Goal: Task Accomplishment & Management: Manage account settings

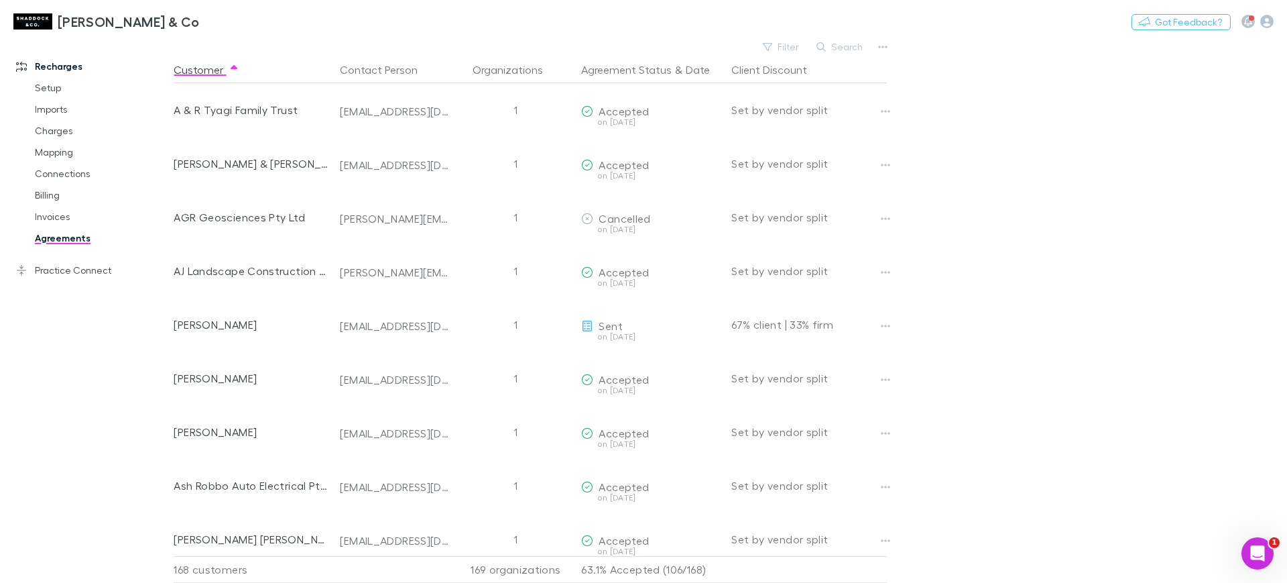
click at [822, 43] on icon "button" at bounding box center [821, 46] width 9 height 9
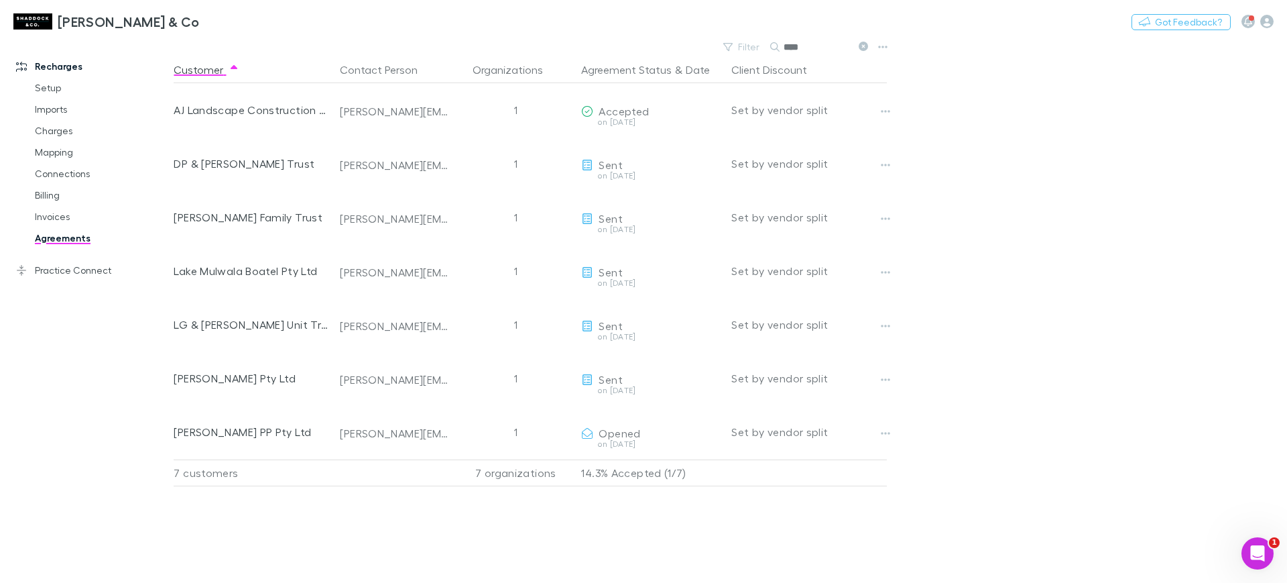
type input "****"
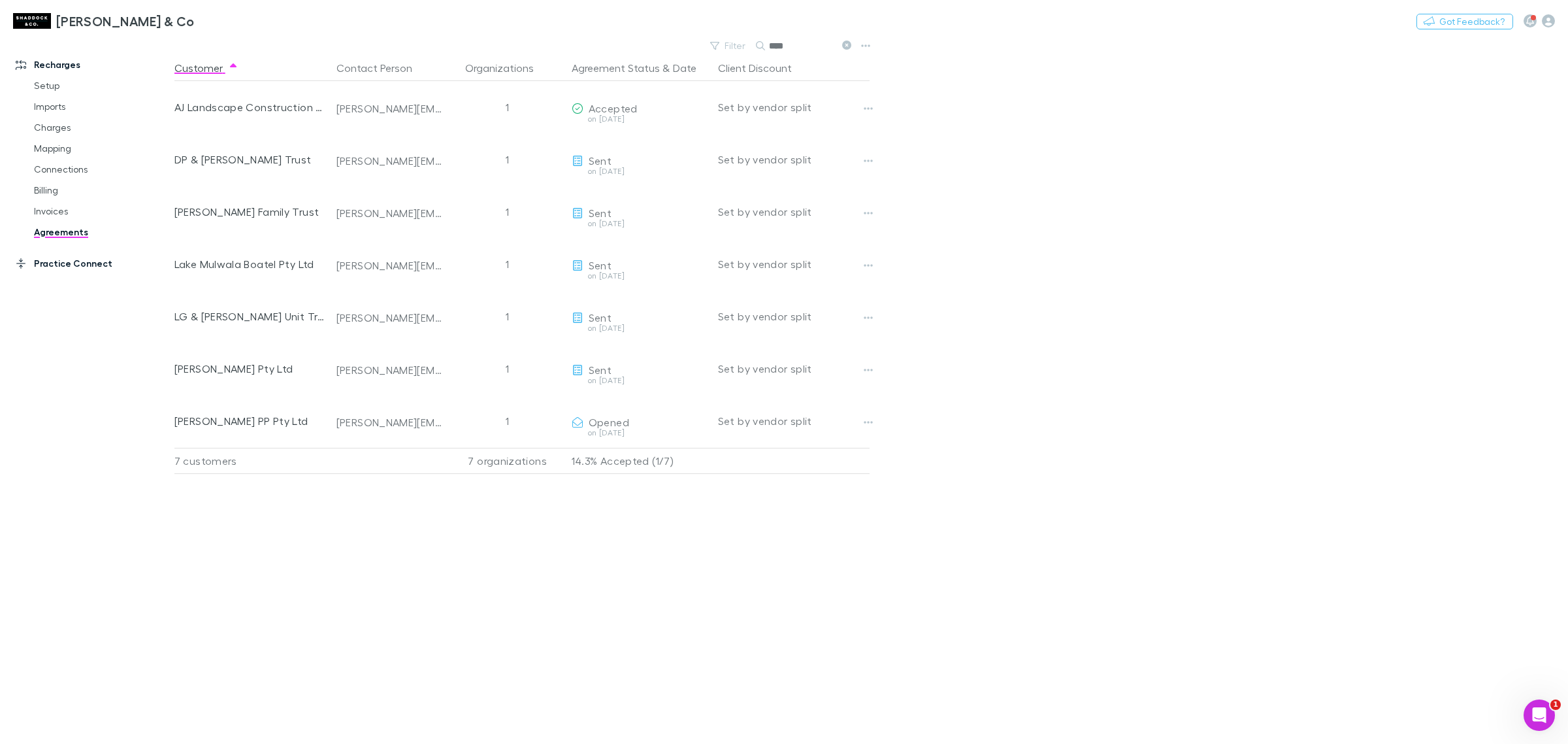
click at [74, 269] on link "Practice Connect" at bounding box center [94, 263] width 181 height 20
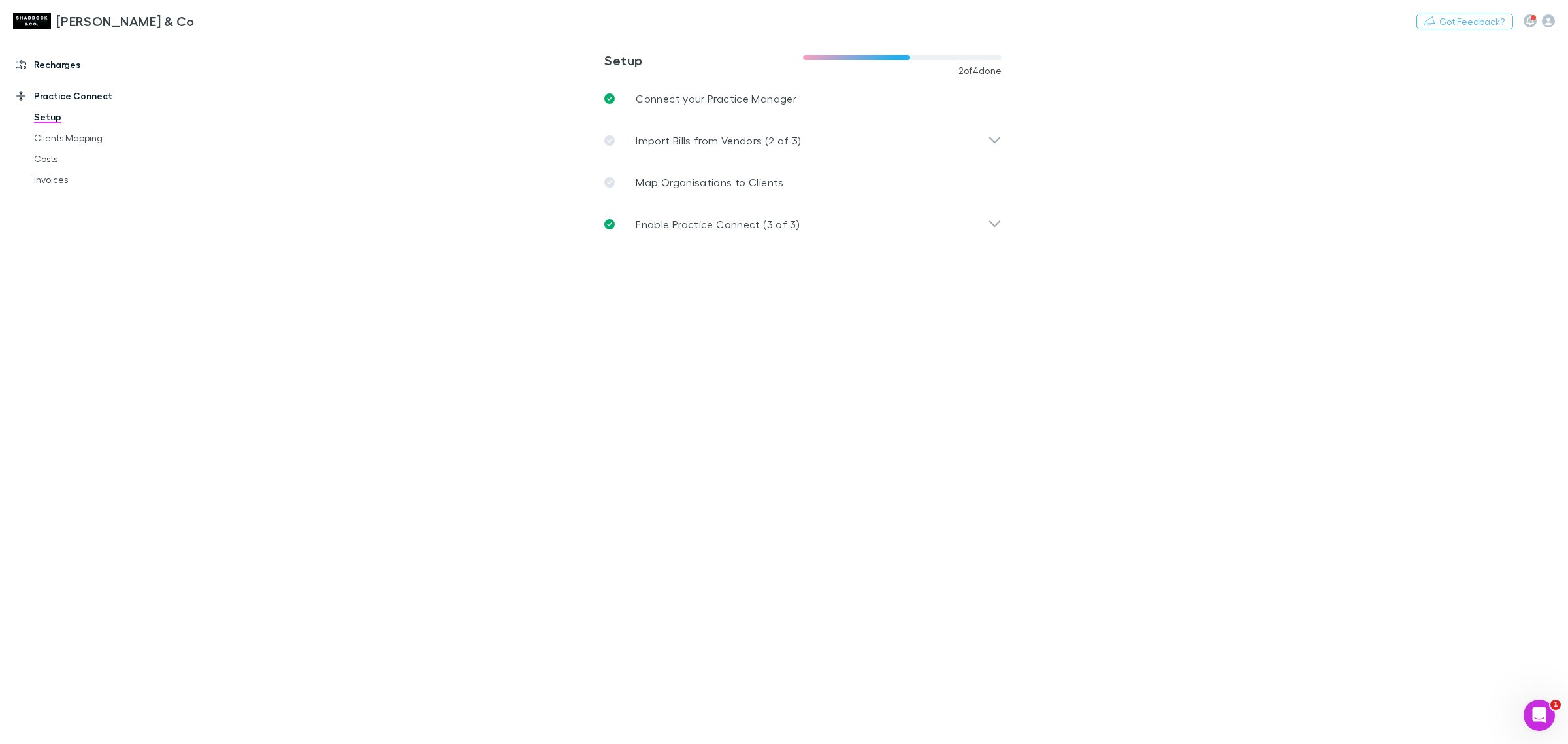
click at [38, 57] on link "Recharges" at bounding box center [94, 64] width 181 height 20
click at [86, 229] on link "Agreements" at bounding box center [102, 231] width 164 height 20
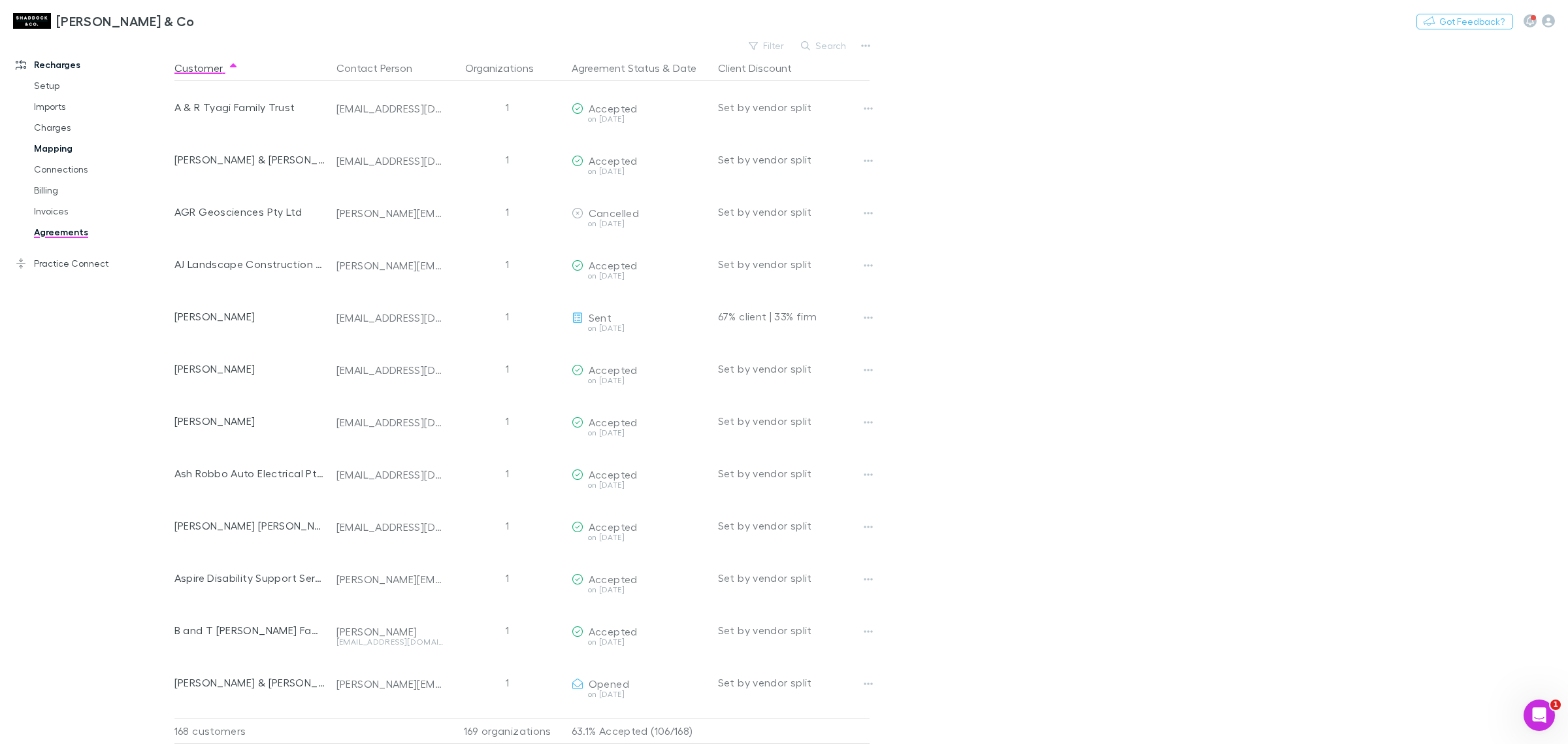
click at [60, 141] on link "Mapping" at bounding box center [102, 147] width 164 height 20
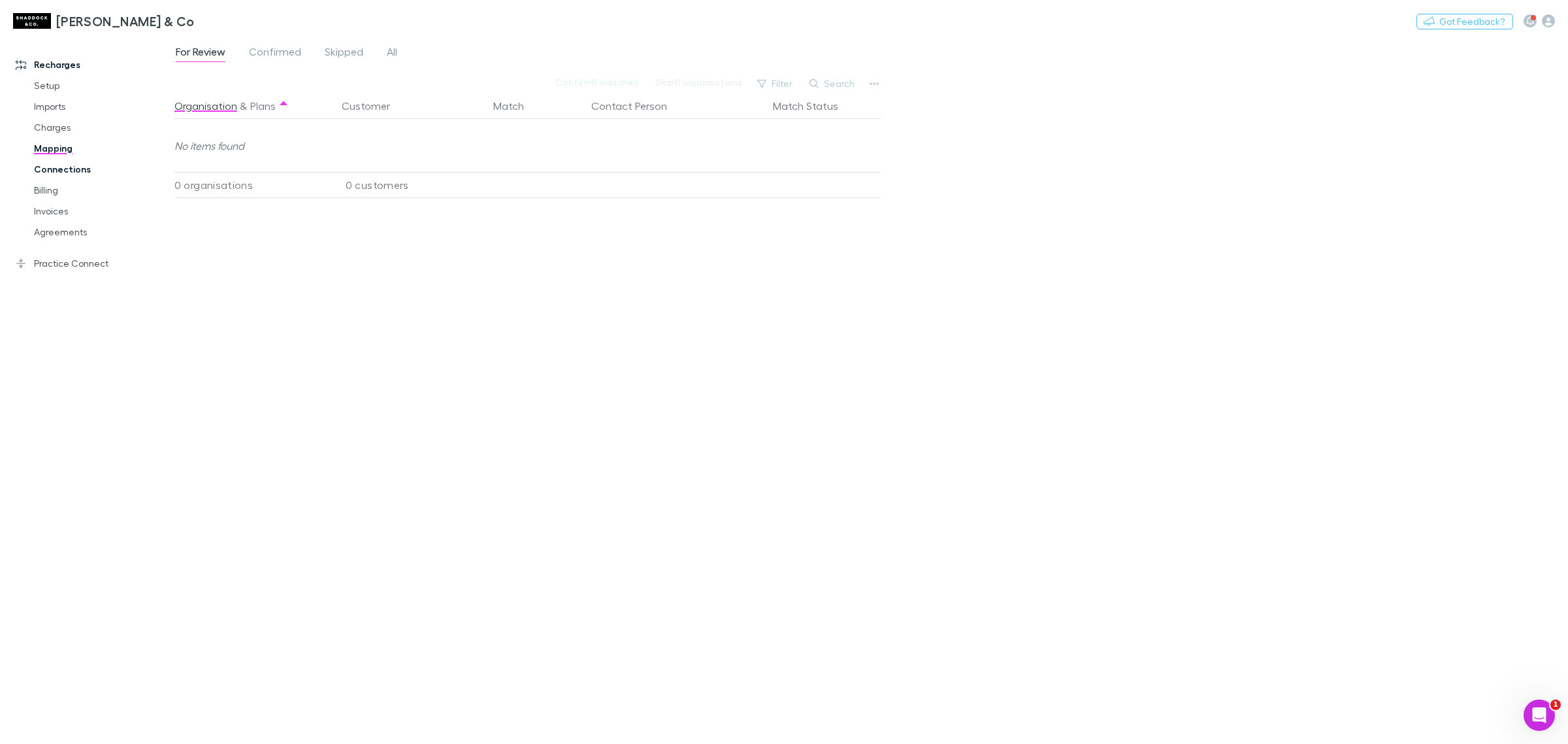
click at [82, 168] on link "Connections" at bounding box center [102, 169] width 164 height 20
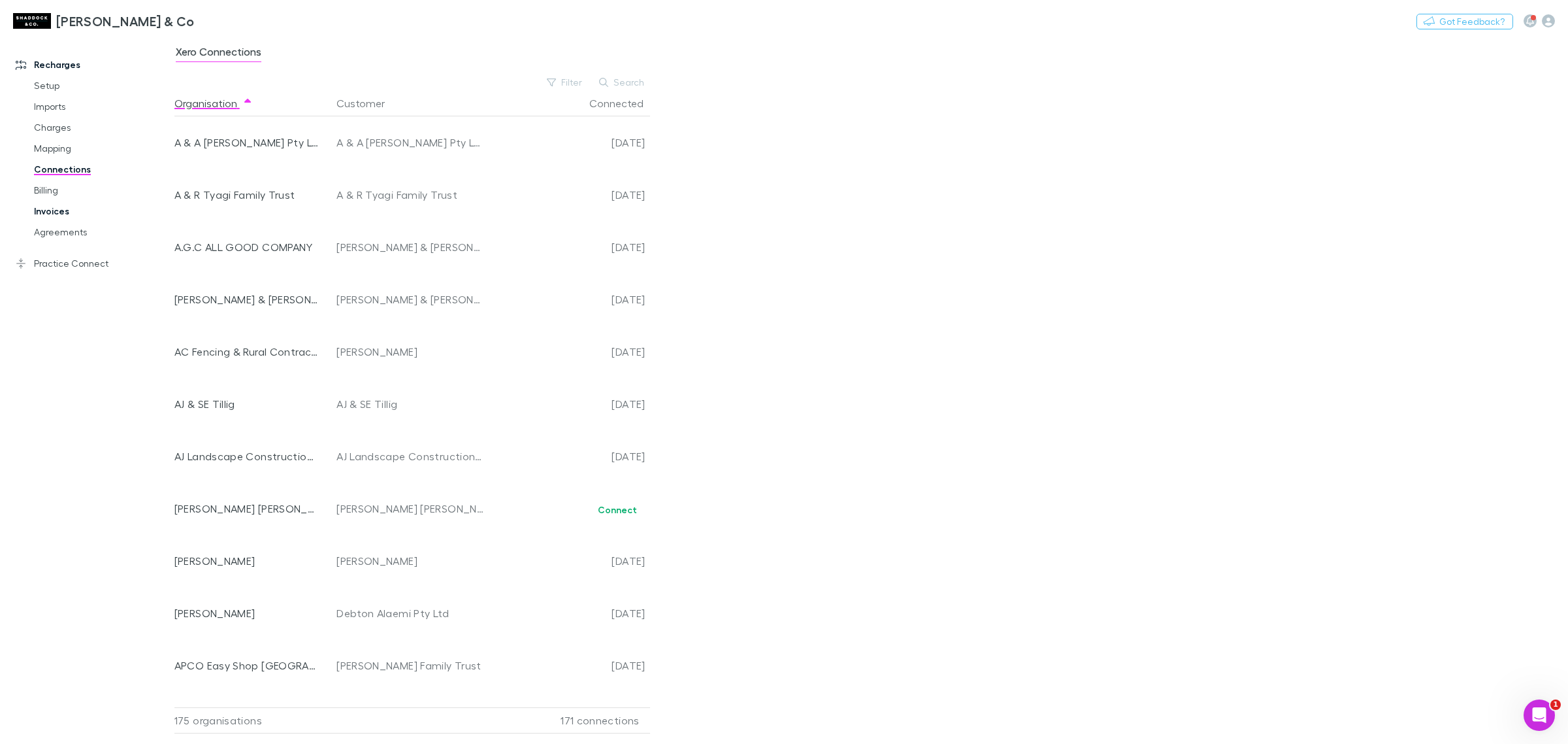
click at [69, 202] on link "Invoices" at bounding box center [102, 211] width 164 height 20
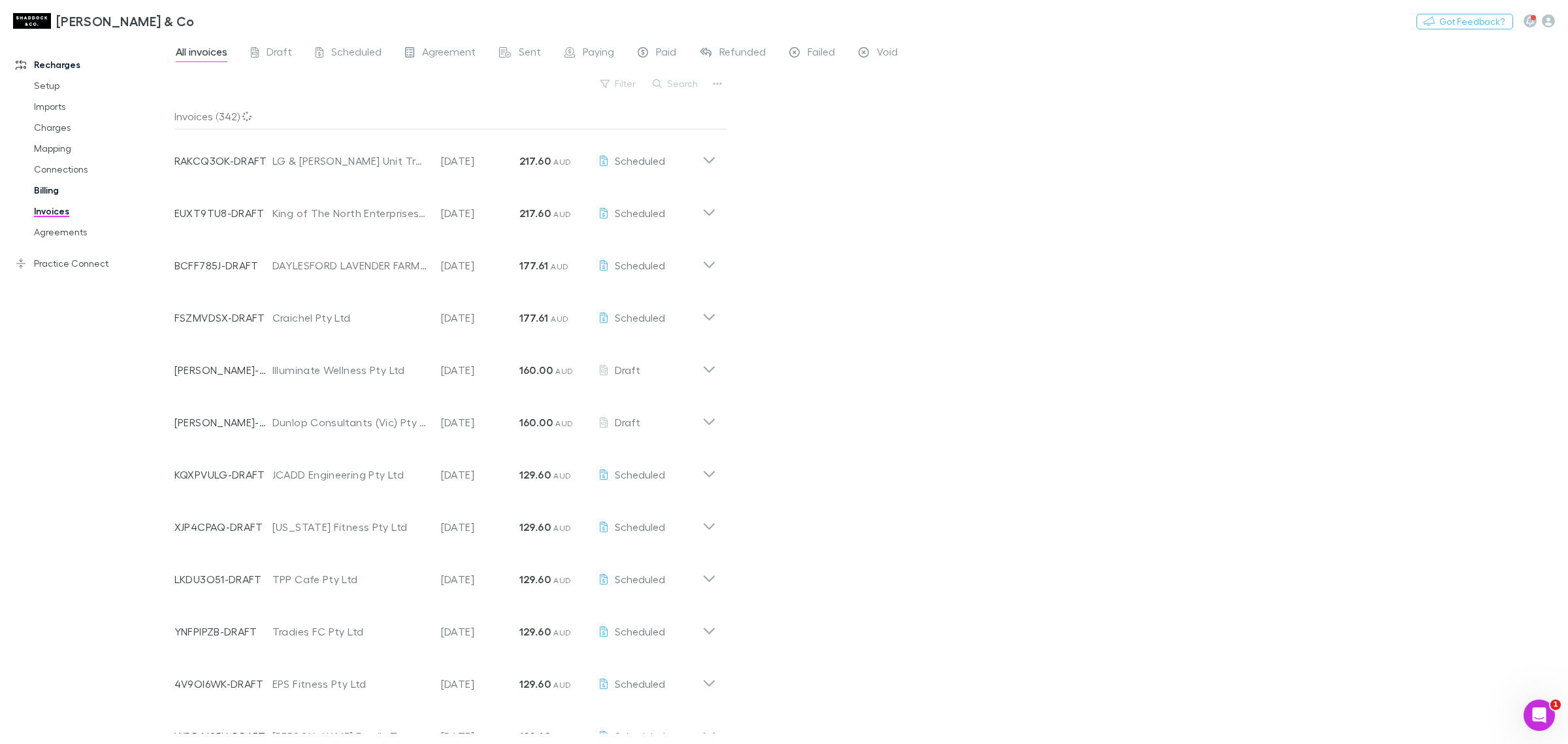
click at [76, 184] on link "Billing" at bounding box center [102, 189] width 164 height 20
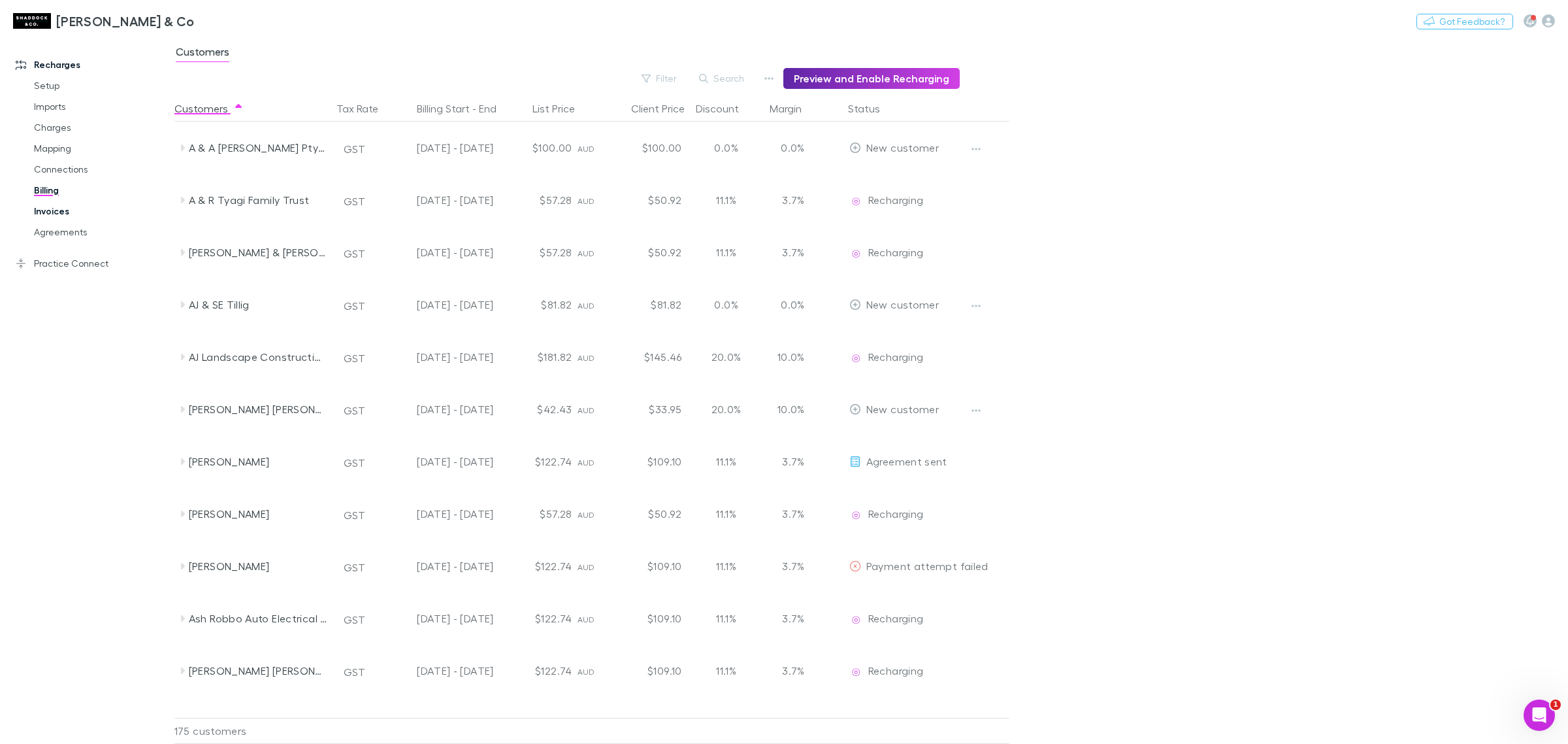
click at [66, 219] on link "Invoices" at bounding box center [102, 211] width 164 height 20
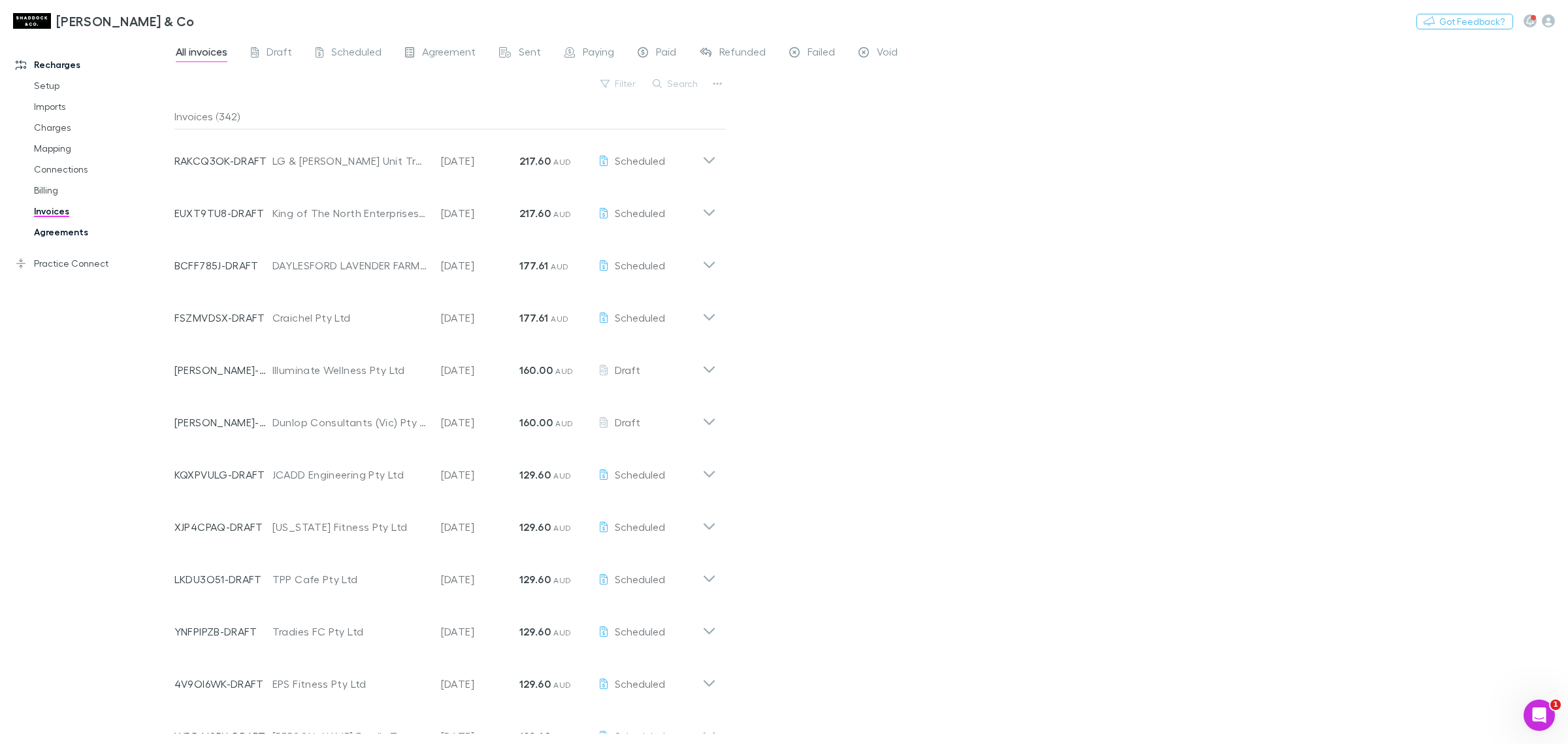
click at [63, 233] on link "Agreements" at bounding box center [102, 231] width 164 height 20
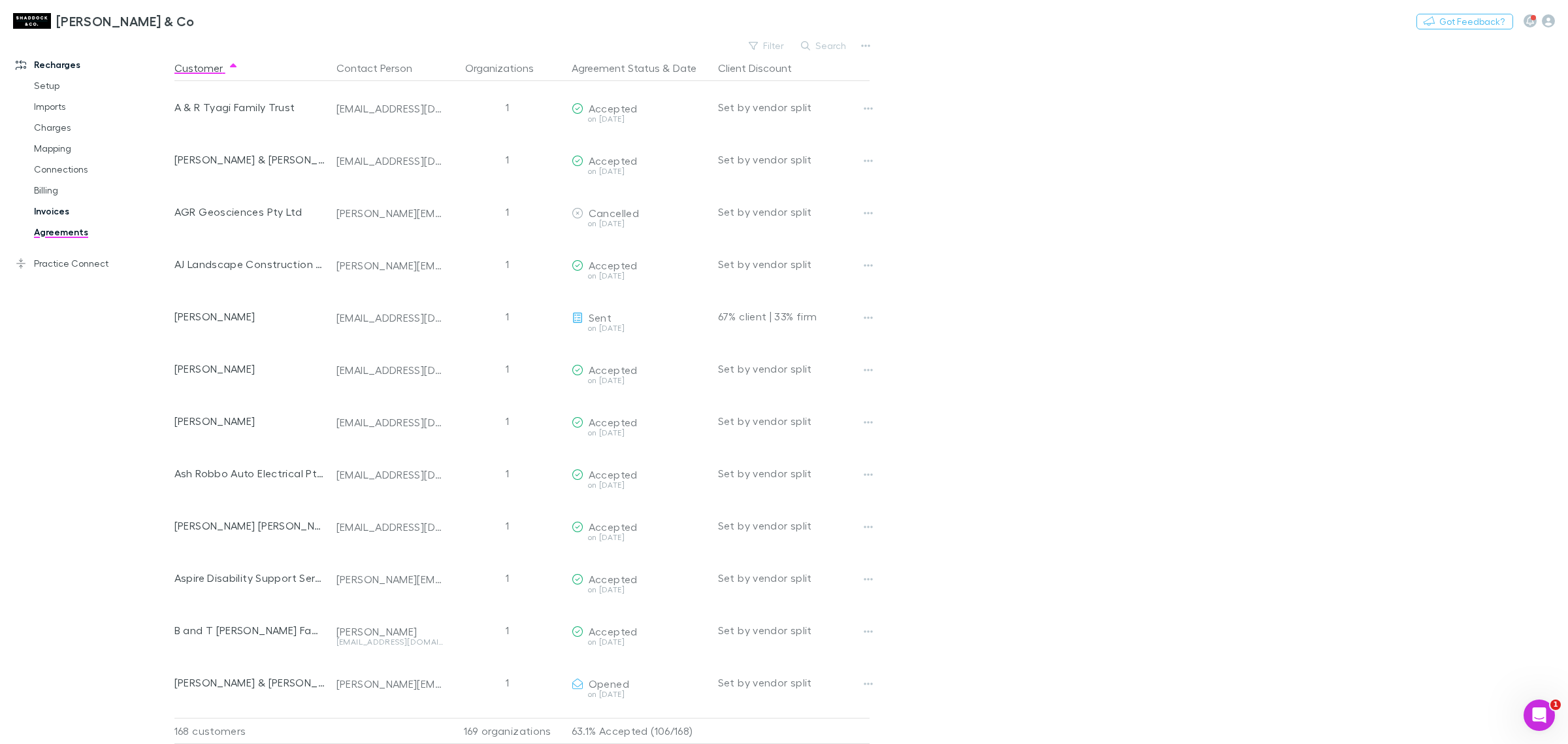
click at [72, 204] on link "Invoices" at bounding box center [102, 211] width 164 height 20
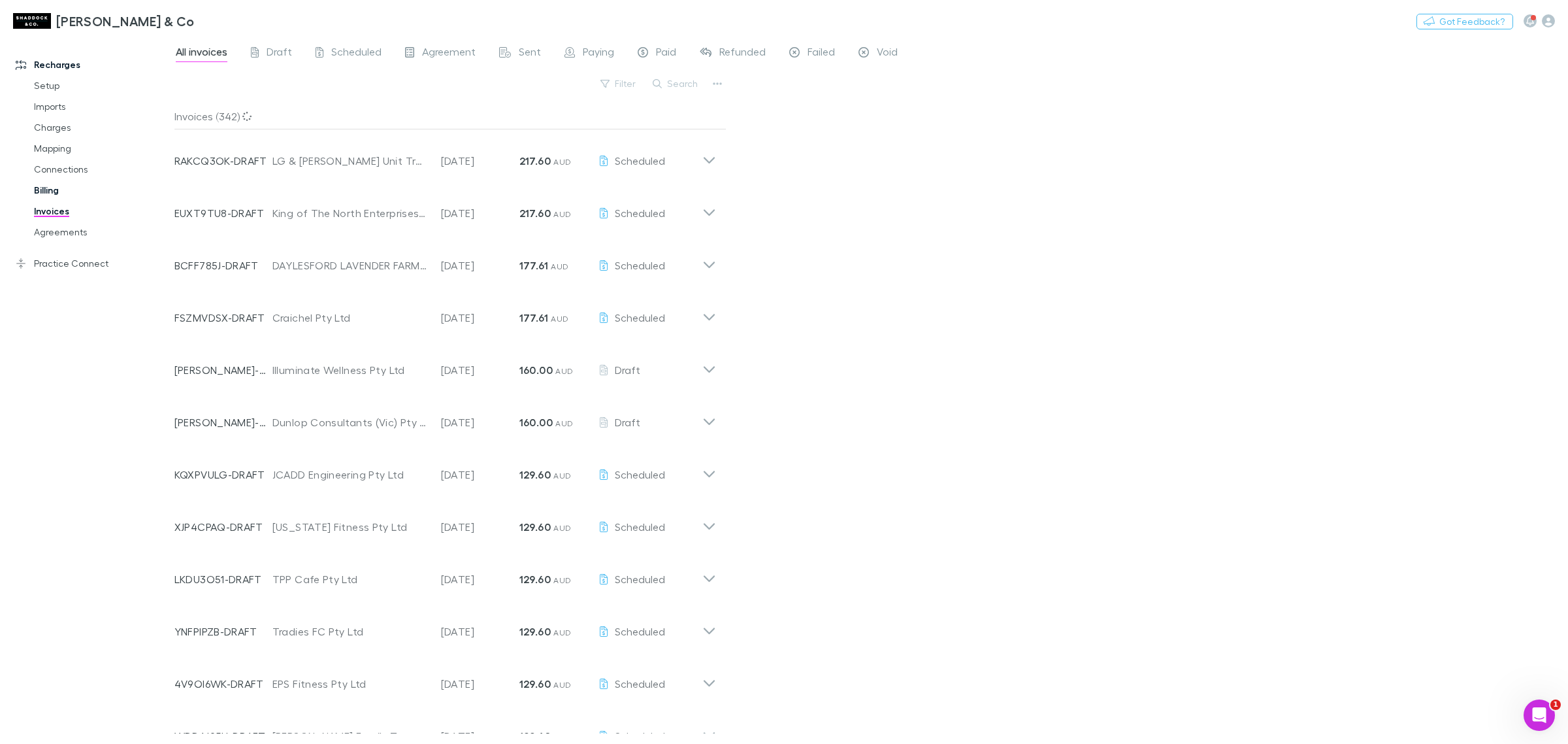
click at [51, 194] on link "Billing" at bounding box center [102, 189] width 164 height 20
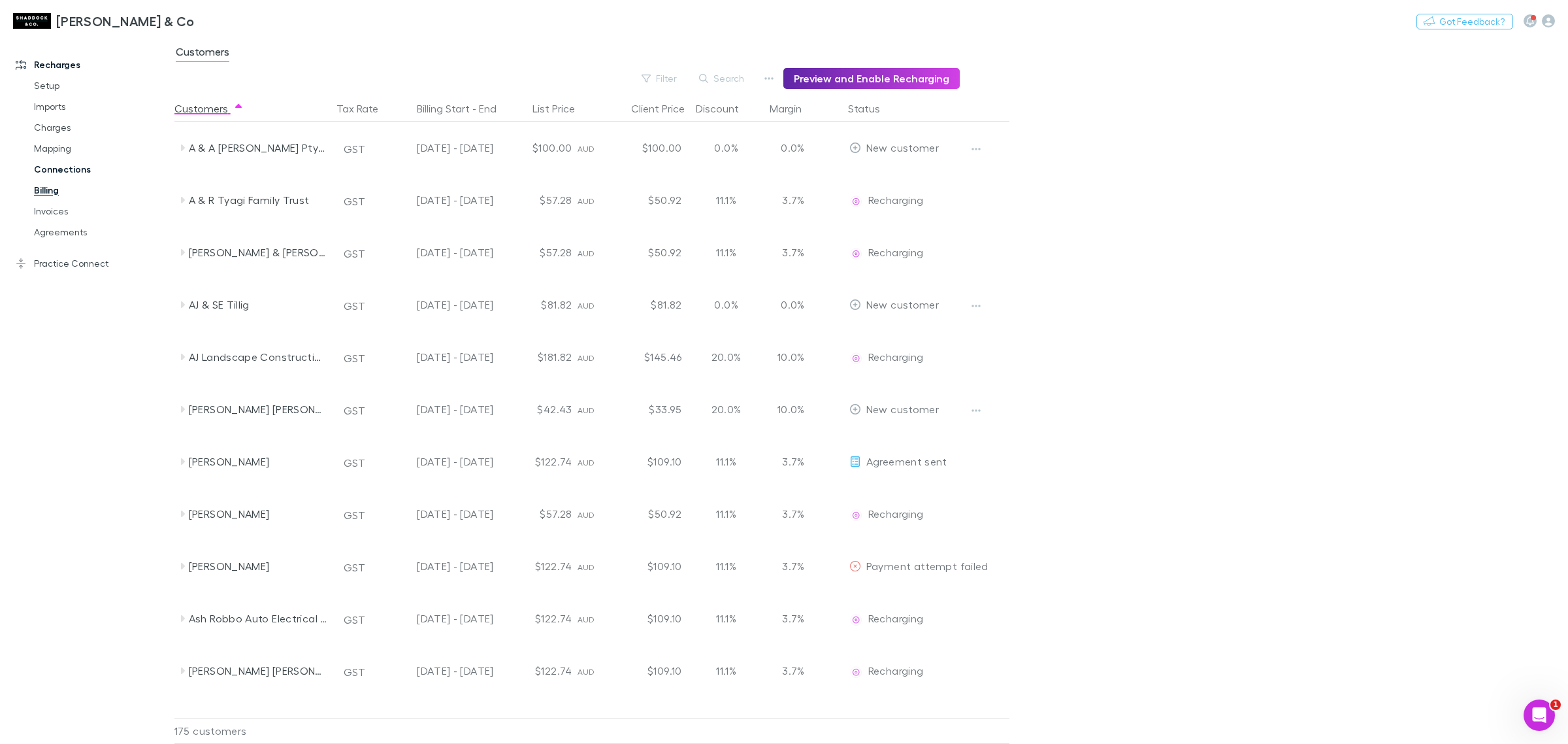
click at [76, 168] on link "Connections" at bounding box center [102, 169] width 164 height 20
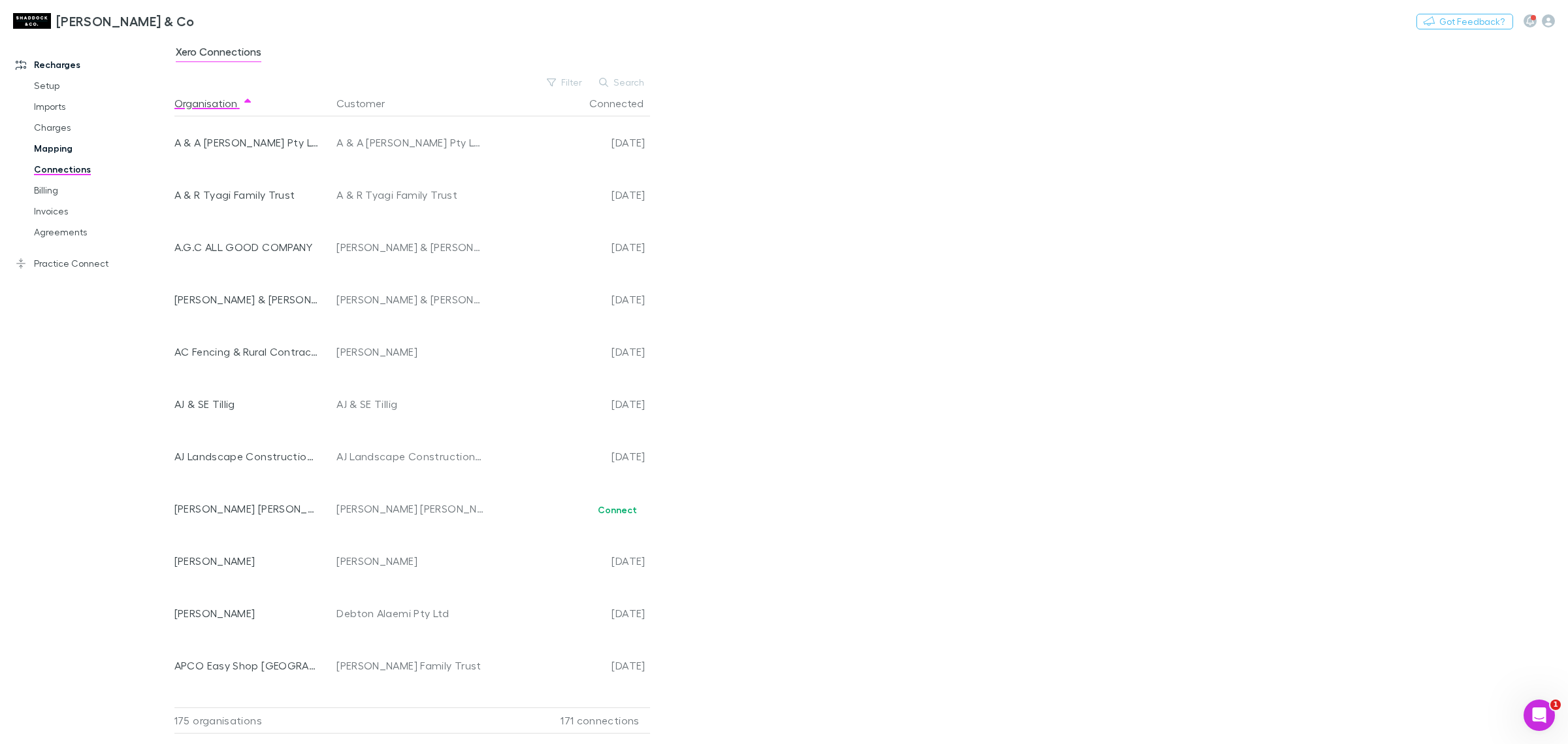
click at [84, 154] on link "Mapping" at bounding box center [102, 147] width 164 height 20
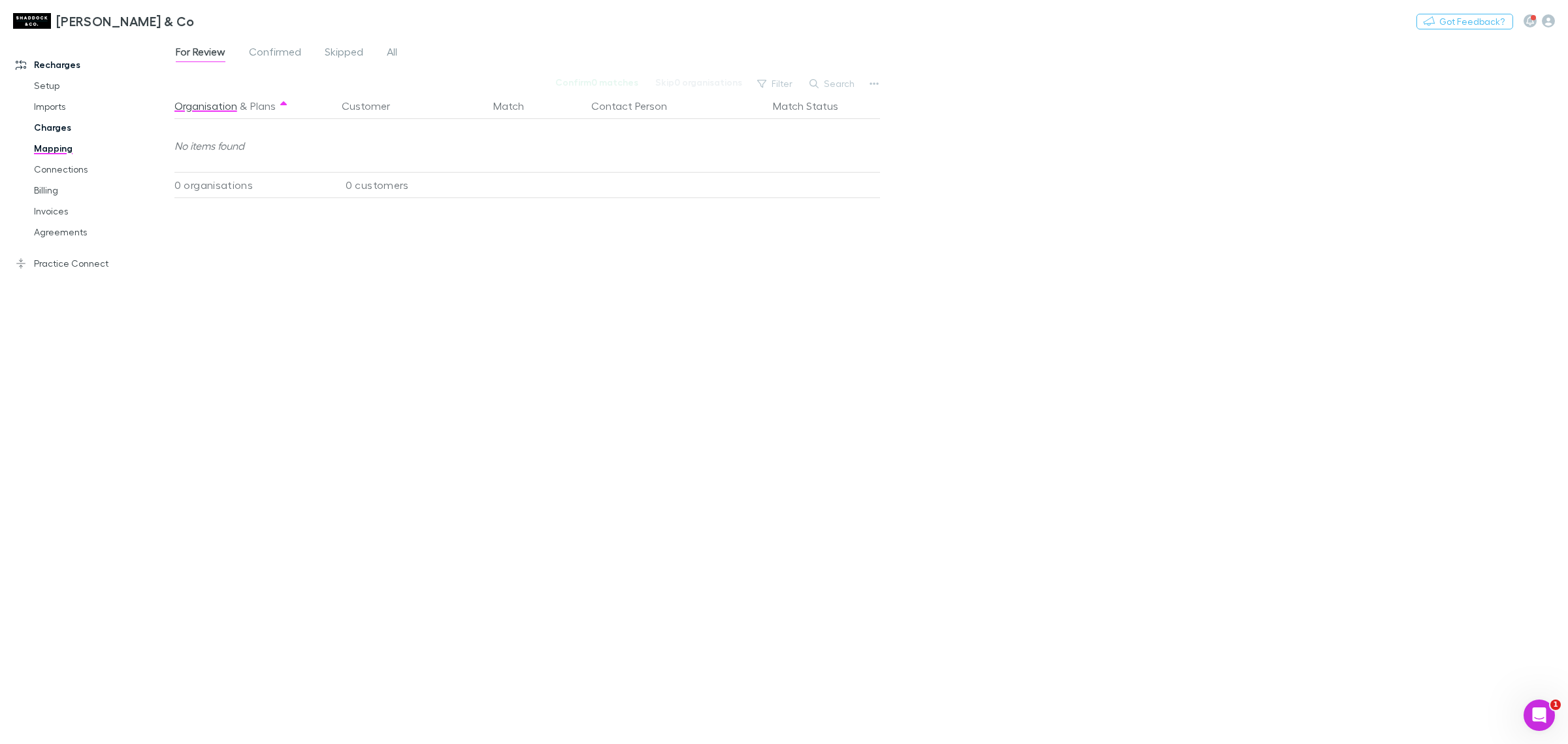
click at [50, 129] on link "Charges" at bounding box center [102, 127] width 164 height 20
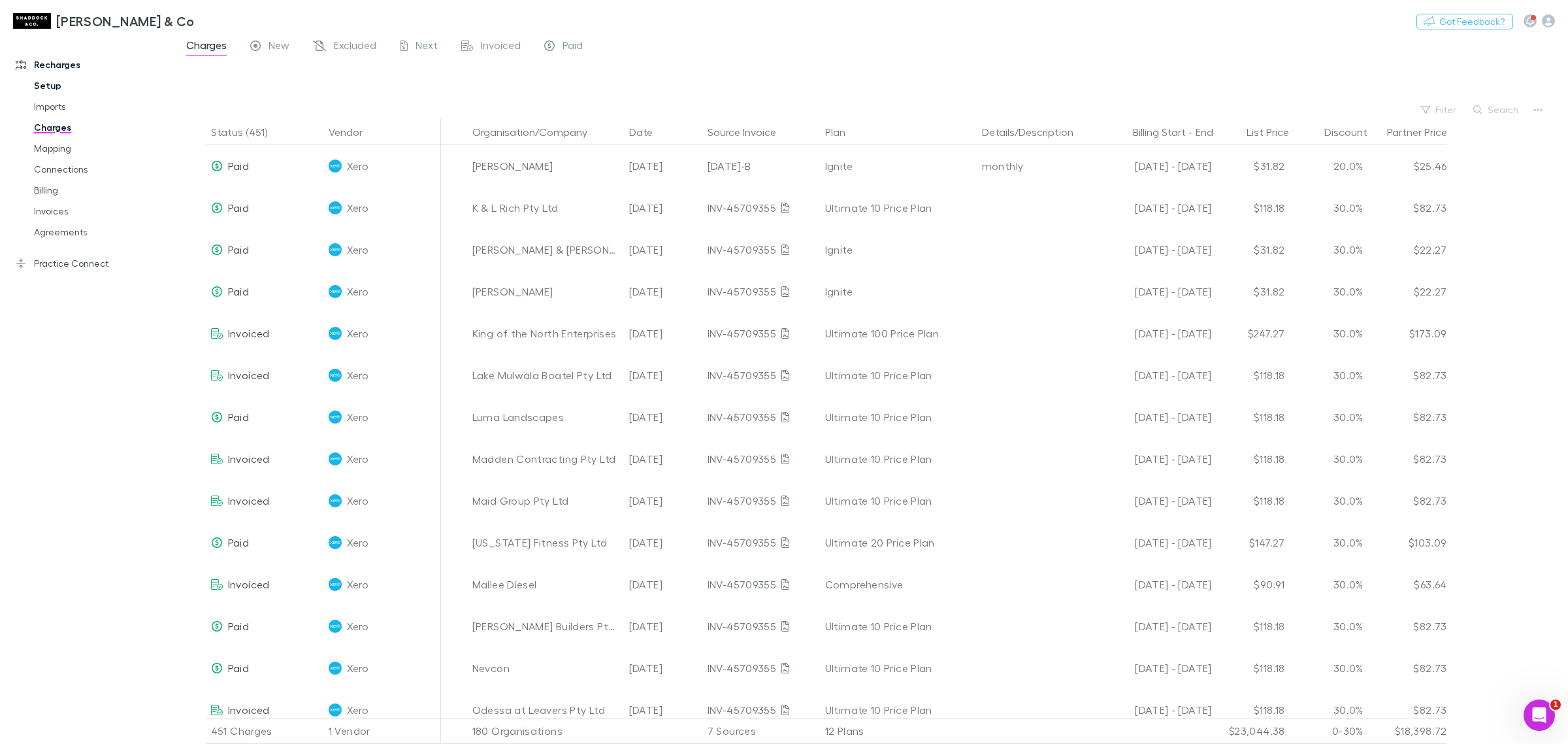
click at [47, 90] on link "Setup" at bounding box center [102, 85] width 164 height 20
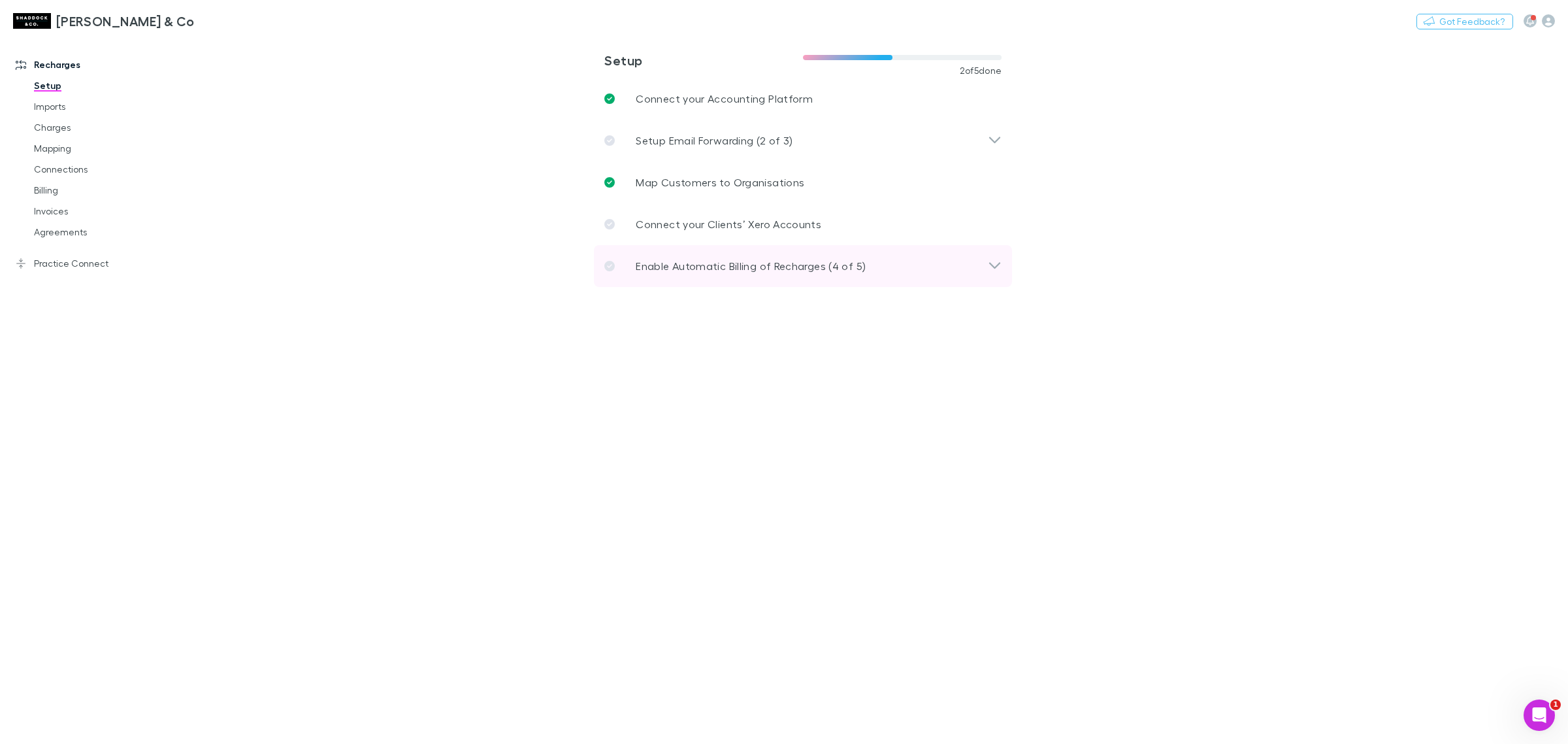
click at [909, 265] on div "Enable Automatic Billing of Recharges (4 of 5)" at bounding box center [796, 266] width 384 height 16
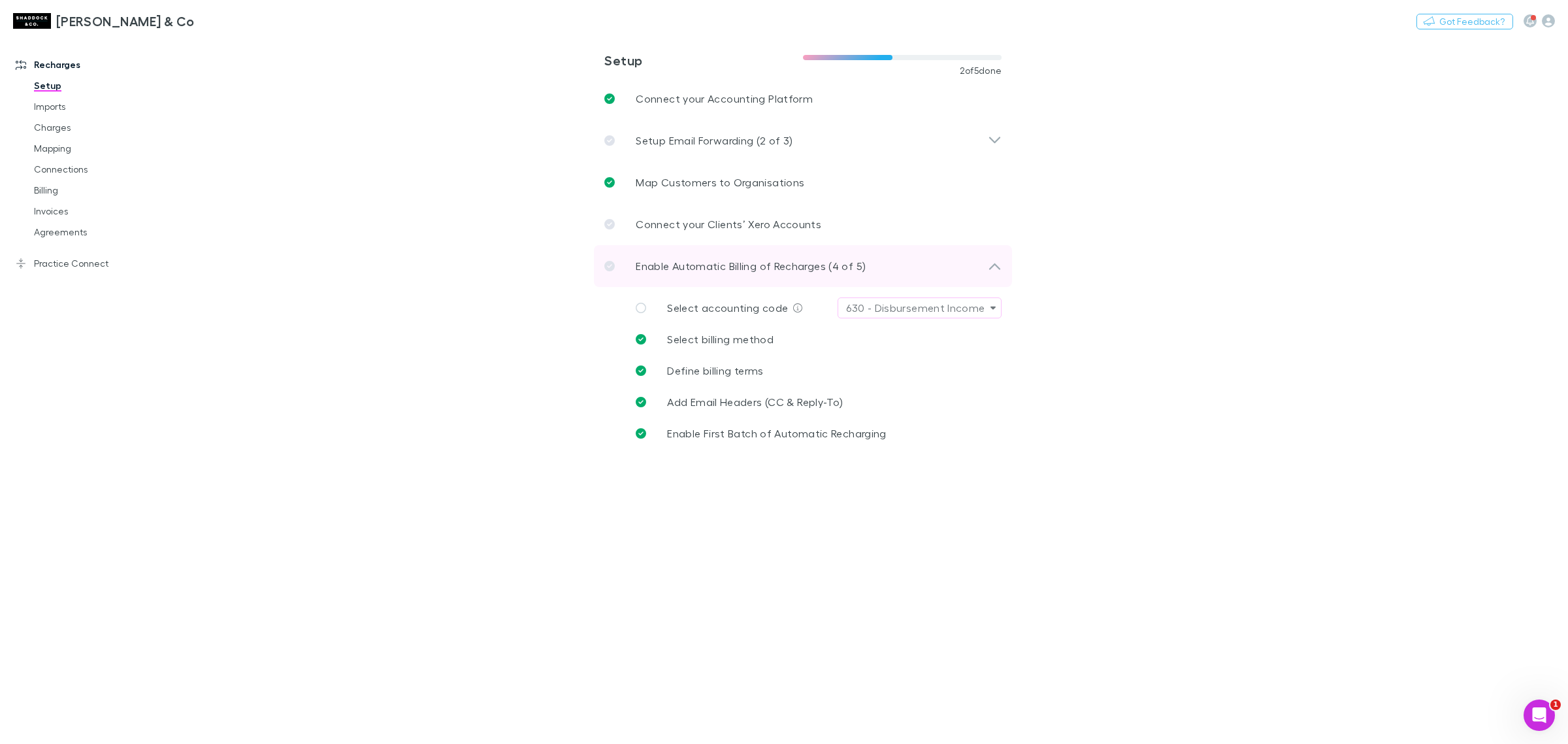
click at [910, 265] on div "Enable Automatic Billing of Recharges (4 of 5)" at bounding box center [796, 266] width 384 height 16
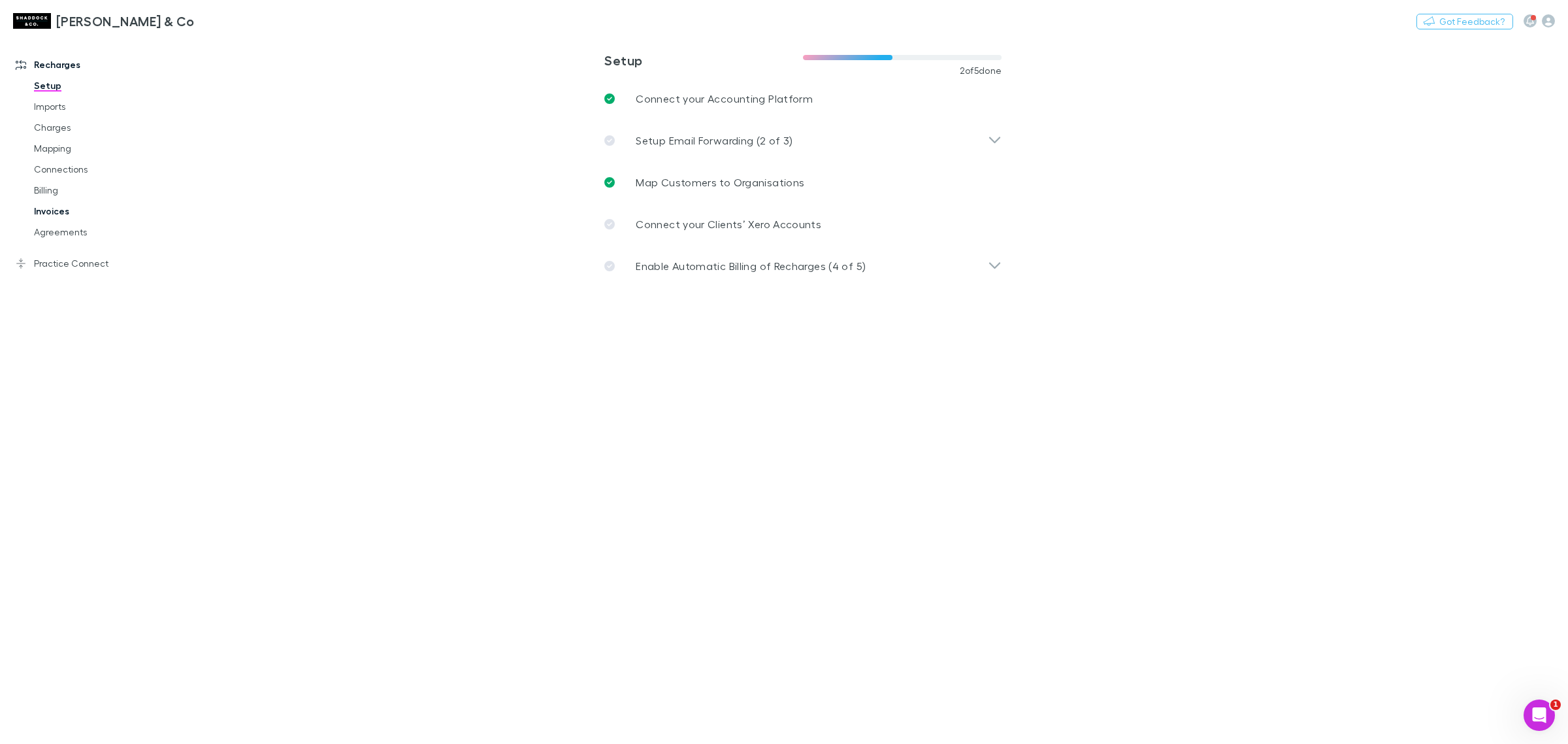
drag, startPoint x: 60, startPoint y: 194, endPoint x: 64, endPoint y: 208, distance: 14.6
click at [60, 194] on link "Billing" at bounding box center [102, 189] width 164 height 20
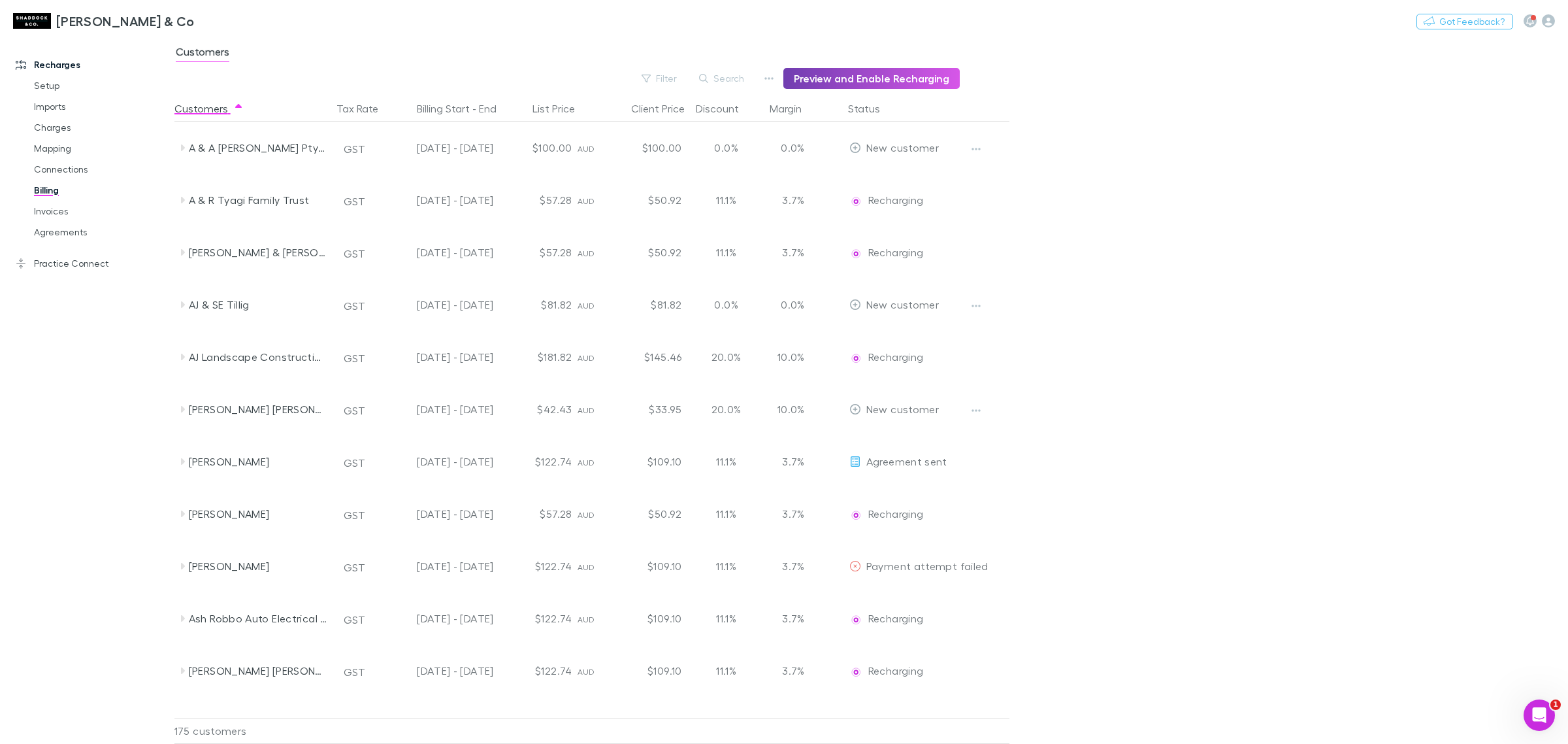
click at [905, 72] on button "Preview and Enable Recharging" at bounding box center [871, 78] width 176 height 20
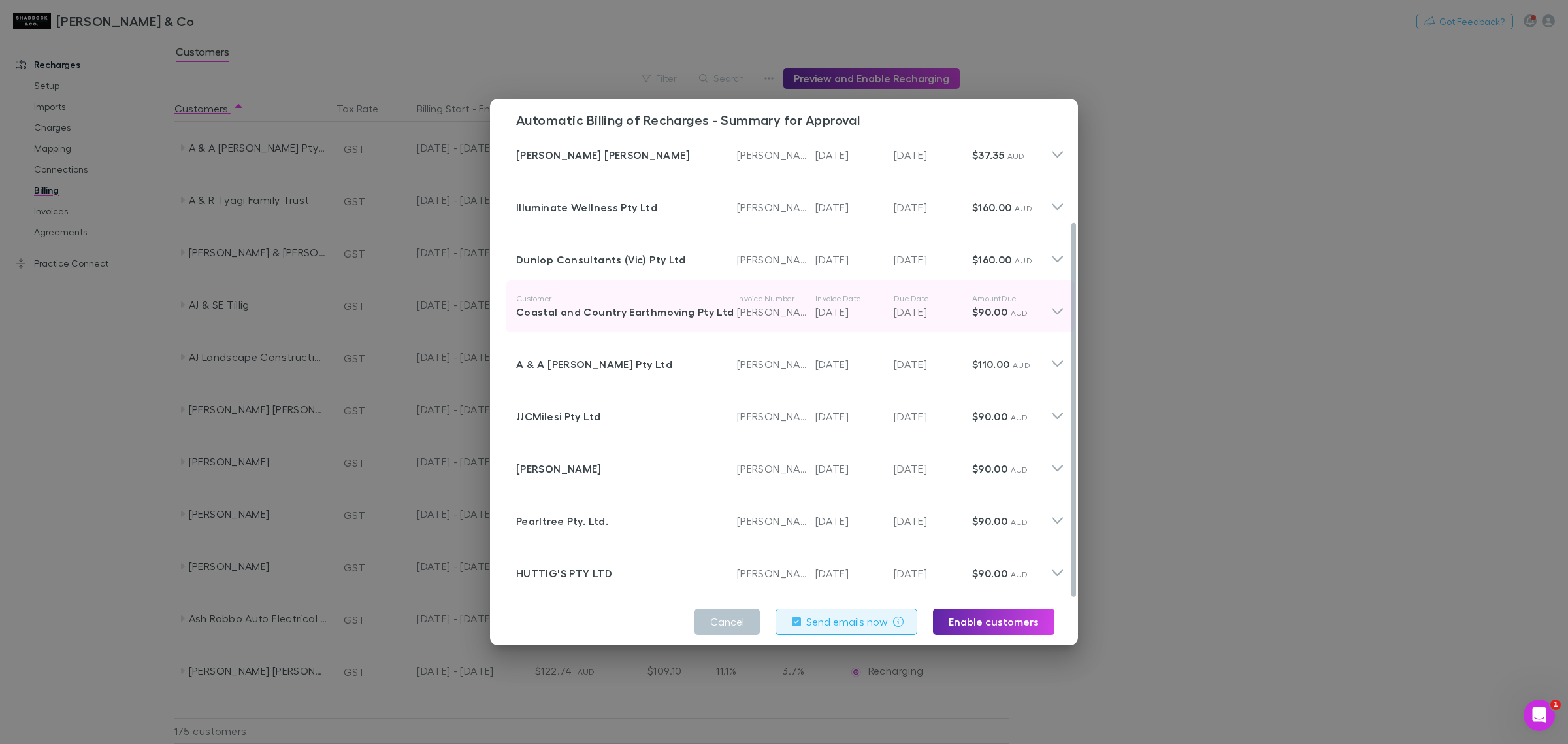
scroll to position [98, 0]
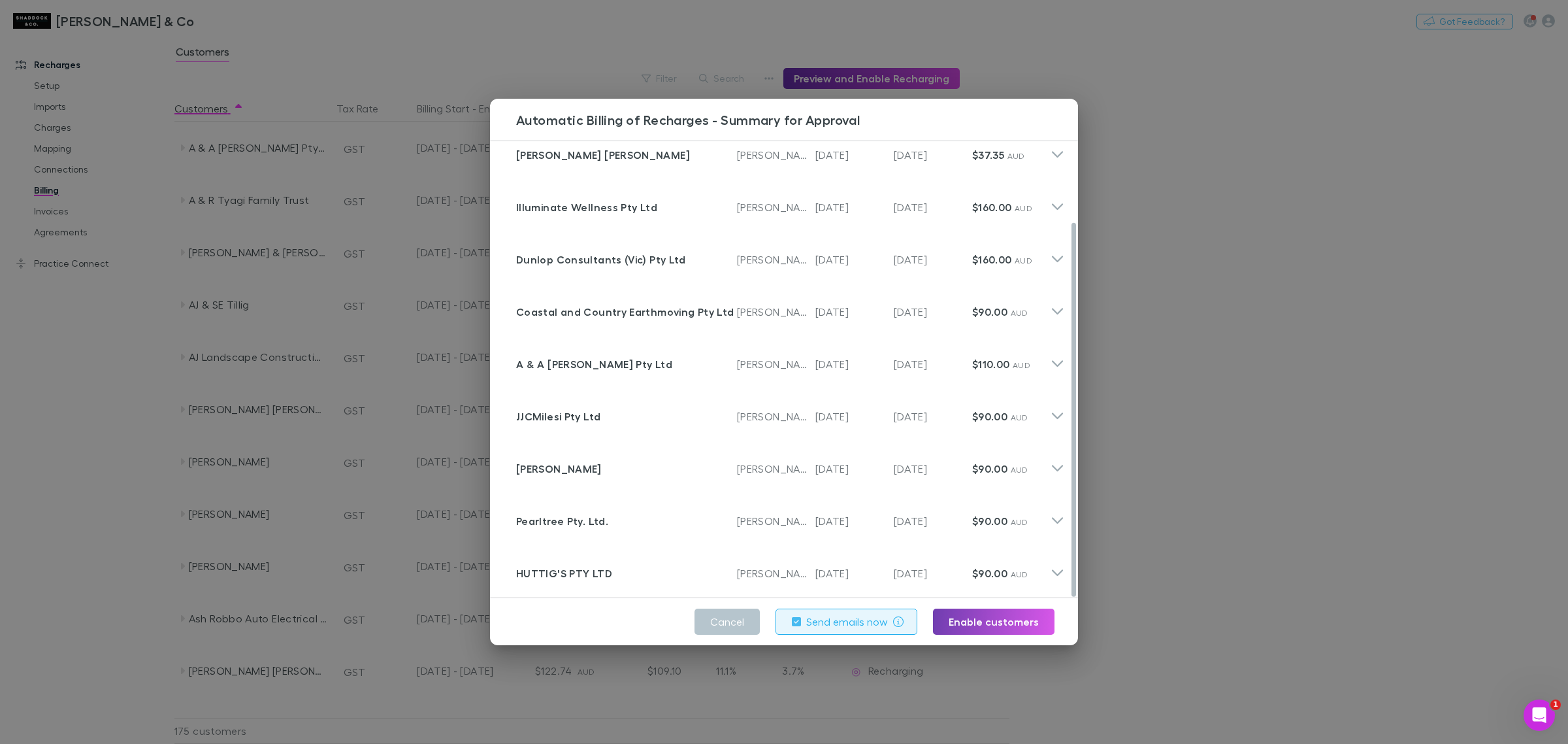
click at [990, 568] on button "Enable customers" at bounding box center [994, 621] width 122 height 26
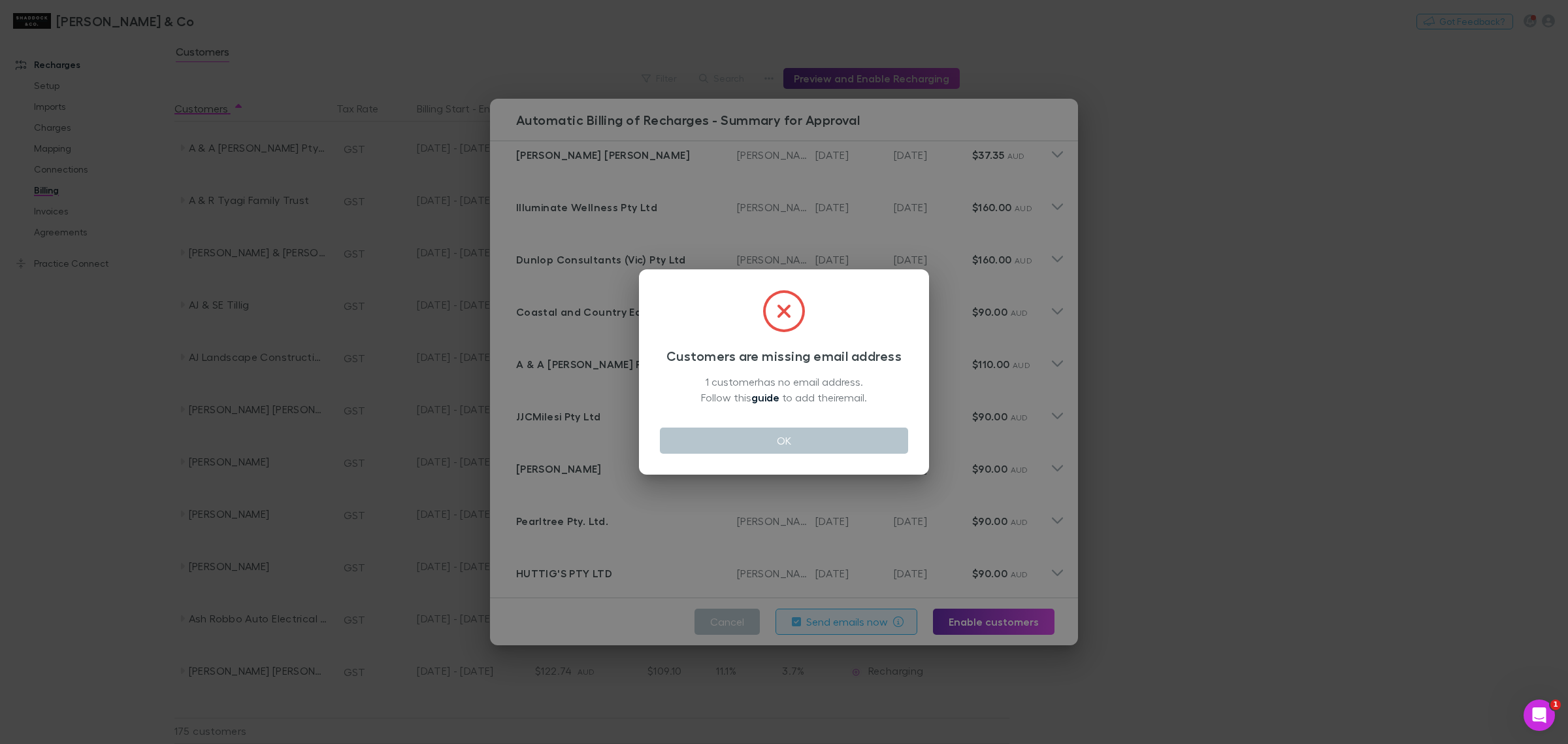
click at [768, 400] on link "guide" at bounding box center [765, 397] width 28 height 13
click at [858, 444] on button "OK" at bounding box center [784, 441] width 249 height 26
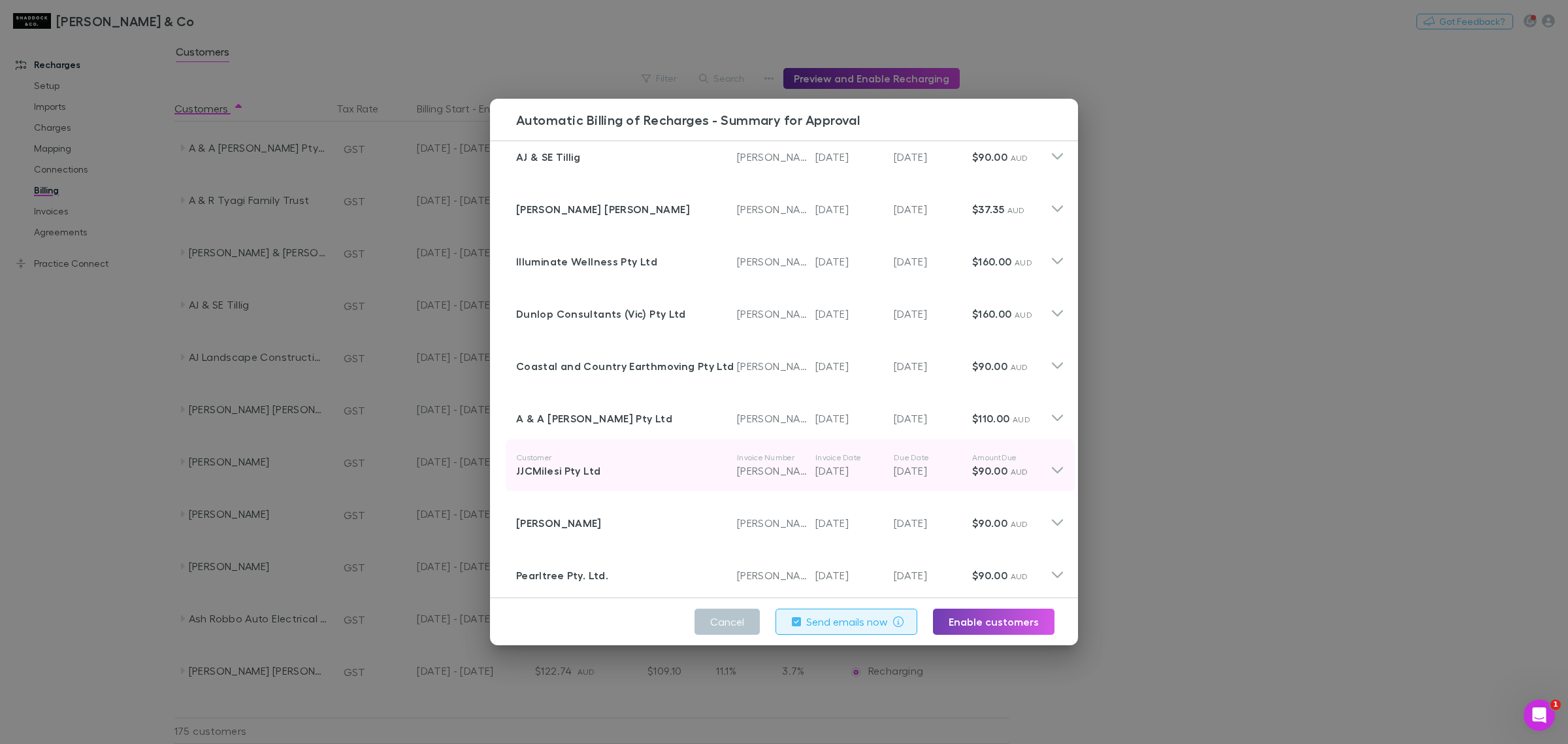
scroll to position [0, 0]
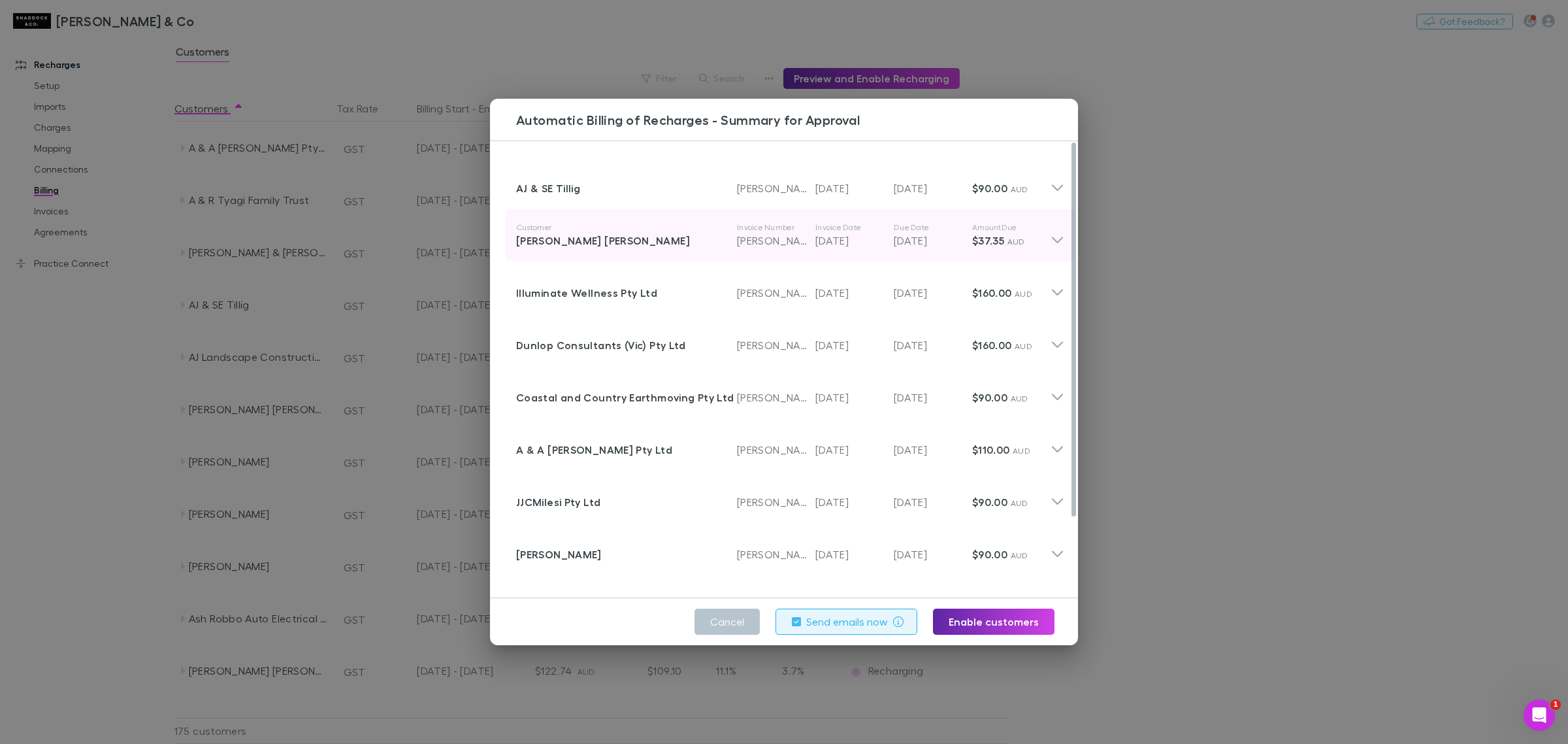
click at [1058, 236] on div "Customer [PERSON_NAME] [PERSON_NAME] Invoice Number [PERSON_NAME]-0372 Invoice …" at bounding box center [790, 236] width 569 height 53
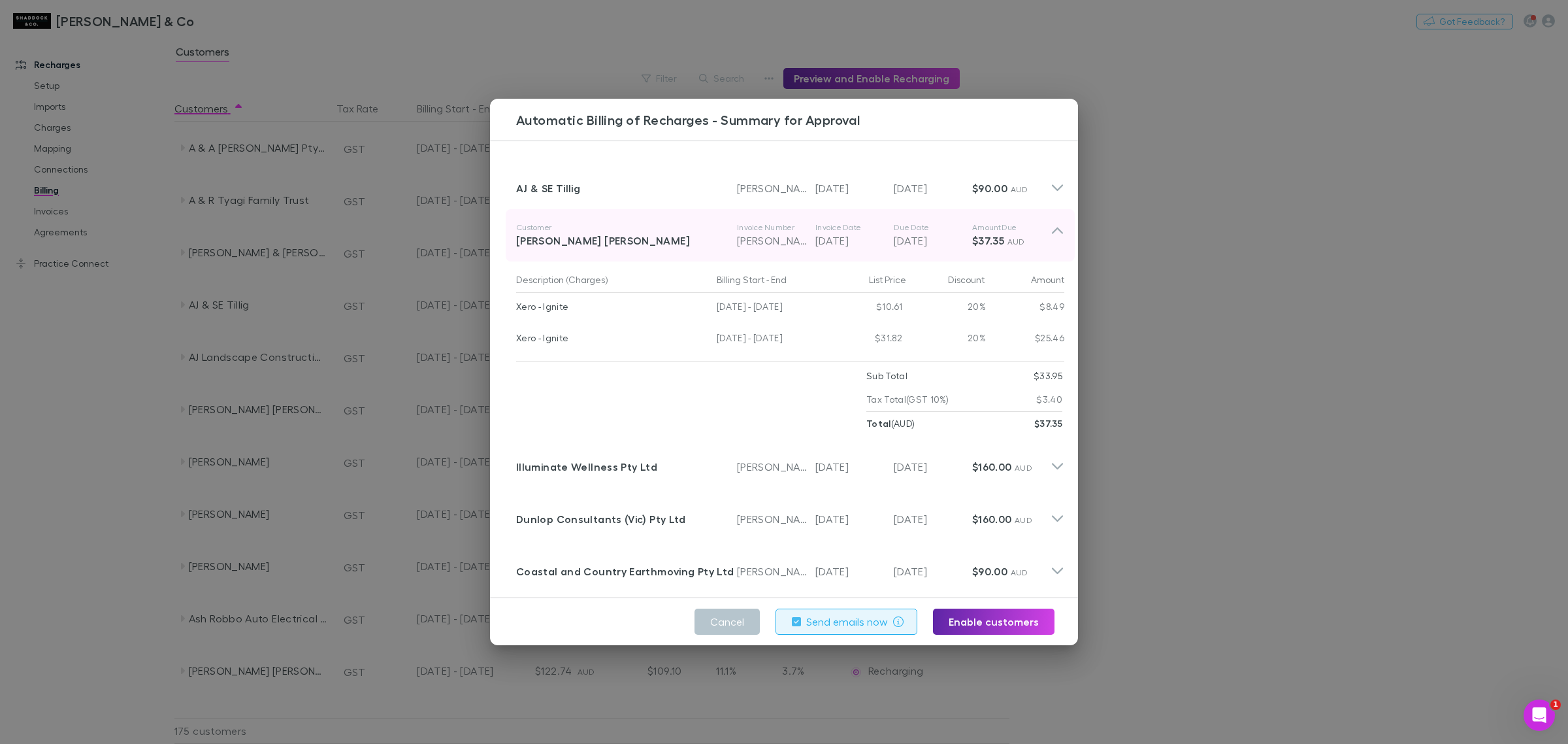
click at [1051, 233] on icon at bounding box center [1057, 235] width 14 height 26
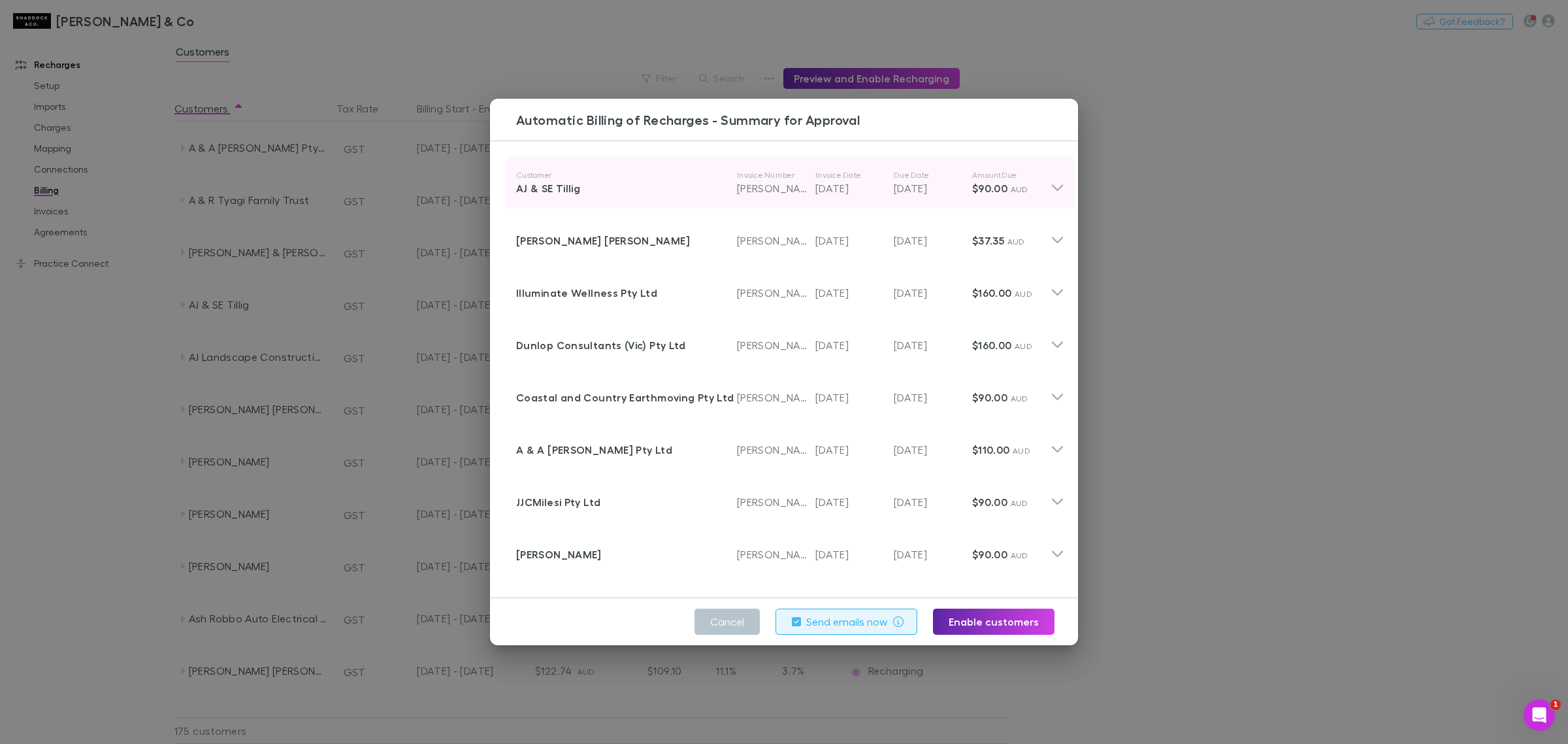
click at [1054, 183] on div "Customer AJ & SE Tillig Invoice Number [PERSON_NAME]-0094 Invoice Date [DATE] D…" at bounding box center [790, 183] width 569 height 53
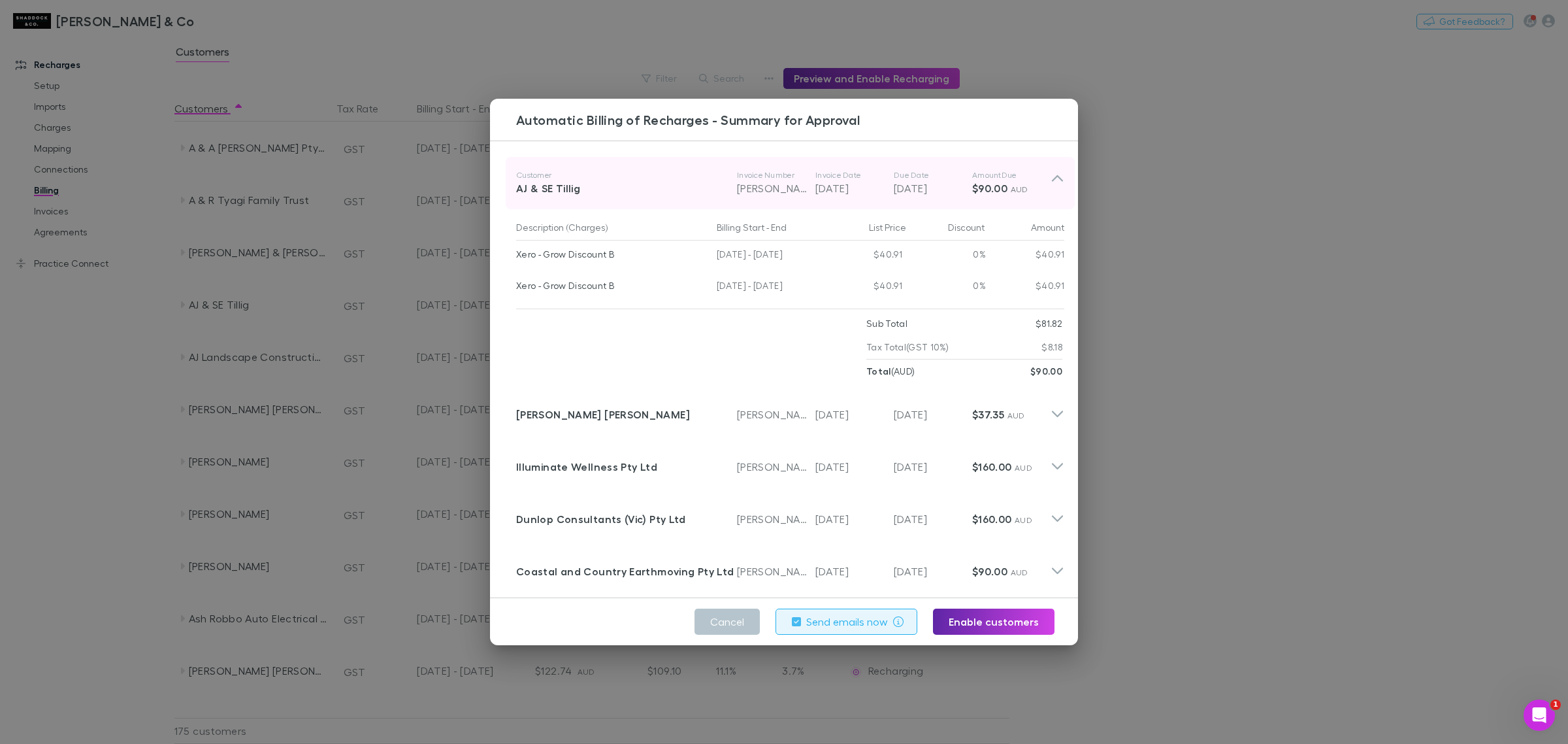
click at [1054, 183] on div "Customer AJ & SE Tillig Invoice Number [PERSON_NAME]-0094 Invoice Date [DATE] D…" at bounding box center [790, 183] width 569 height 53
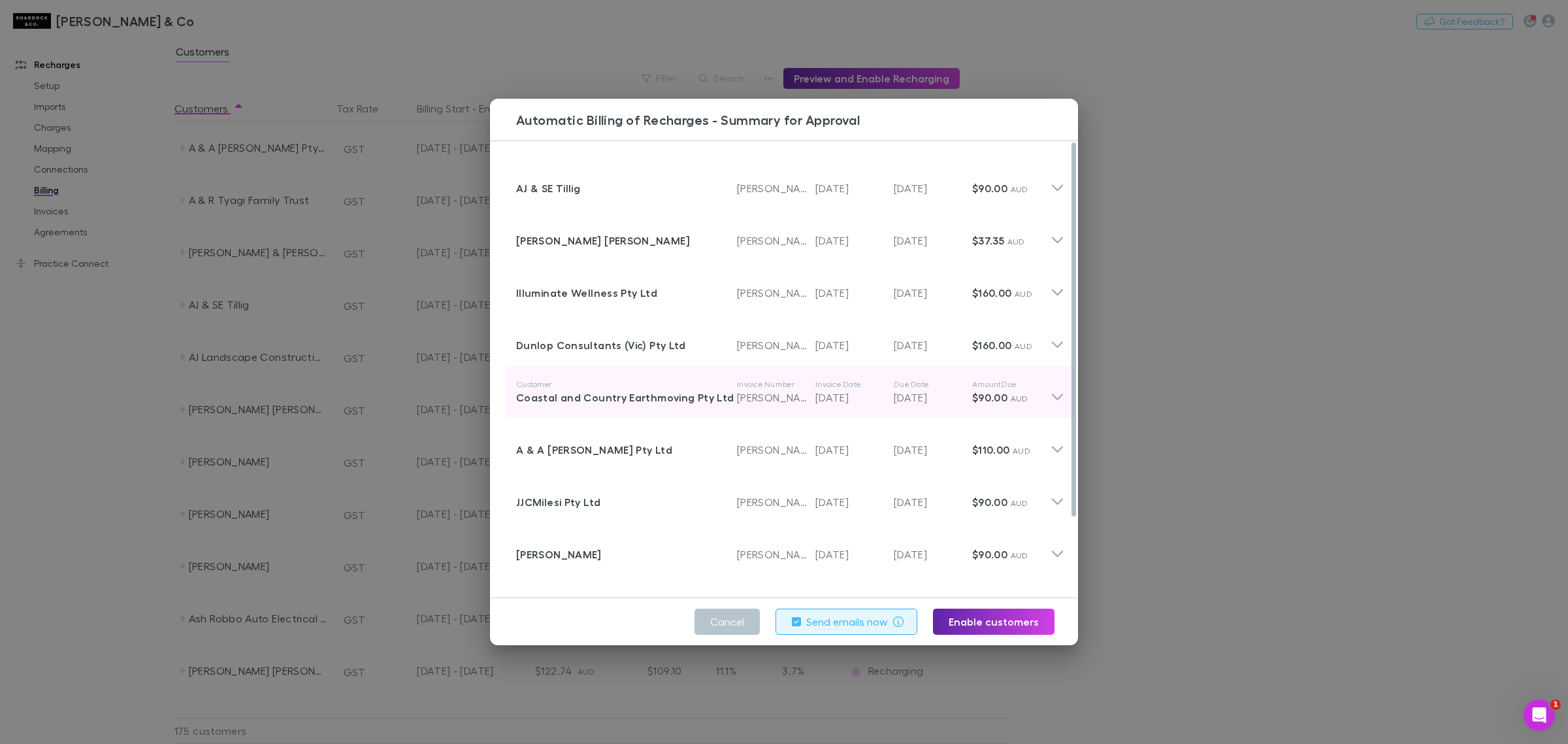
scroll to position [98, 0]
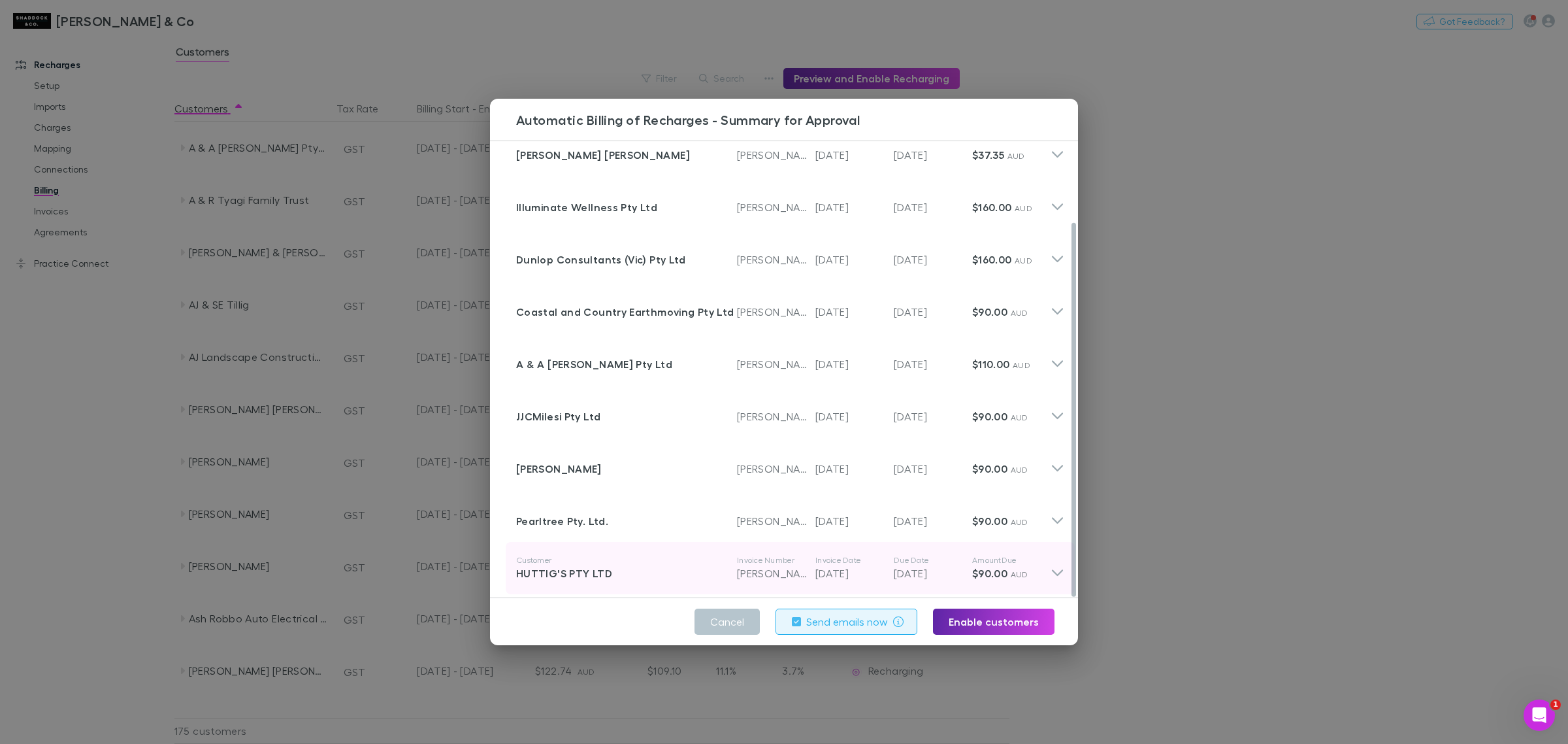
click at [1051, 556] on icon at bounding box center [1057, 568] width 14 height 26
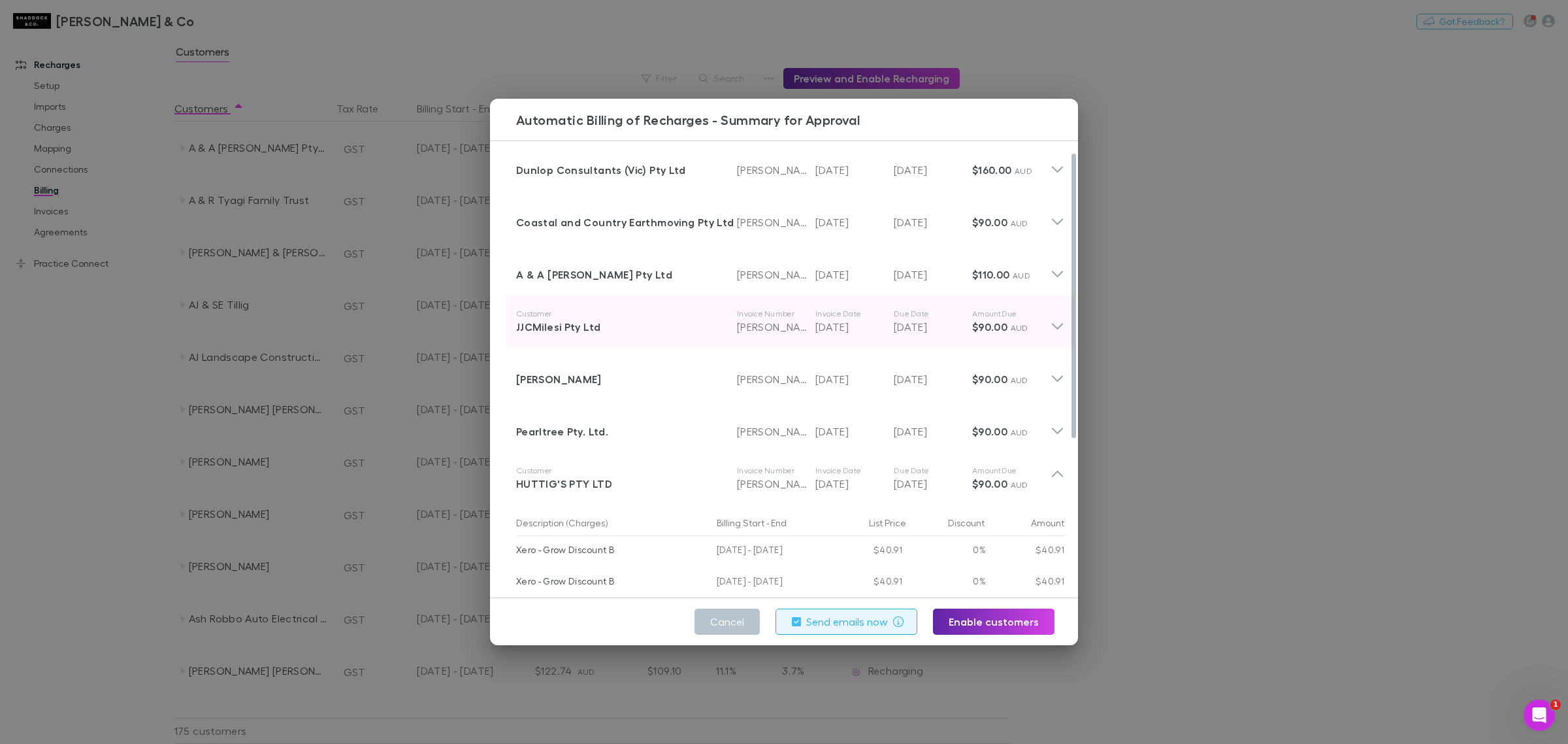
scroll to position [0, 0]
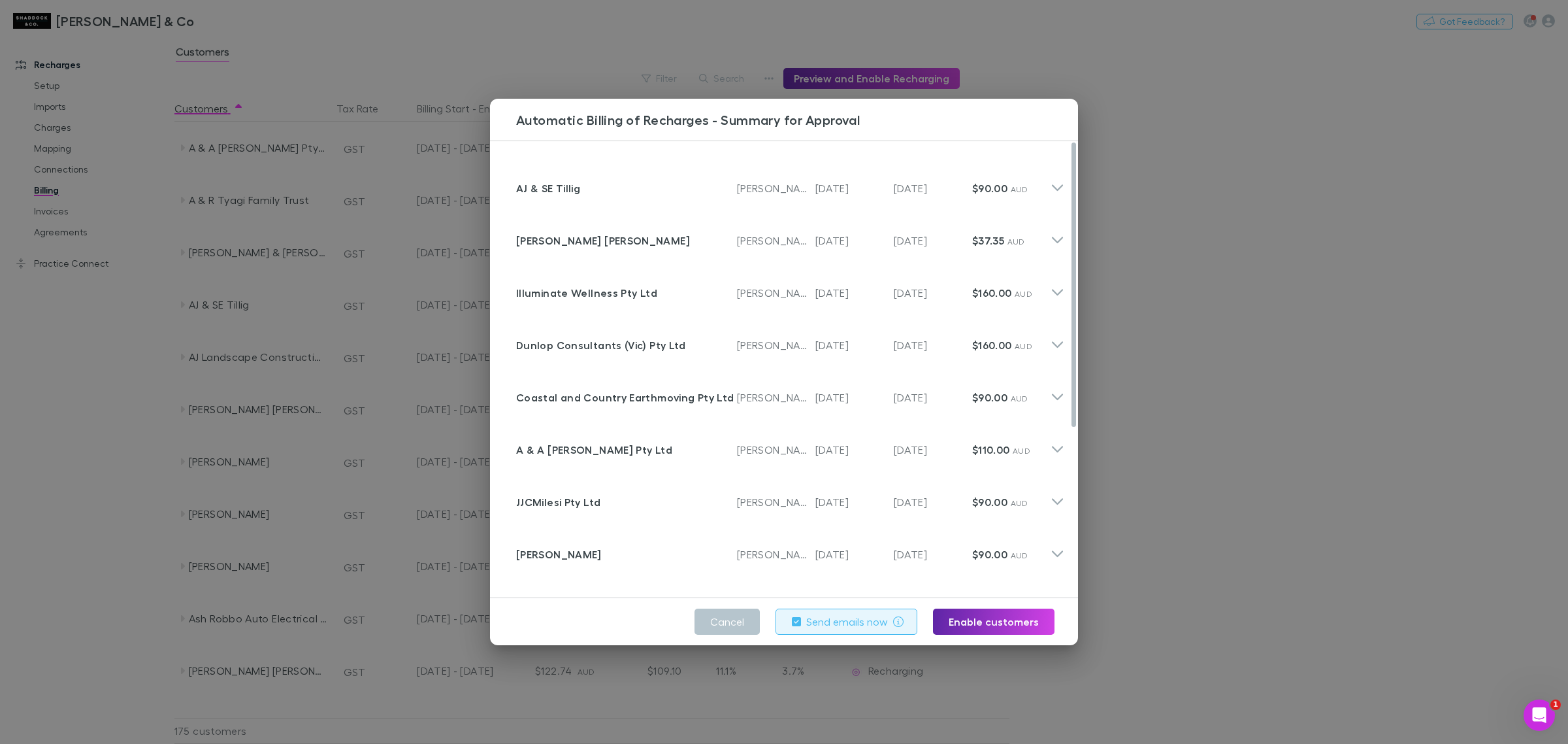
click at [830, 568] on label "Send emails now" at bounding box center [847, 622] width 82 height 16
click at [852, 568] on label "Send emails now" at bounding box center [847, 622] width 82 height 16
click at [836, 568] on label "Send emails now" at bounding box center [847, 622] width 82 height 16
click at [1001, 568] on button "Enable customers" at bounding box center [994, 621] width 122 height 26
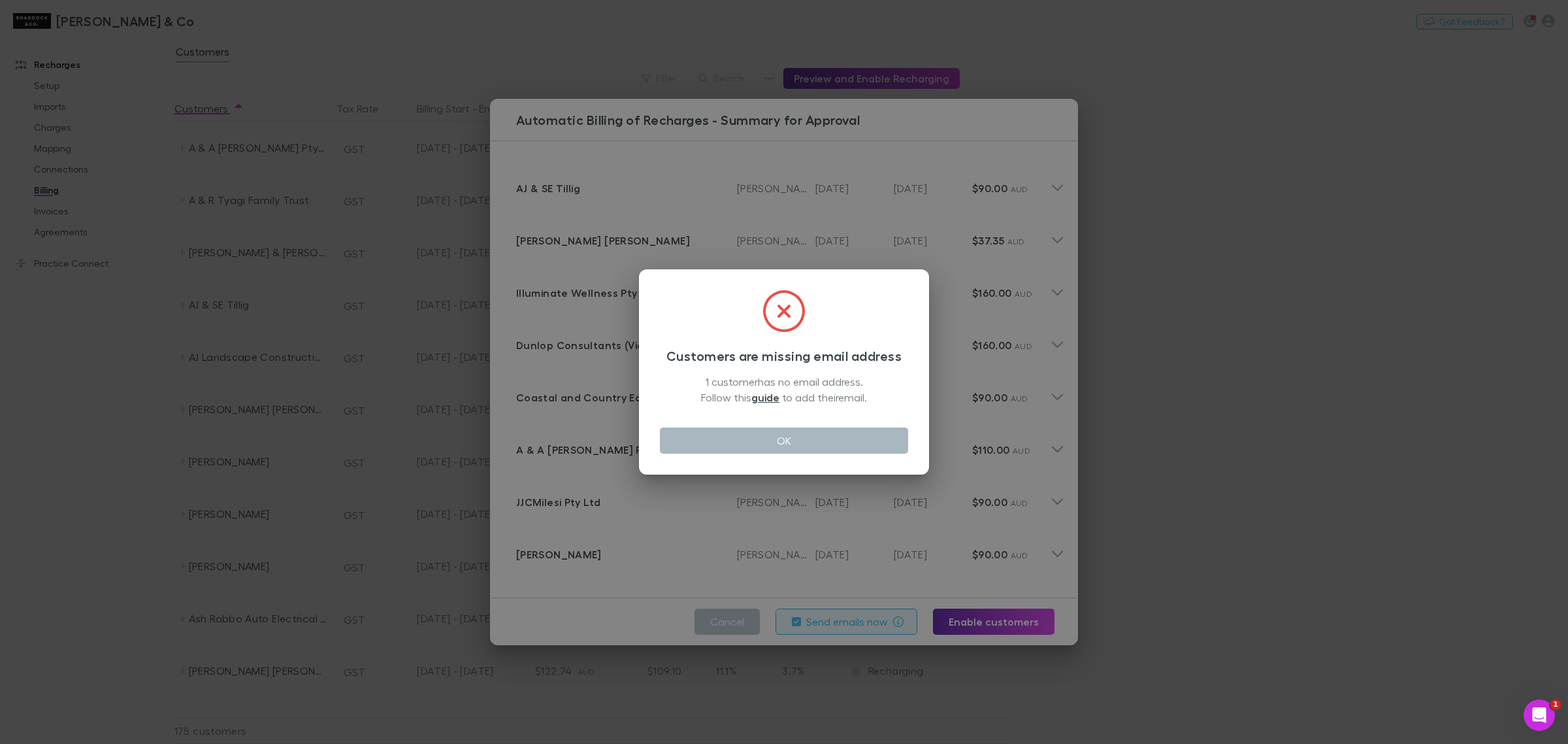
click at [794, 450] on button "OK" at bounding box center [784, 441] width 249 height 26
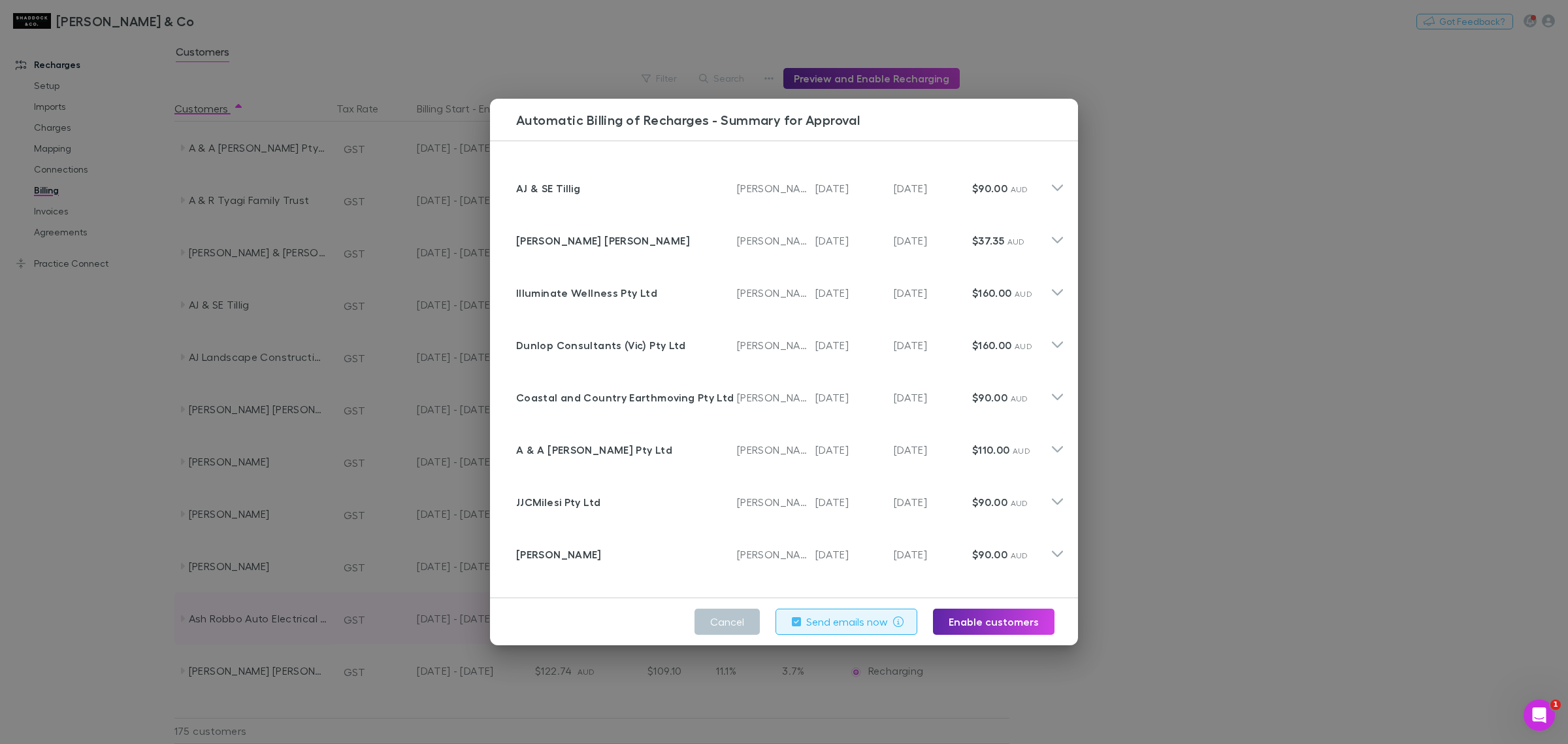
drag, startPoint x: 710, startPoint y: 623, endPoint x: 840, endPoint y: 632, distance: 130.3
click at [710, 568] on button "Cancel" at bounding box center [727, 621] width 65 height 26
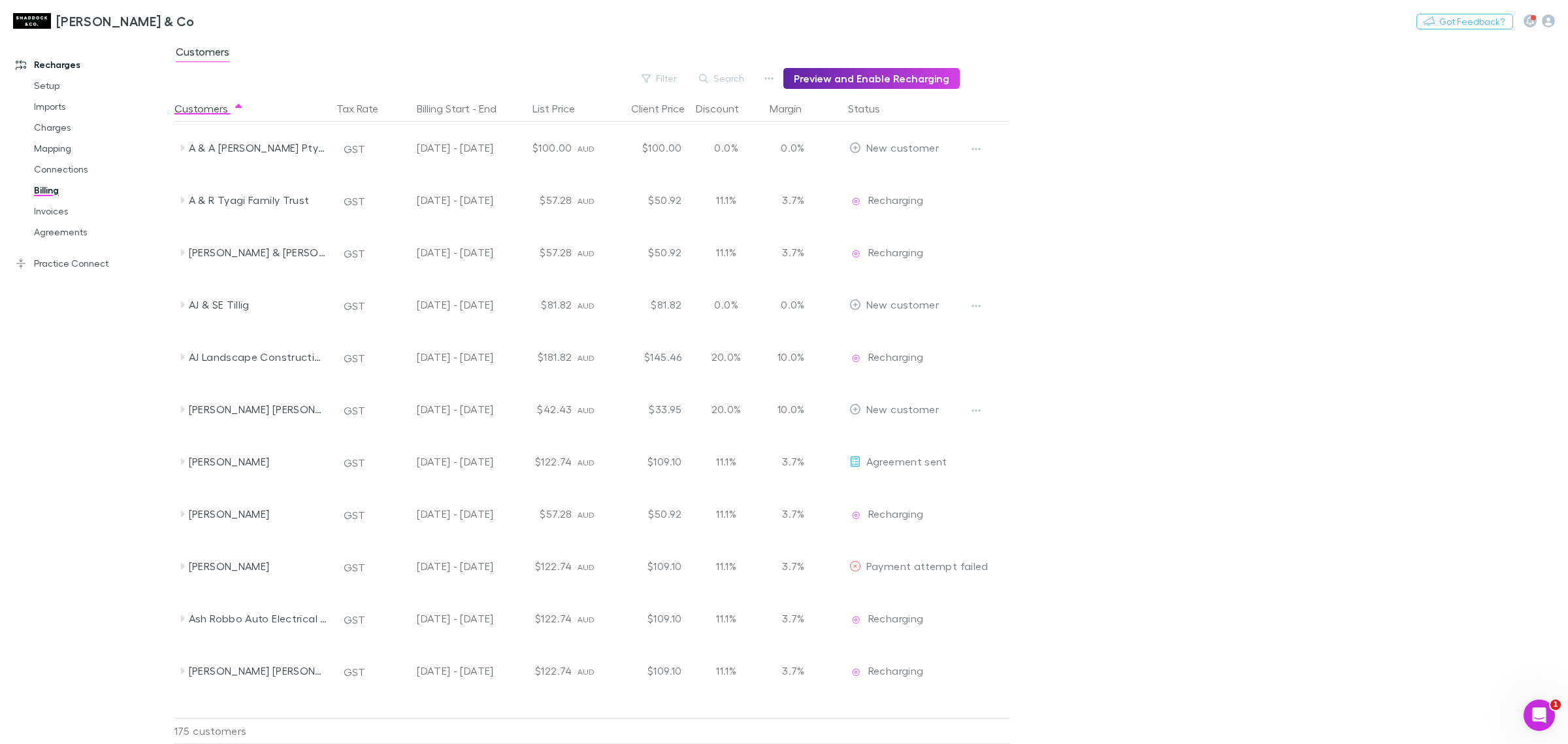
drag, startPoint x: 87, startPoint y: 258, endPoint x: 111, endPoint y: 350, distance: 95.1
click at [87, 258] on link "Practice Connect" at bounding box center [94, 263] width 181 height 20
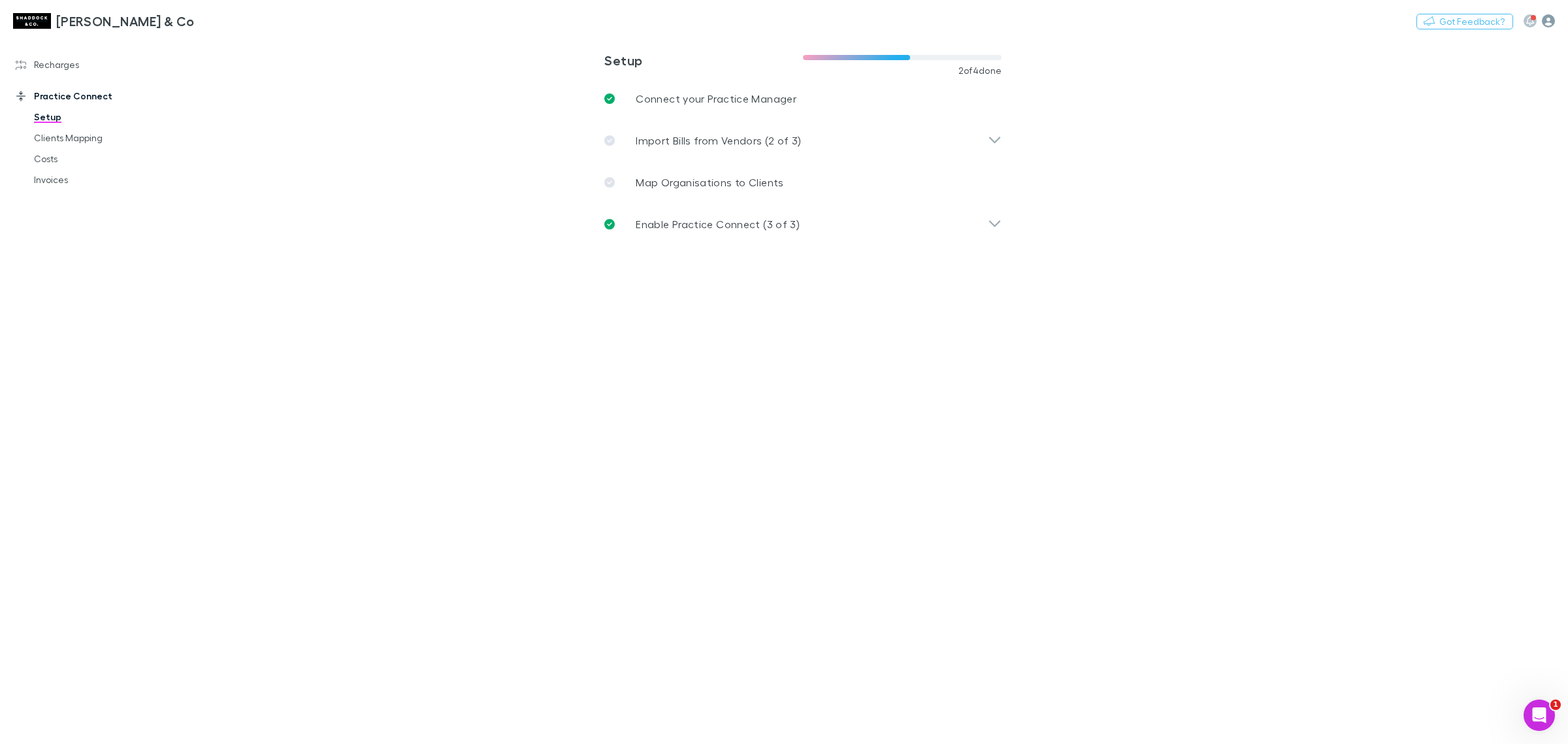
click at [1254, 22] on icon "button" at bounding box center [1548, 20] width 13 height 13
click at [1254, 273] on span "Integrations" at bounding box center [1465, 271] width 159 height 16
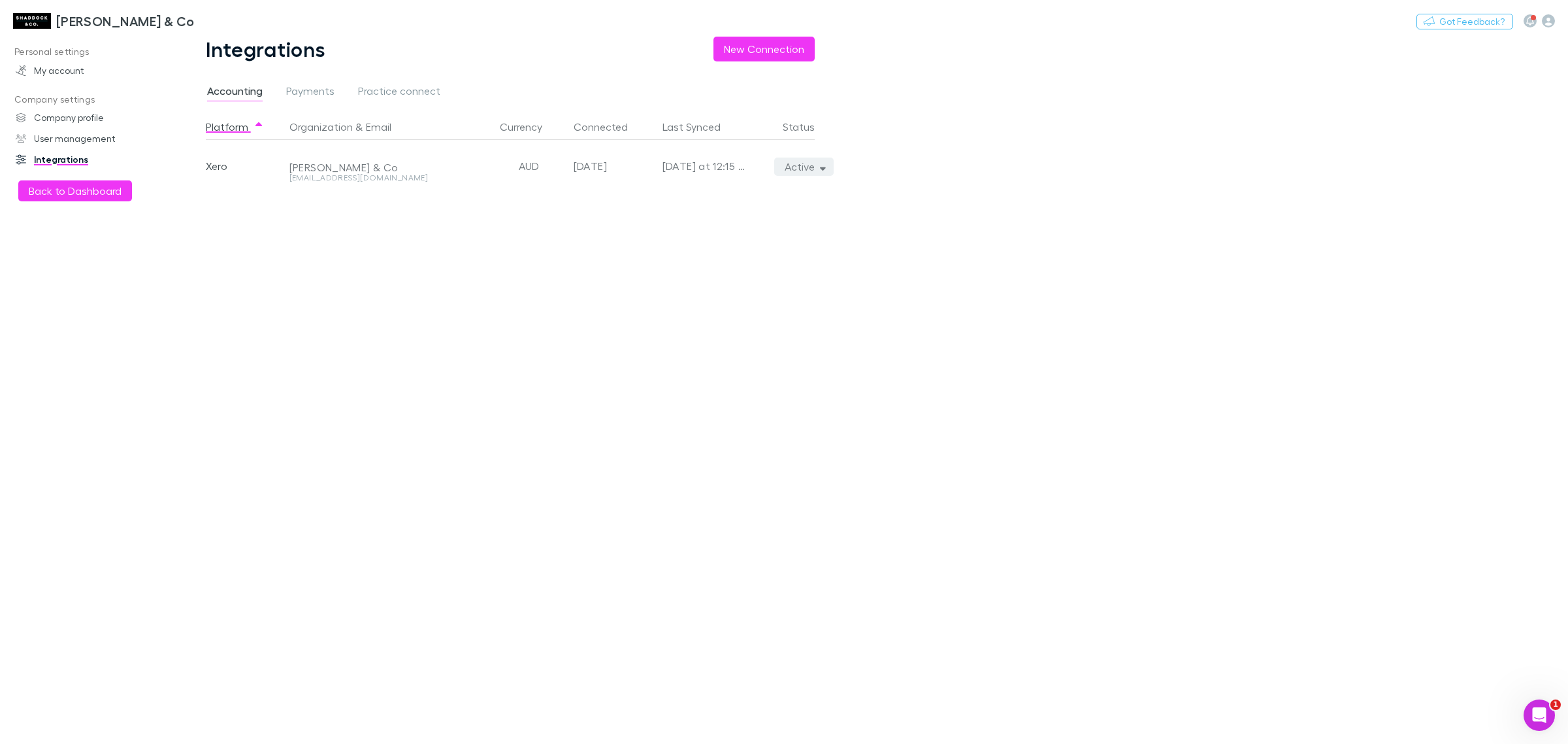
click at [804, 165] on button "Active" at bounding box center [804, 167] width 59 height 19
click at [753, 202] on p "We'll fetch all new contacts since last sync" at bounding box center [744, 213] width 159 height 23
click at [690, 193] on p "Re-sync now" at bounding box center [744, 193] width 159 height 16
click at [62, 68] on div at bounding box center [784, 372] width 1568 height 744
click at [57, 17] on h3 "[PERSON_NAME] & Co" at bounding box center [126, 20] width 138 height 16
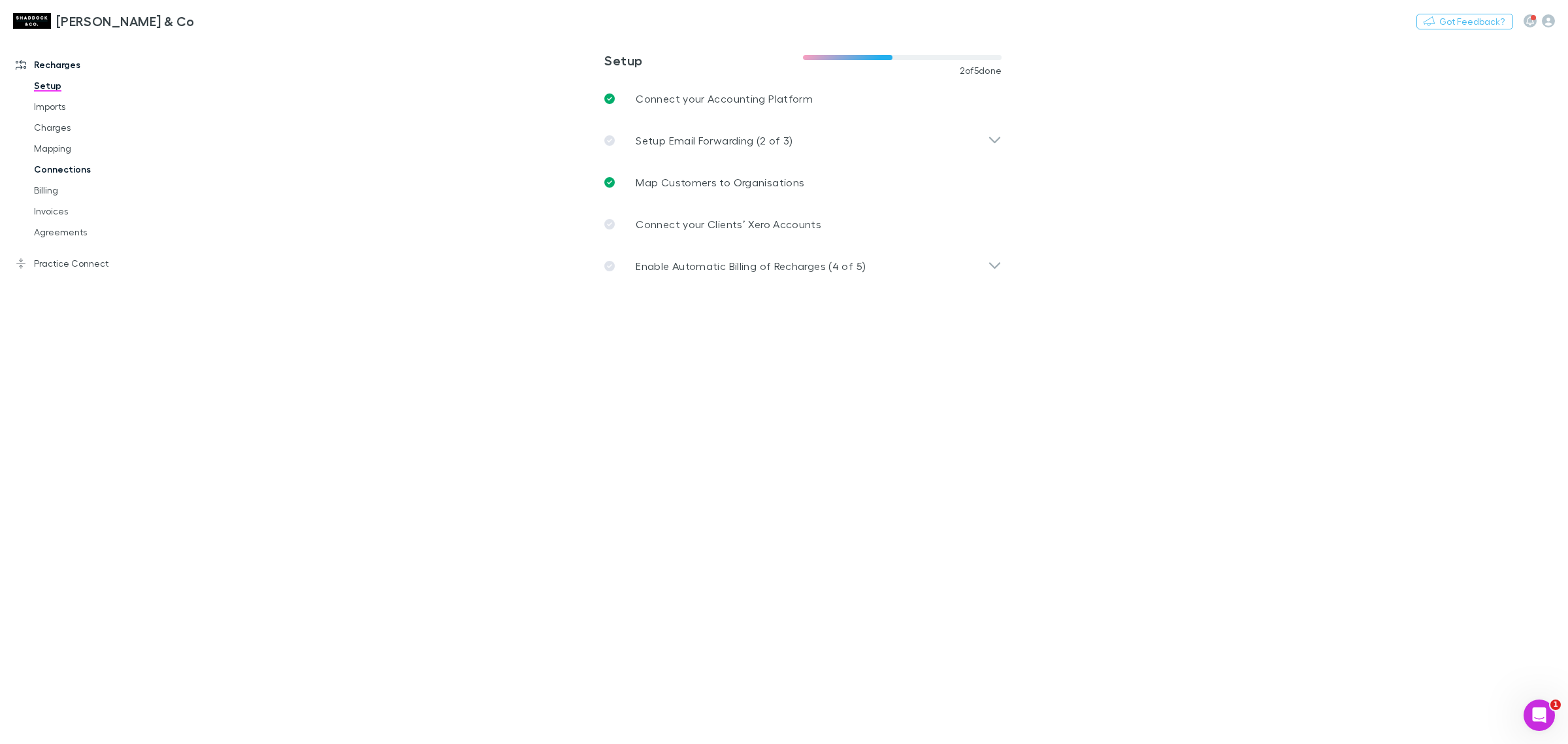
click at [70, 165] on link "Connections" at bounding box center [102, 169] width 164 height 20
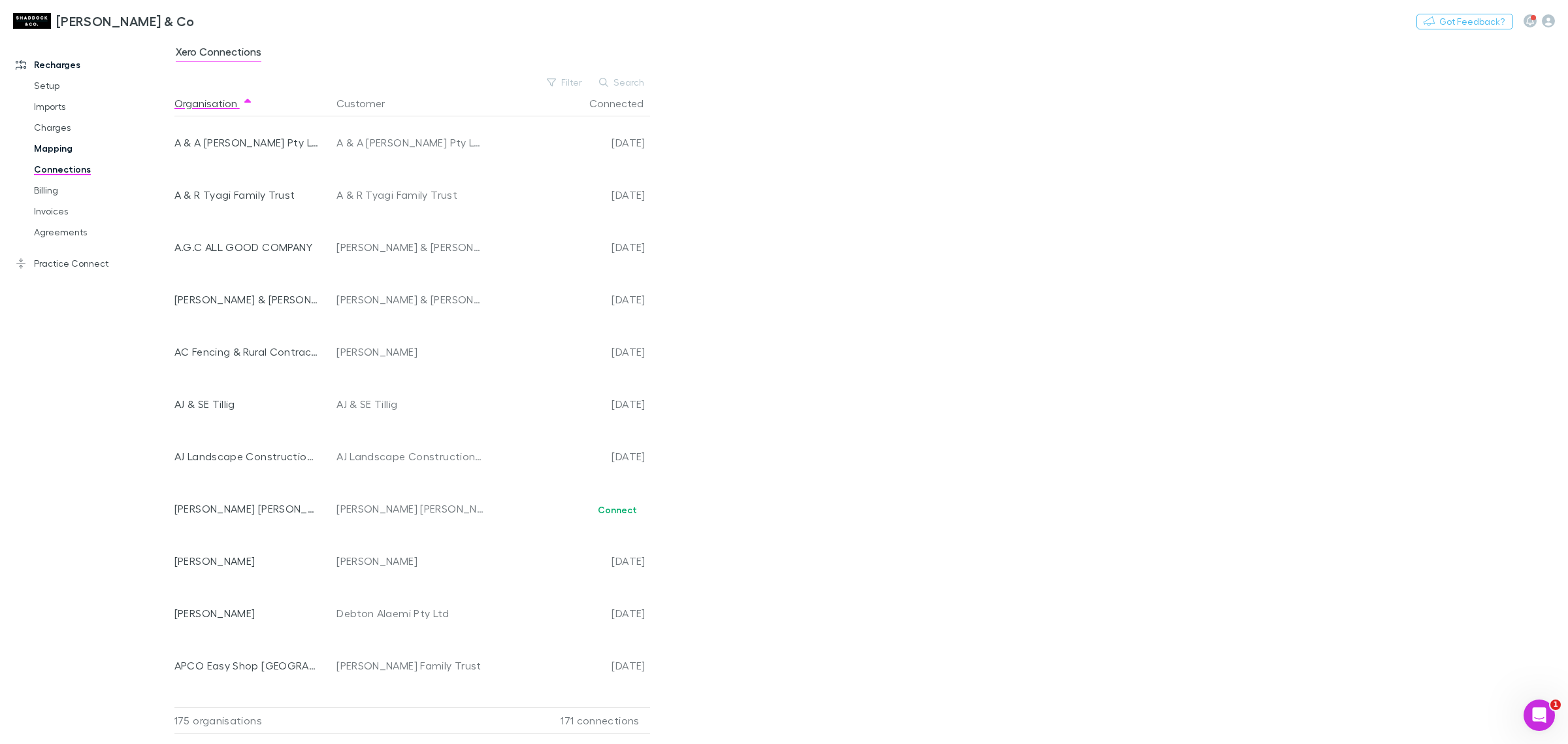
click at [72, 140] on link "Mapping" at bounding box center [102, 147] width 164 height 20
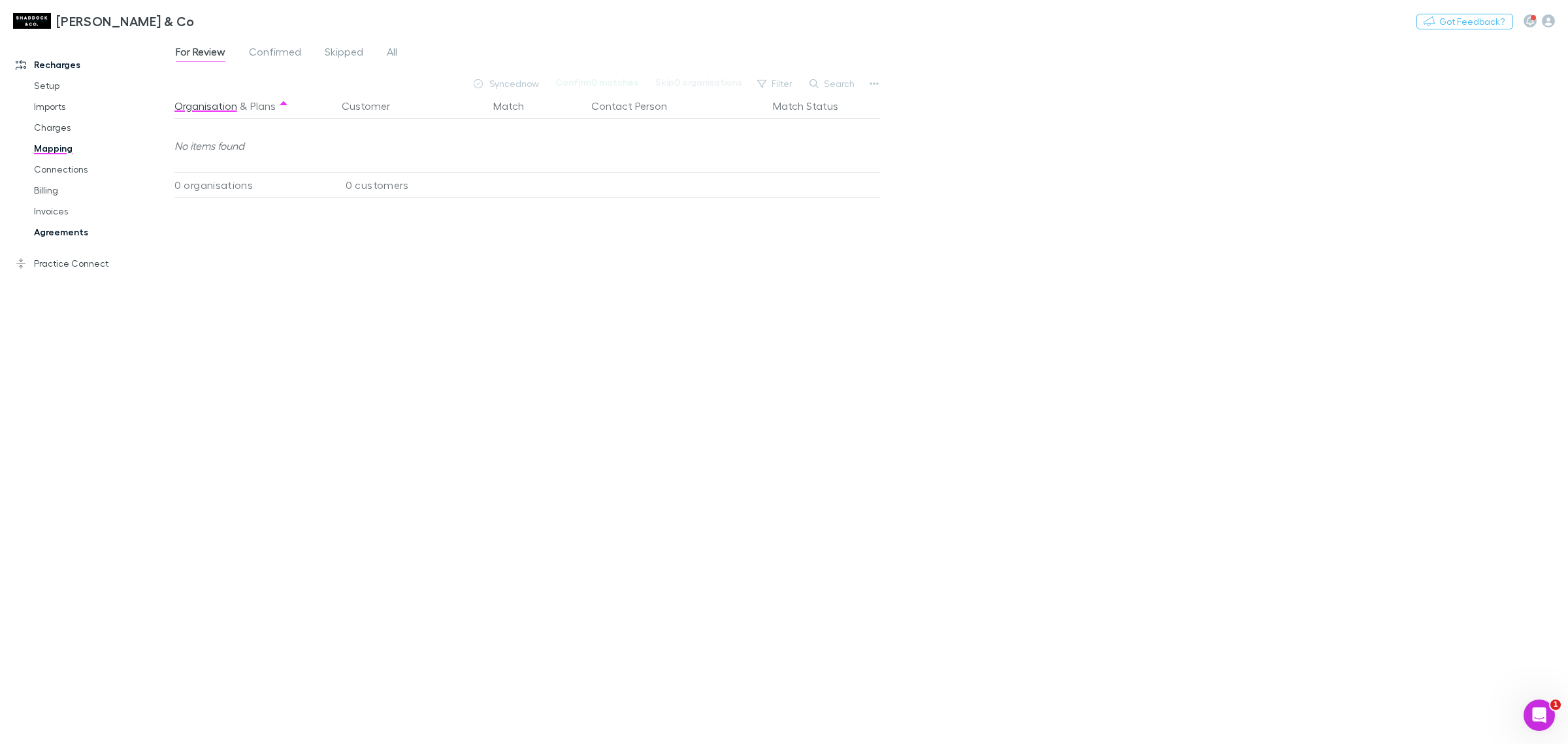
click at [53, 226] on link "Agreements" at bounding box center [102, 231] width 164 height 20
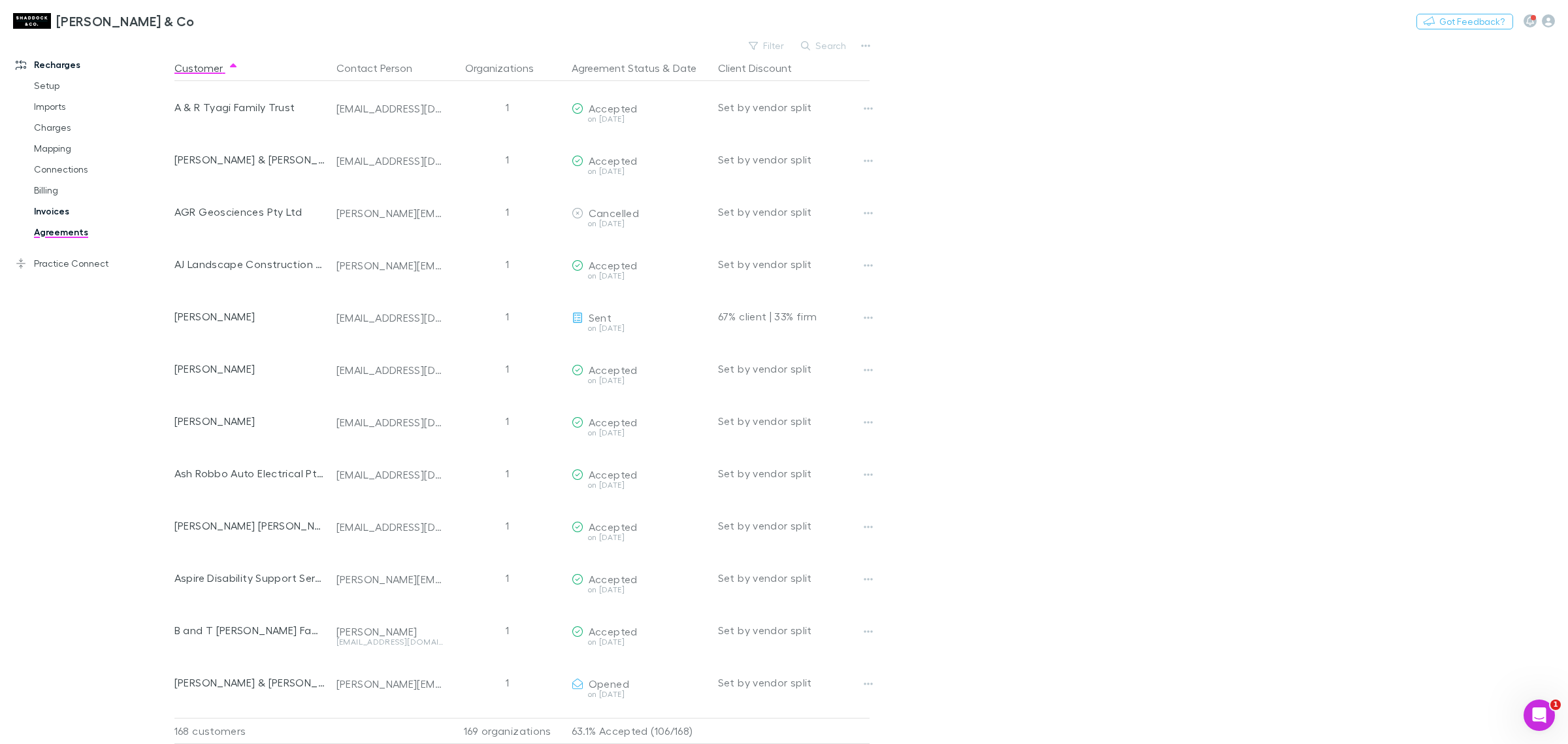
click at [93, 210] on link "Invoices" at bounding box center [102, 211] width 164 height 20
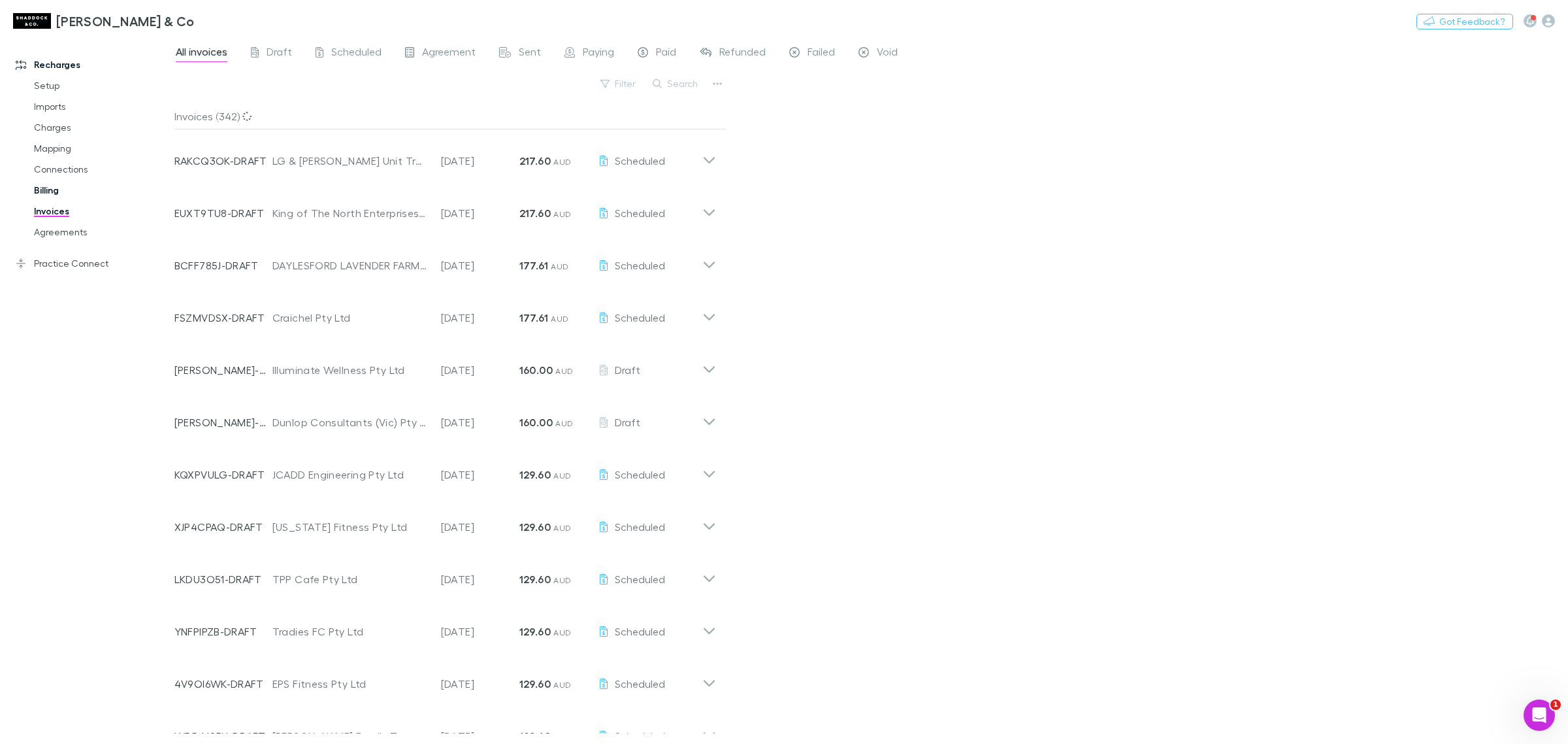
click at [39, 187] on link "Billing" at bounding box center [102, 189] width 164 height 20
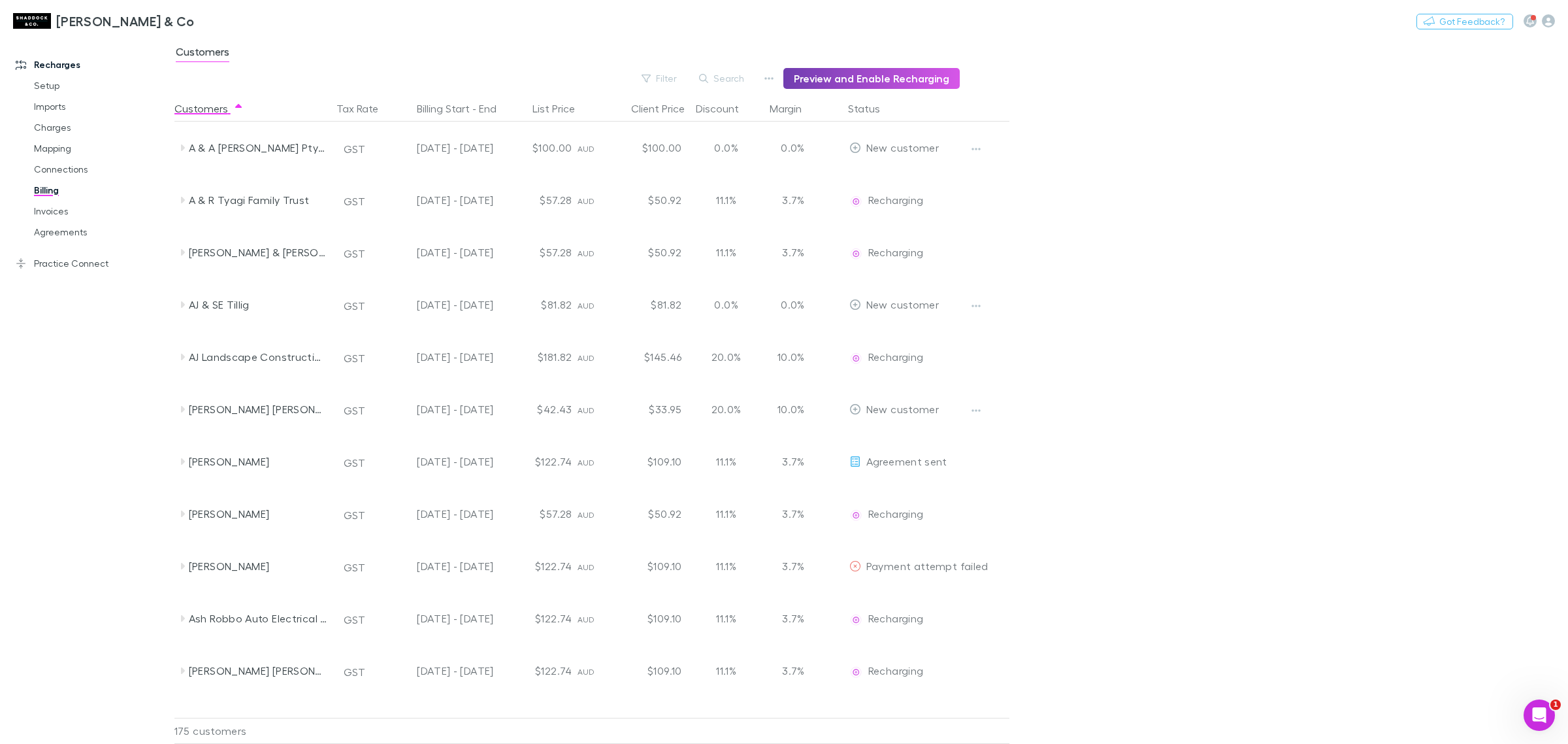
click at [884, 78] on button "Preview and Enable Recharging" at bounding box center [871, 78] width 176 height 20
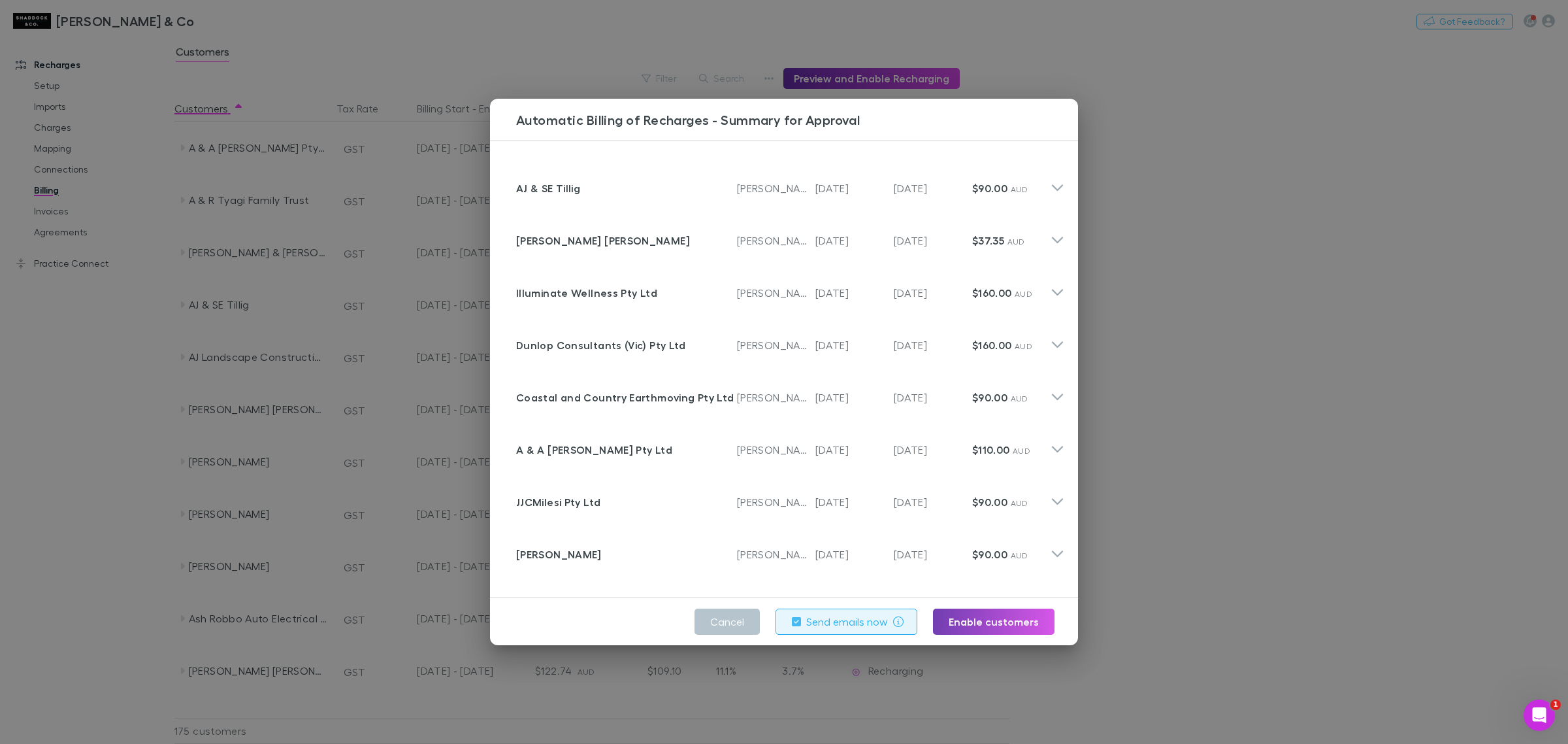
click at [987, 568] on button "Enable customers" at bounding box center [994, 621] width 122 height 26
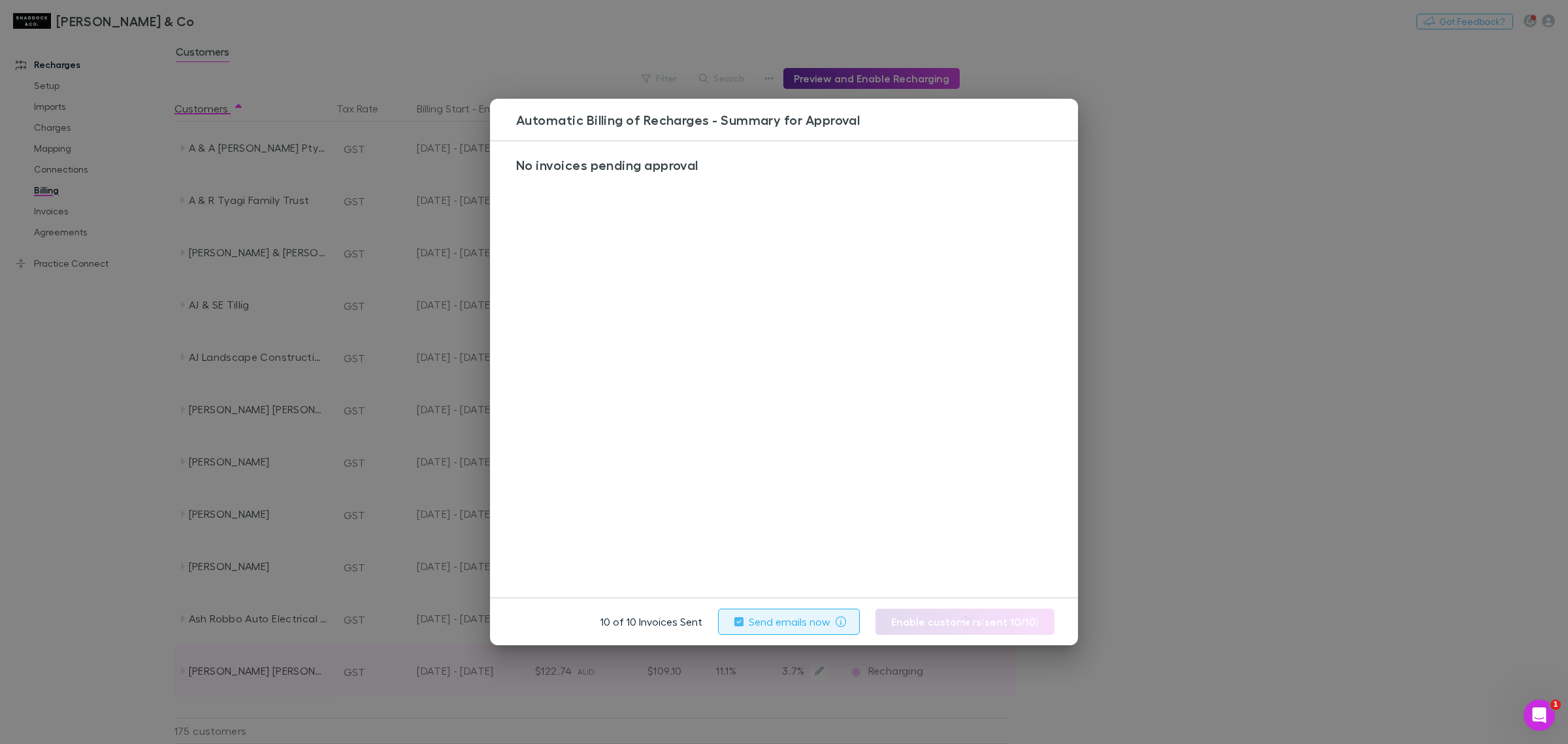
click at [564, 56] on div "Automatic Billing of Recharges - Summary for Approval No invoices pending appro…" at bounding box center [784, 372] width 1568 height 744
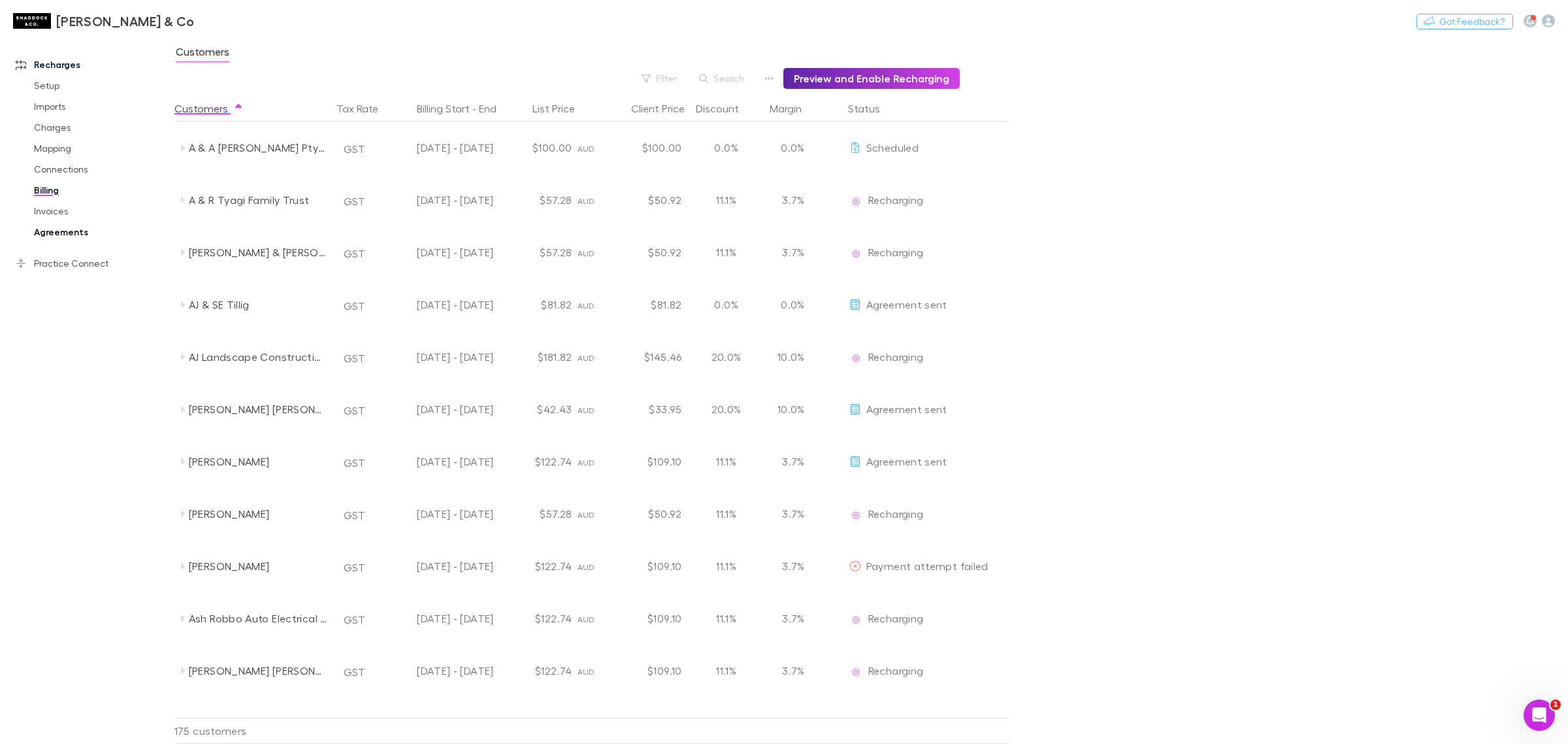
click at [90, 229] on link "Agreements" at bounding box center [102, 231] width 164 height 20
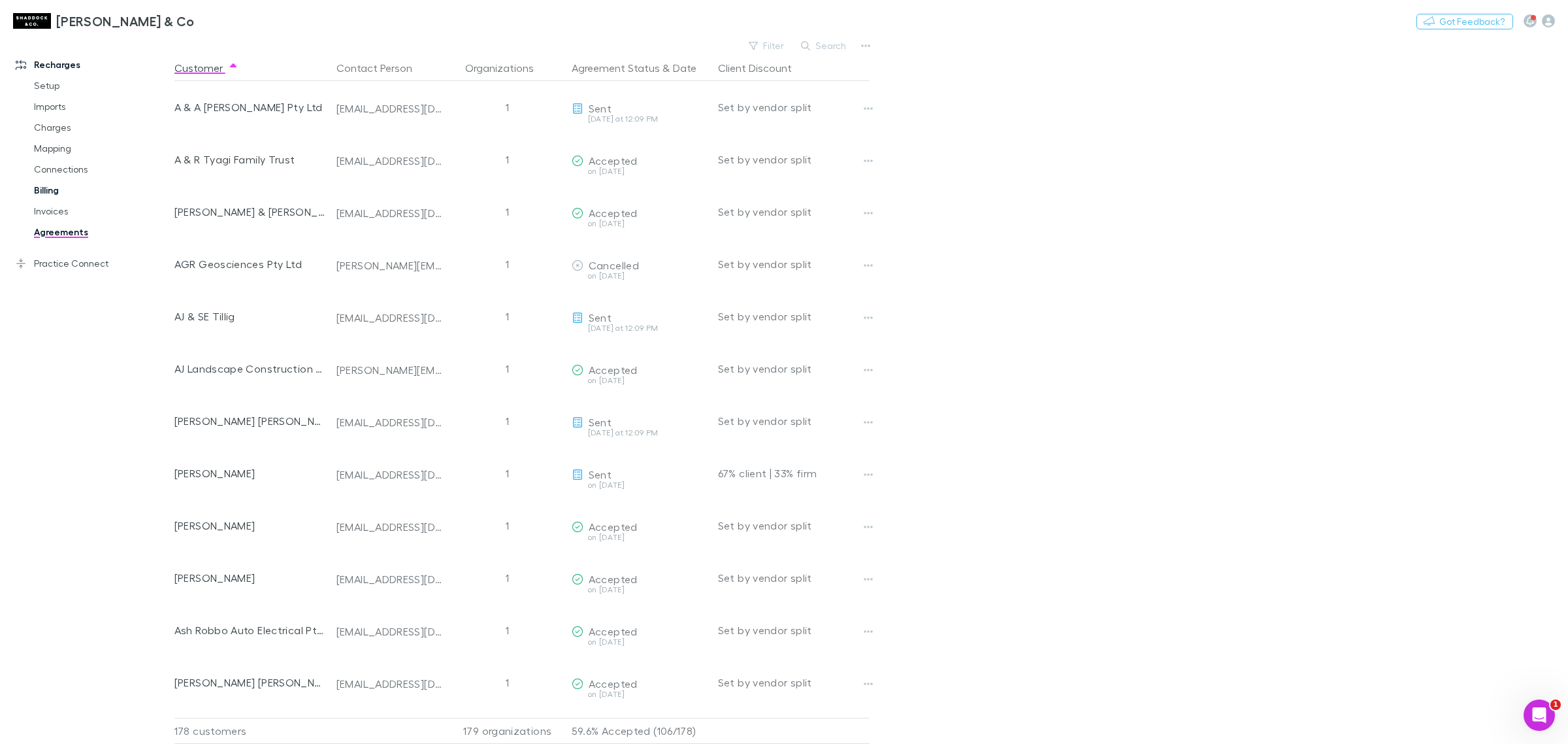
click at [73, 191] on link "Billing" at bounding box center [102, 189] width 164 height 20
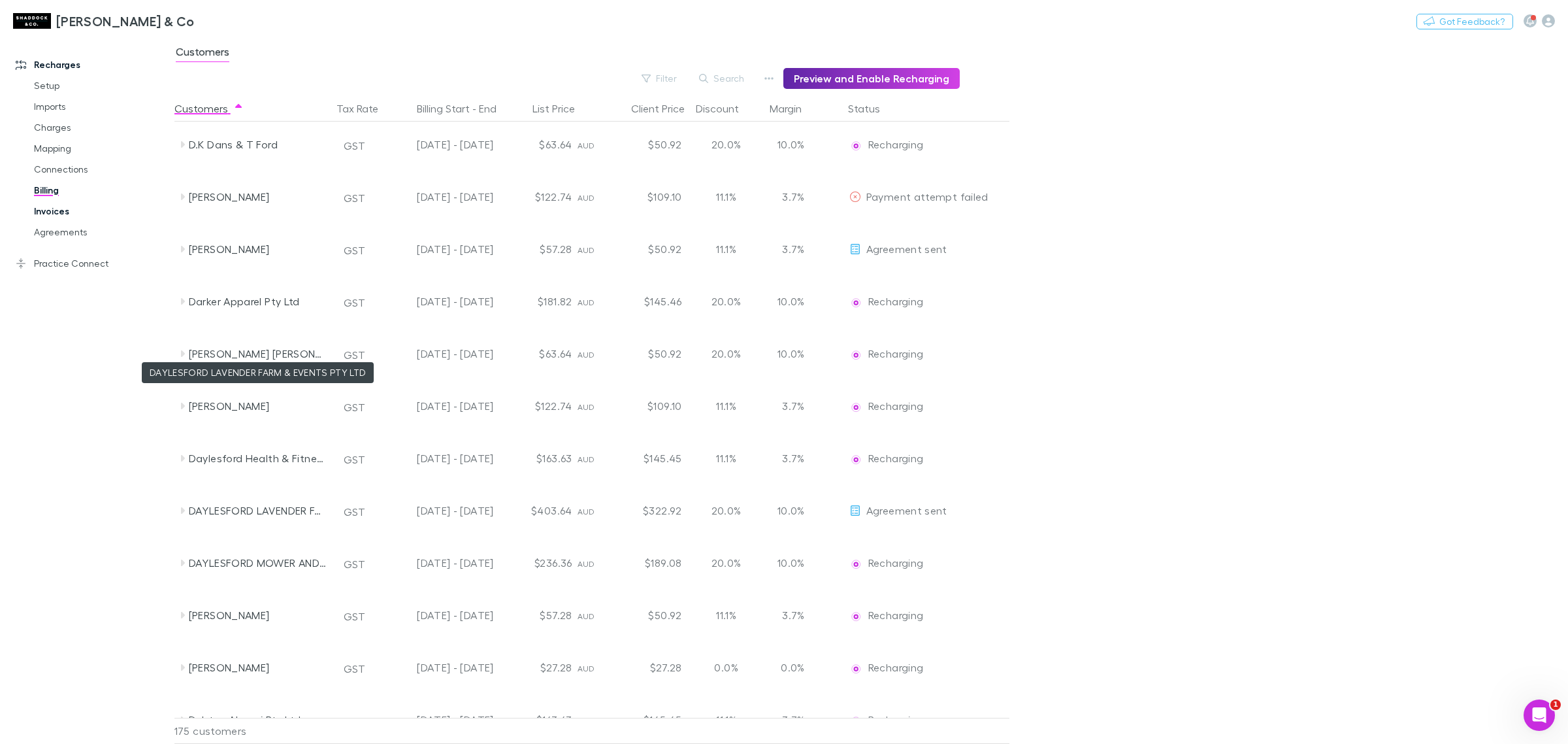
scroll to position [1962, 0]
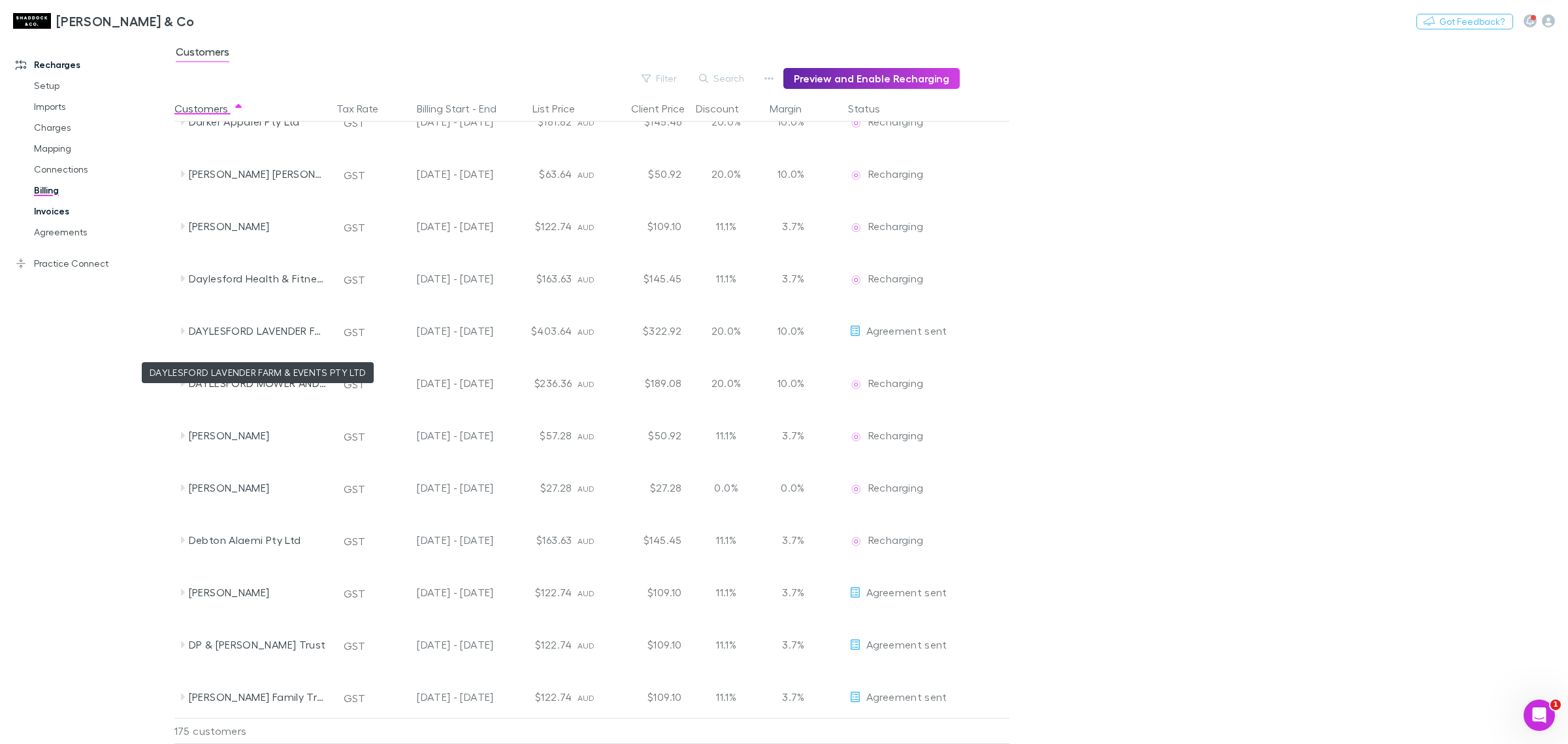
click at [43, 208] on link "Invoices" at bounding box center [102, 211] width 164 height 20
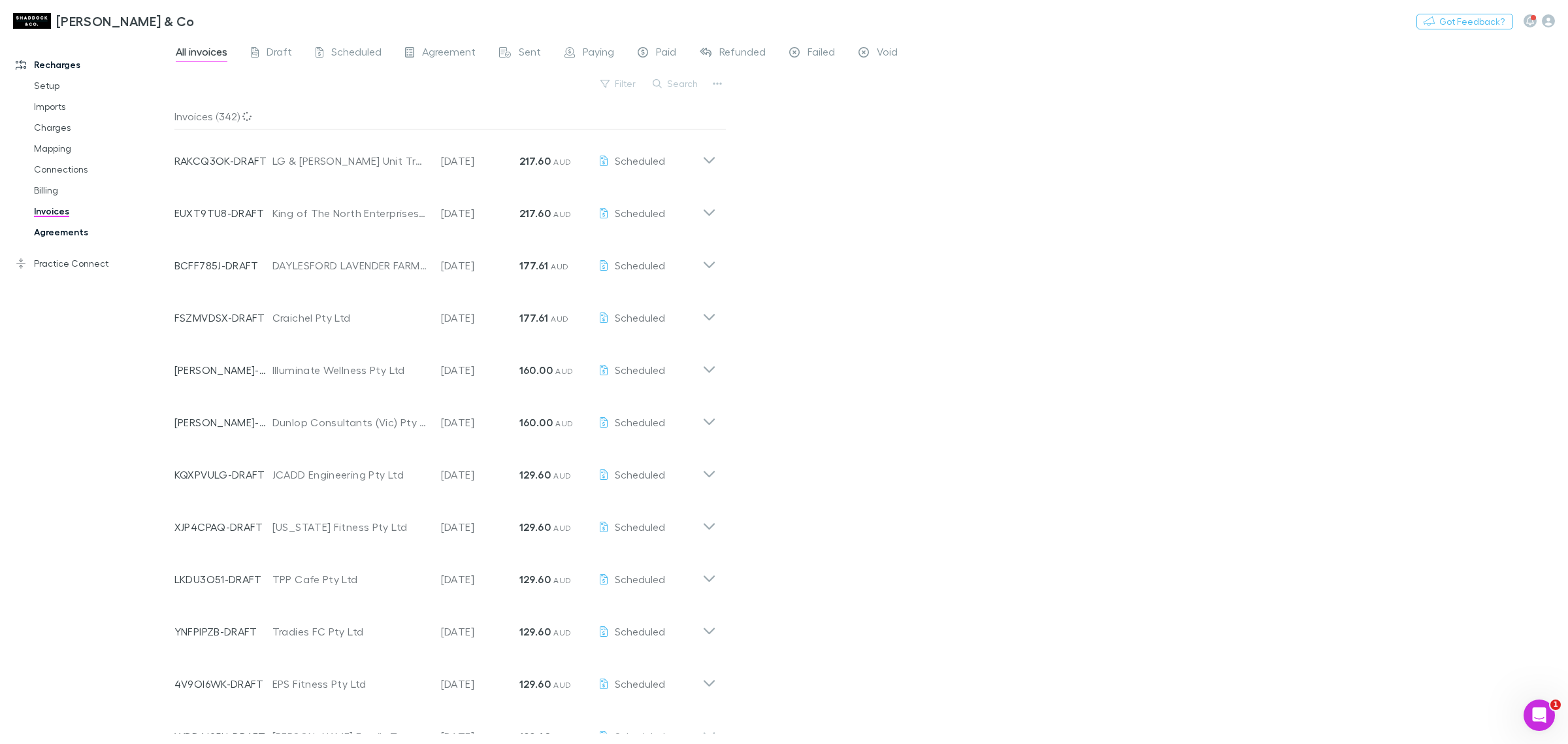
click at [54, 227] on link "Agreements" at bounding box center [102, 231] width 164 height 20
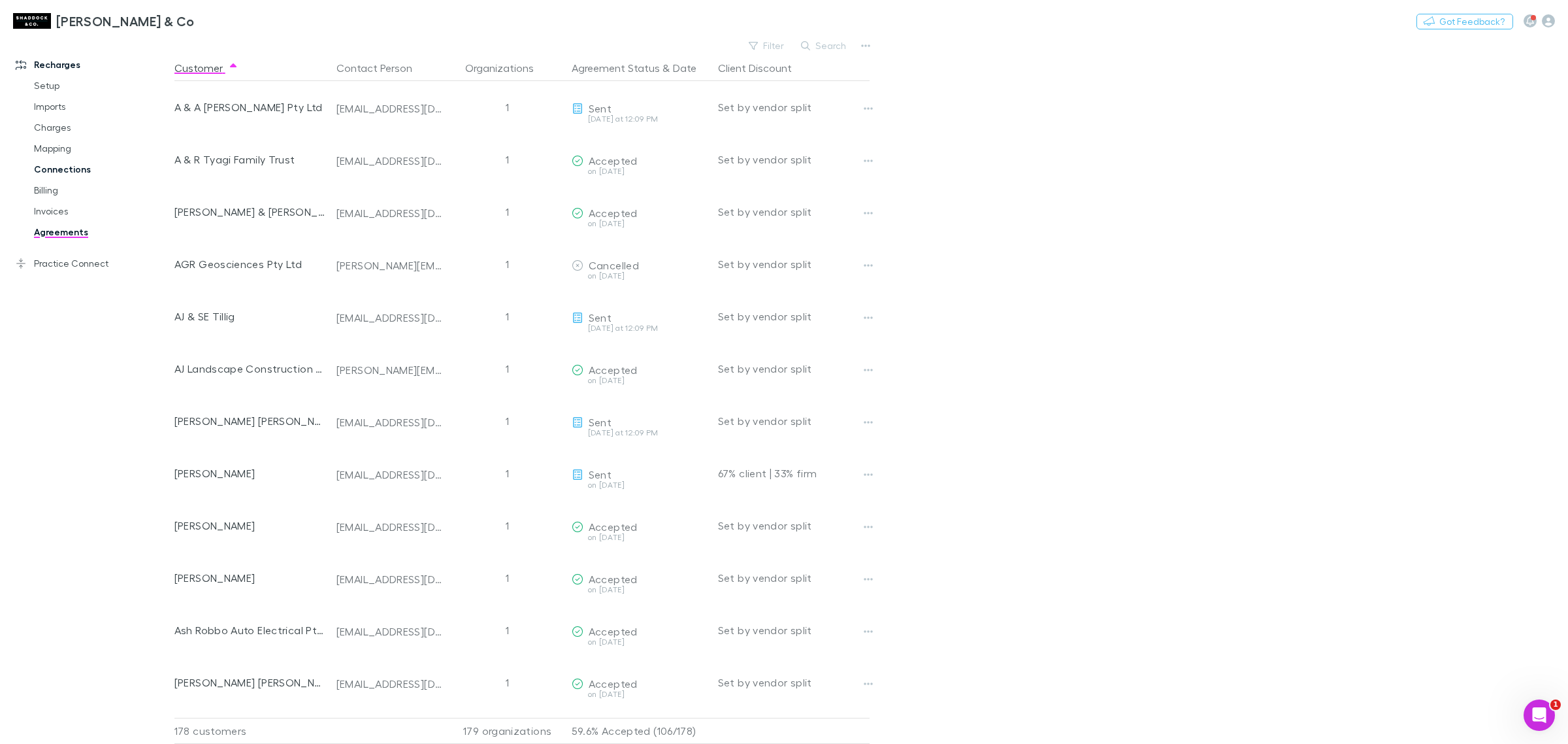
drag, startPoint x: 57, startPoint y: 151, endPoint x: 89, endPoint y: 164, distance: 34.5
click at [57, 151] on link "Mapping" at bounding box center [102, 147] width 164 height 20
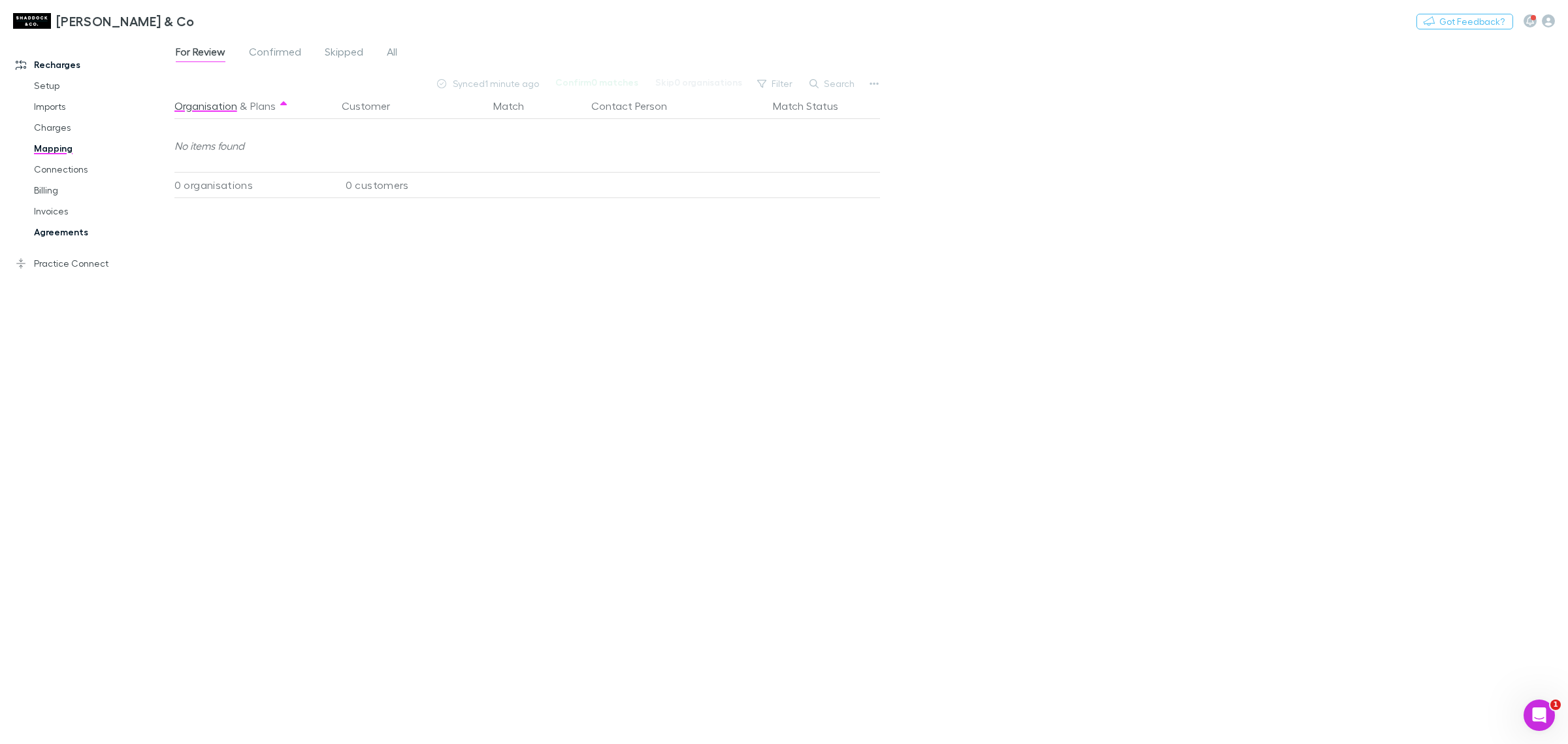
drag, startPoint x: 58, startPoint y: 229, endPoint x: 67, endPoint y: 235, distance: 10.8
click at [58, 229] on link "Agreements" at bounding box center [102, 231] width 164 height 20
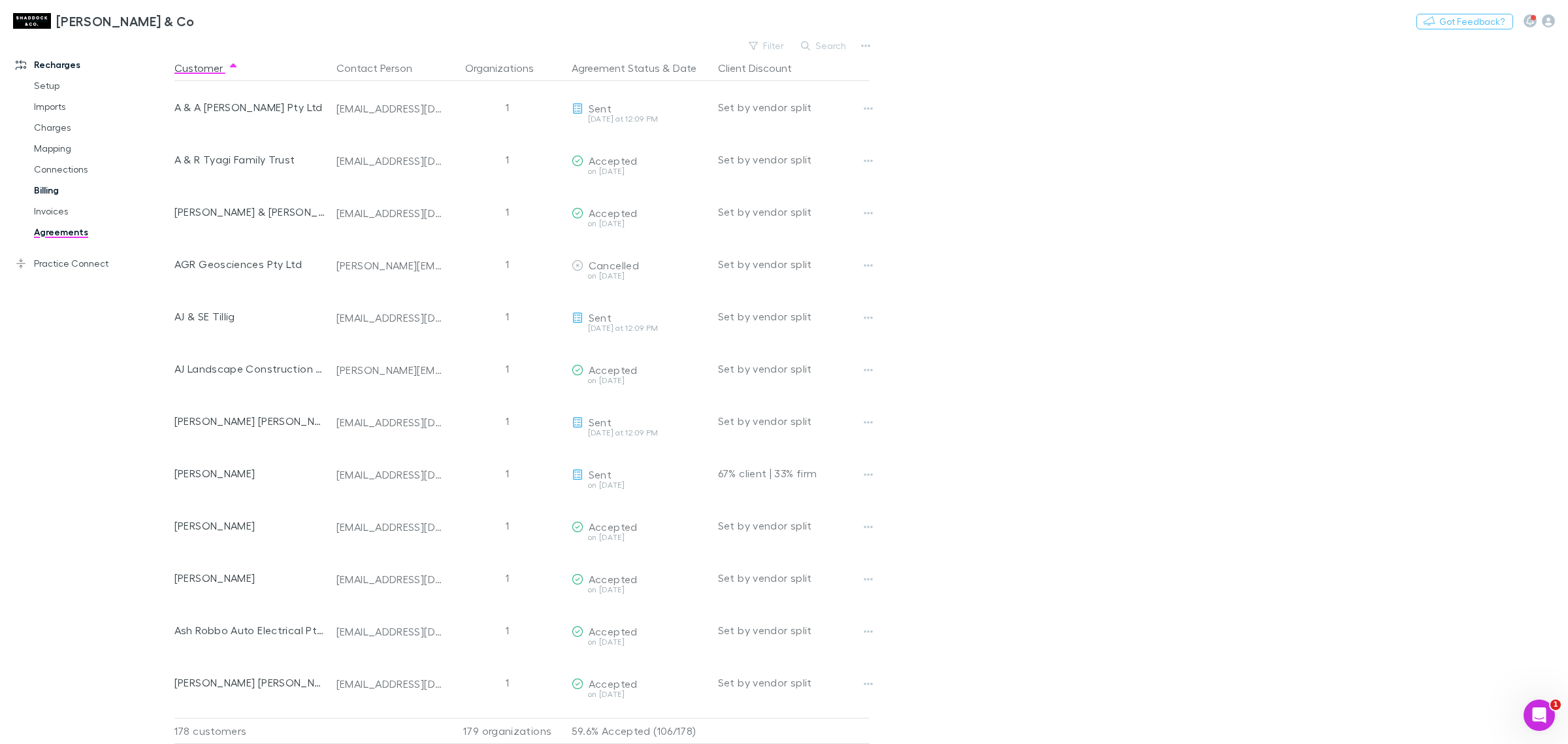
click at [55, 187] on link "Billing" at bounding box center [102, 189] width 164 height 20
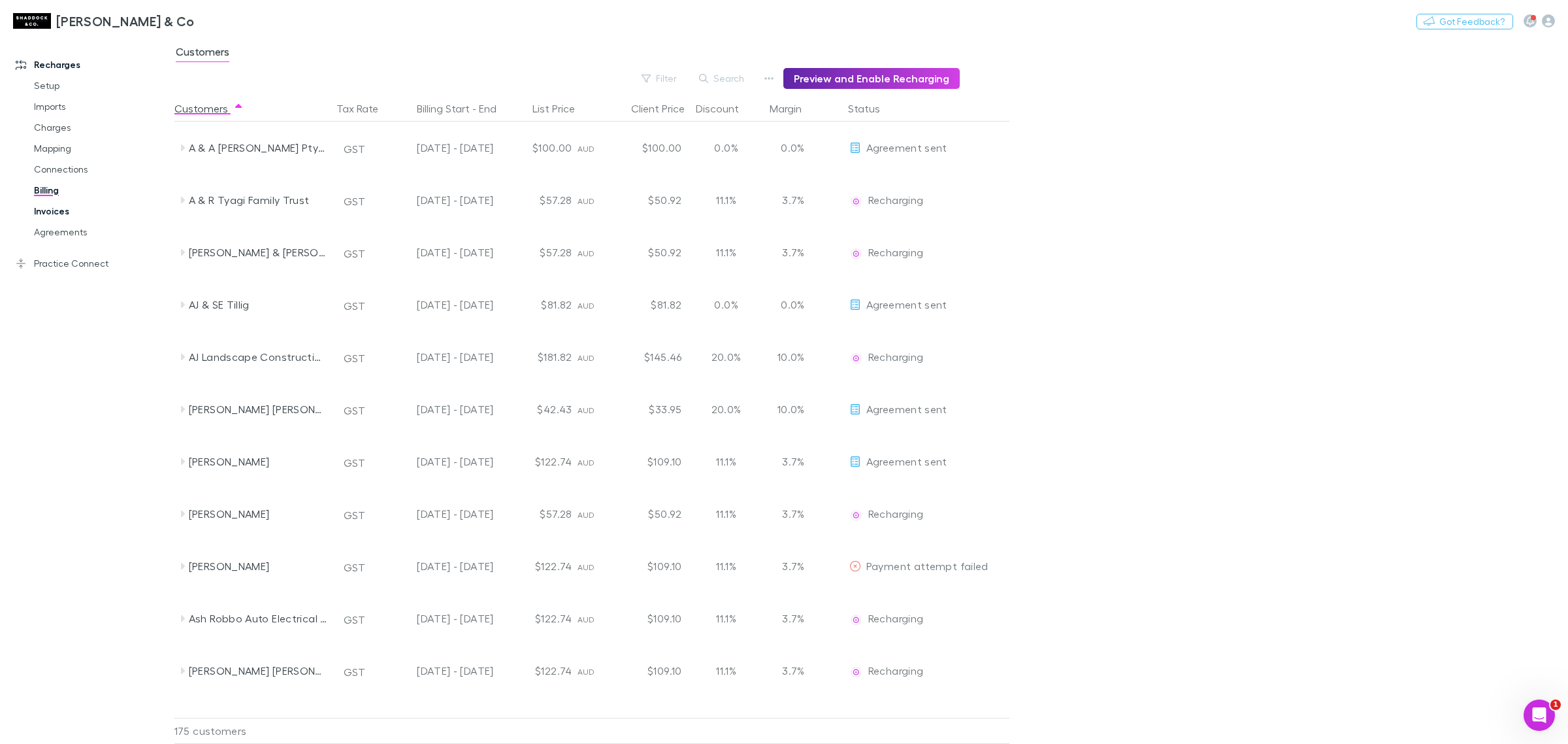
click at [70, 208] on link "Invoices" at bounding box center [102, 211] width 164 height 20
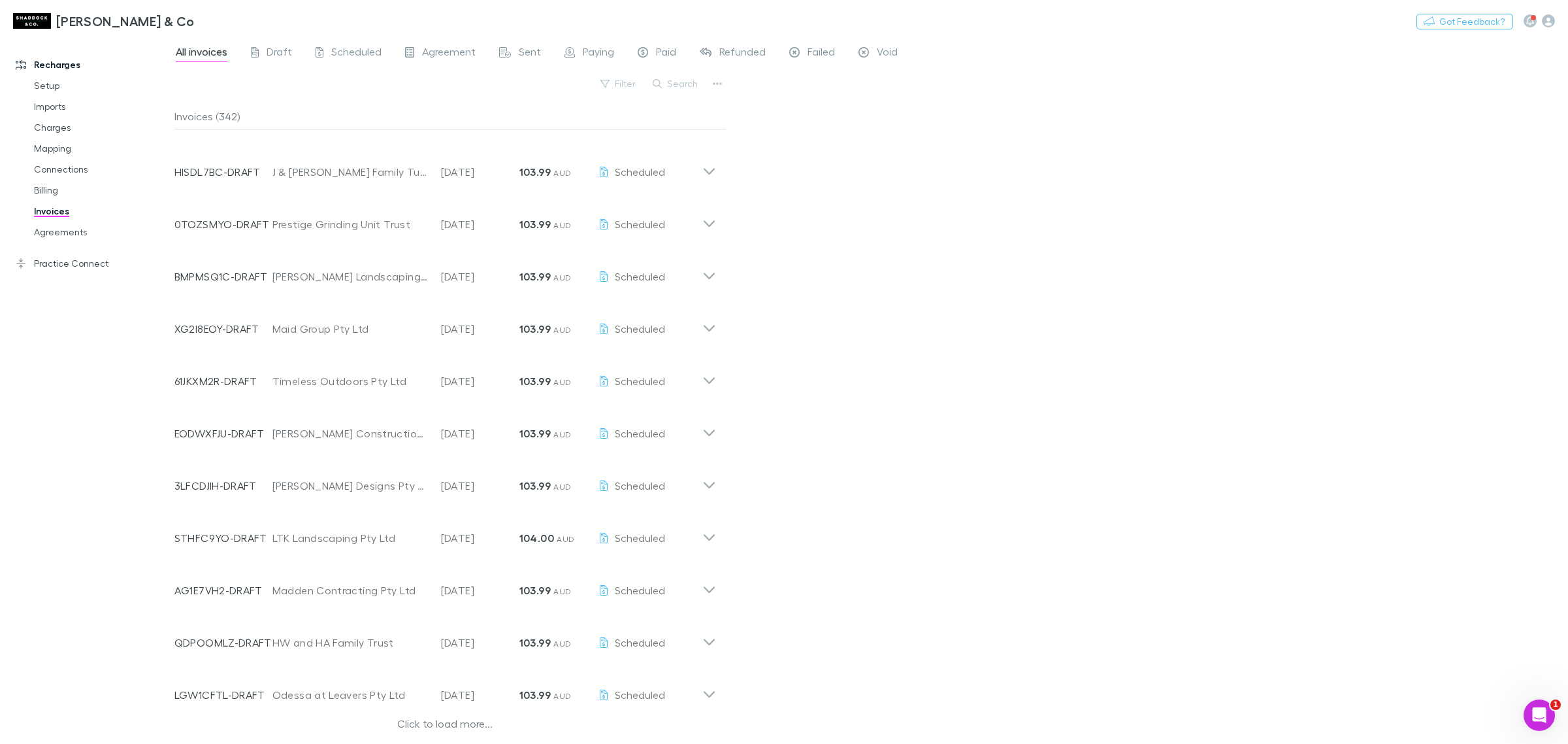
scroll to position [492, 0]
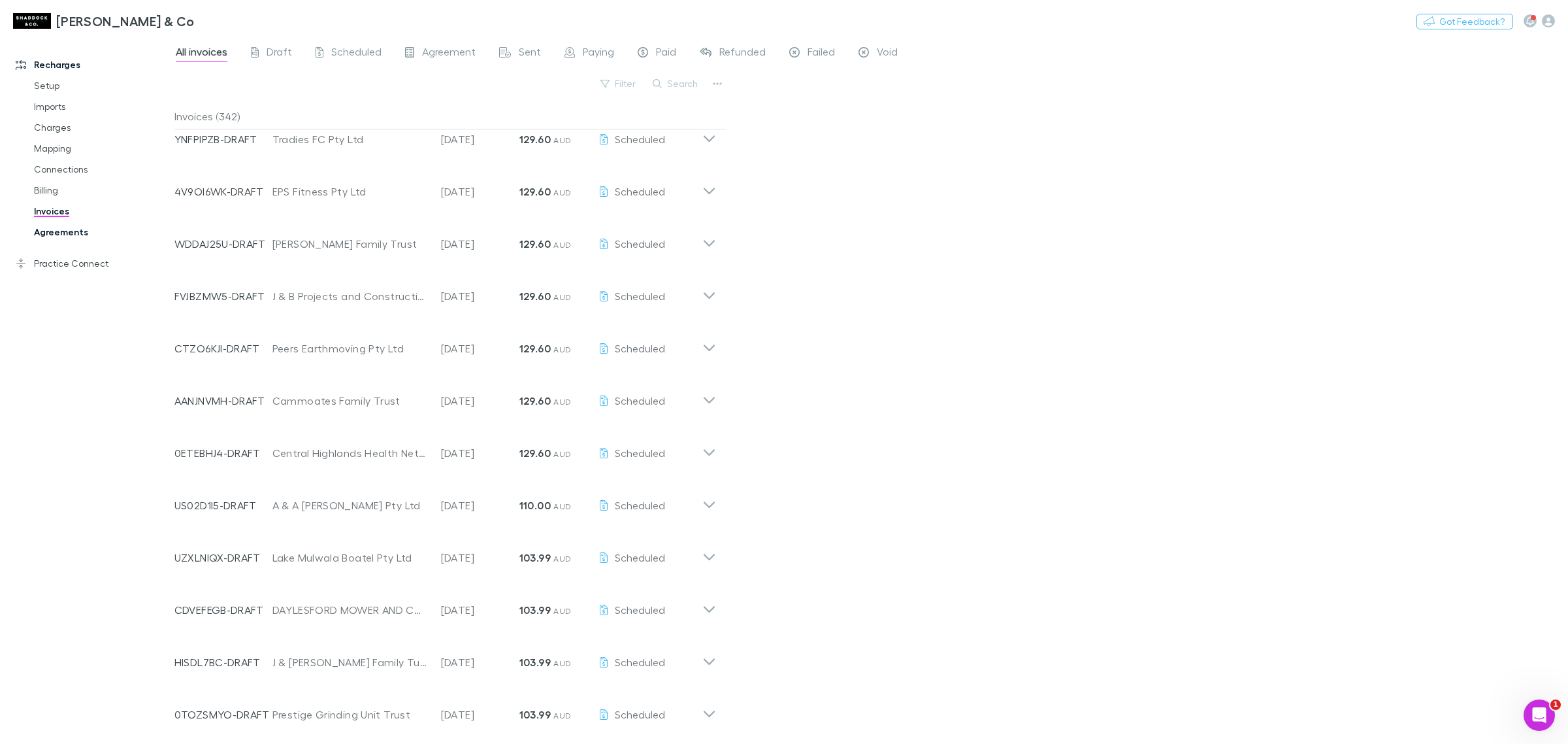
click at [65, 236] on link "Agreements" at bounding box center [102, 231] width 164 height 20
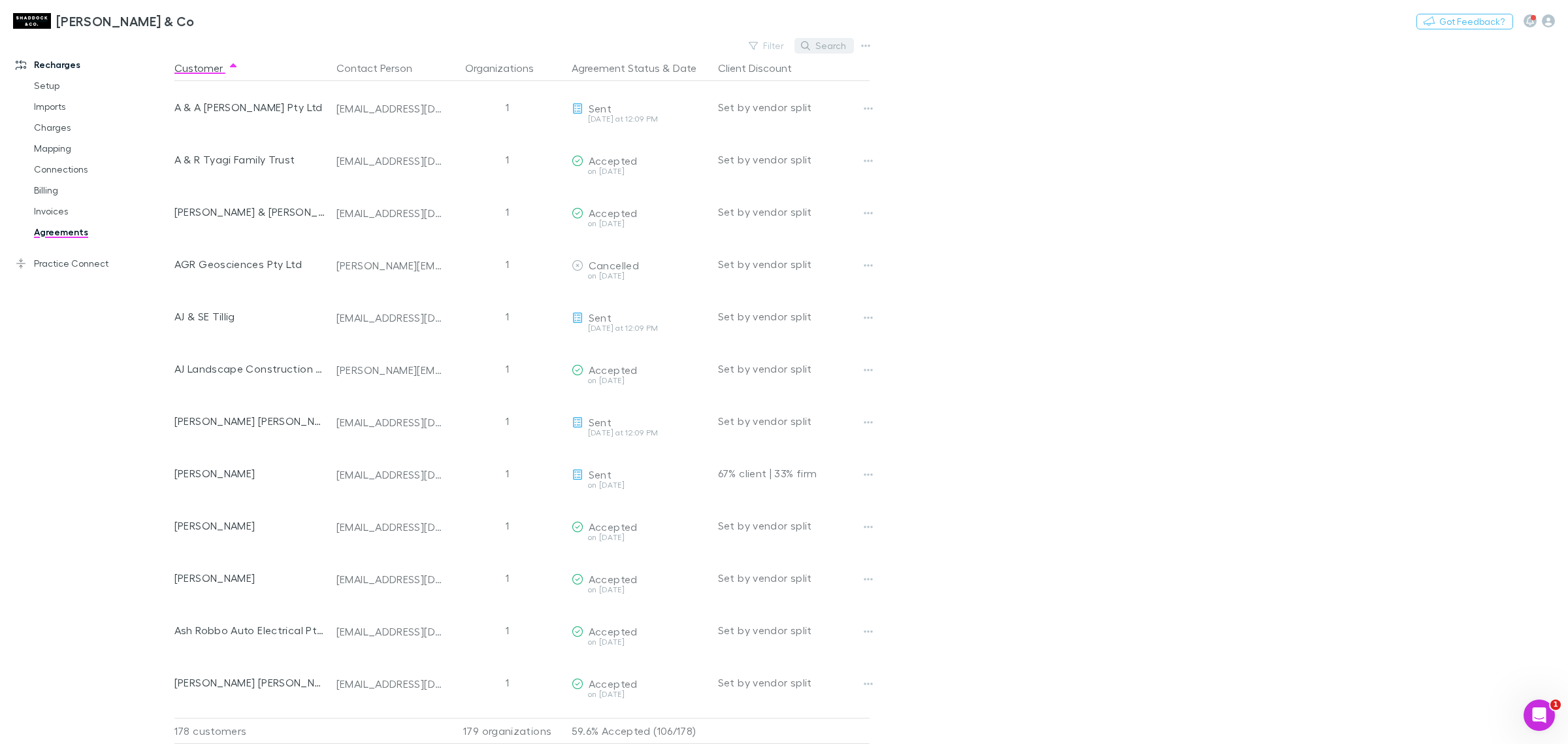
click at [830, 45] on button "Search" at bounding box center [823, 46] width 59 height 16
click at [60, 189] on link "Billing" at bounding box center [102, 189] width 164 height 20
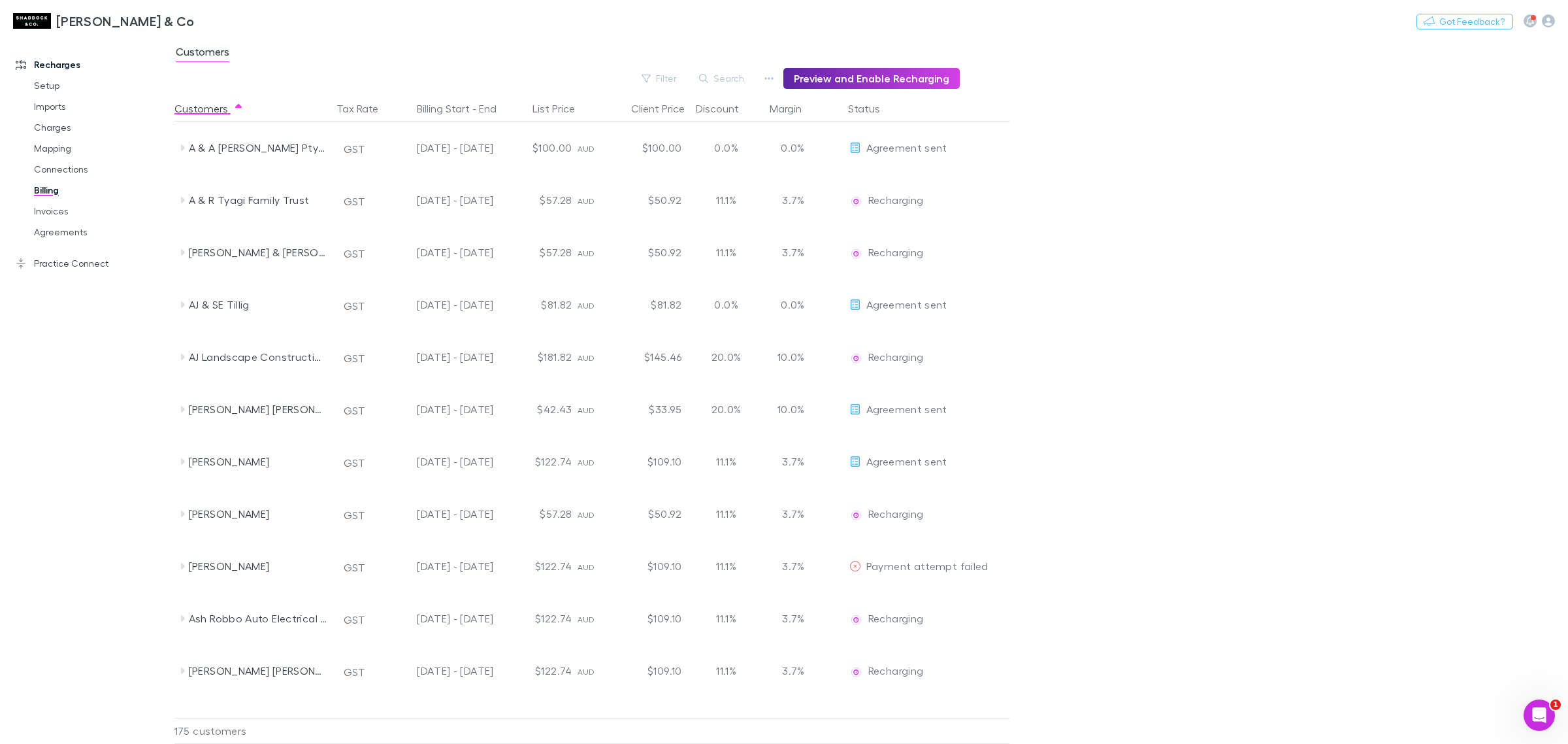
click at [724, 82] on button "Search" at bounding box center [722, 78] width 59 height 16
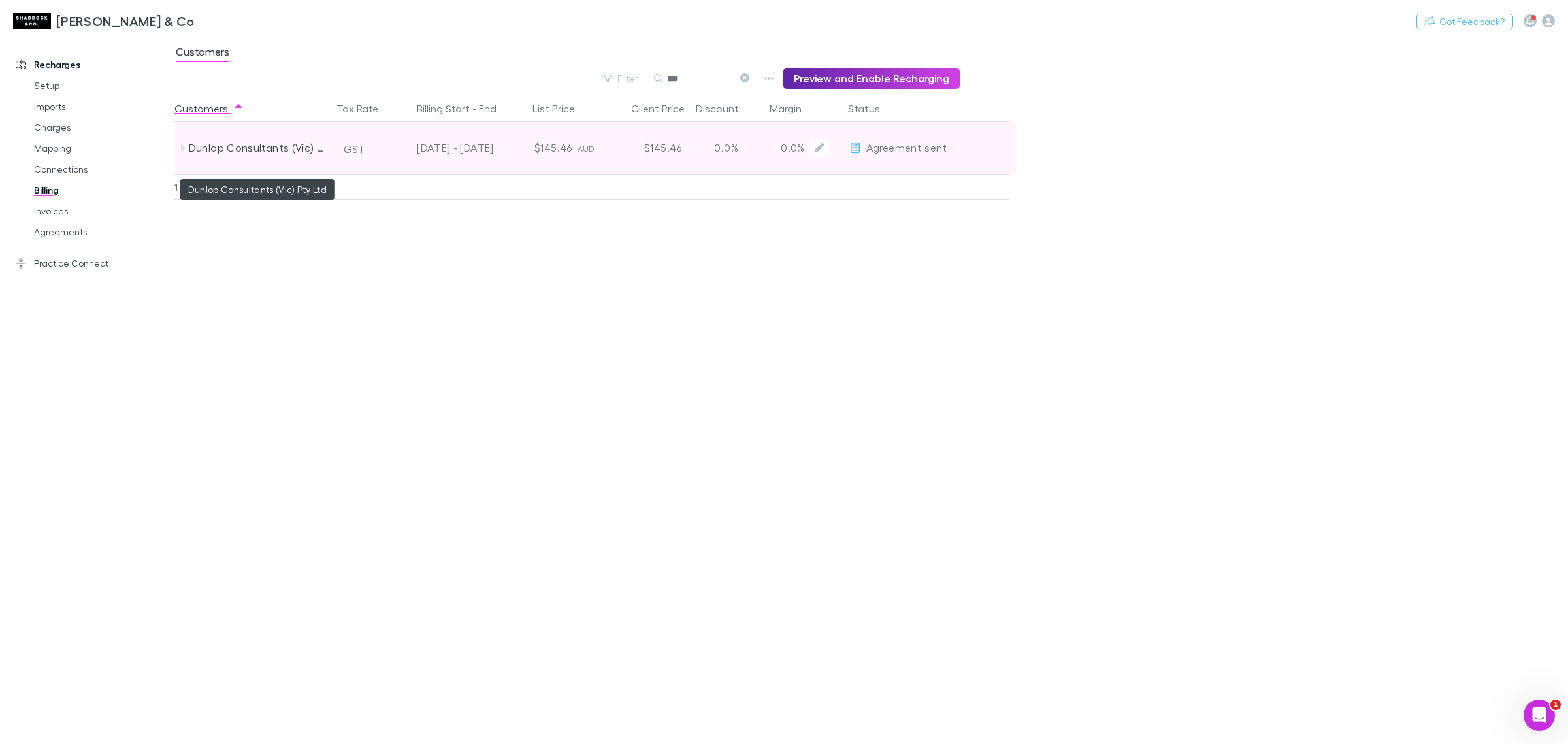
click at [195, 148] on div "Dunlop Consultants (Vic) Pty Ltd" at bounding box center [258, 148] width 138 height 53
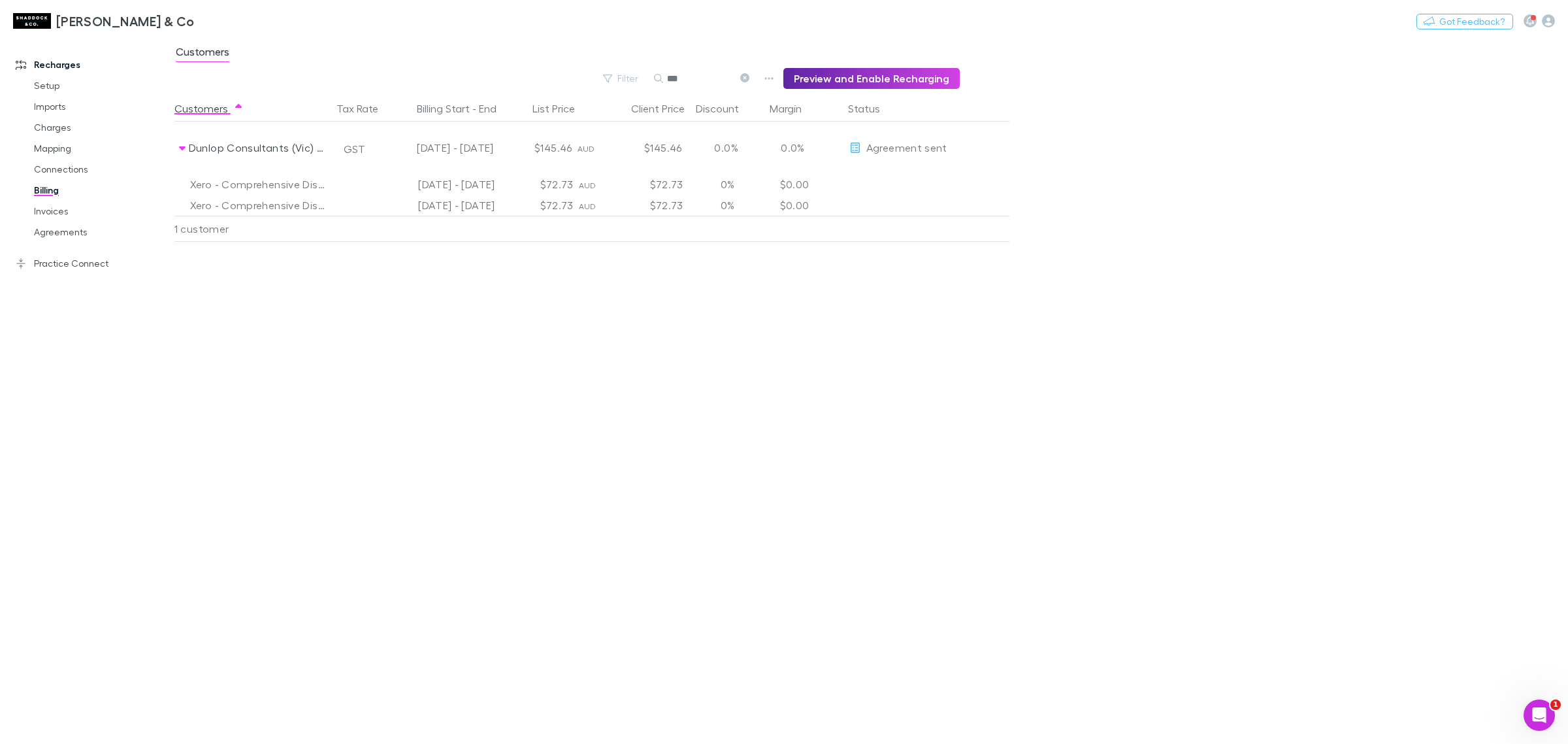
click at [693, 74] on input "***" at bounding box center [700, 78] width 65 height 19
type input "*"
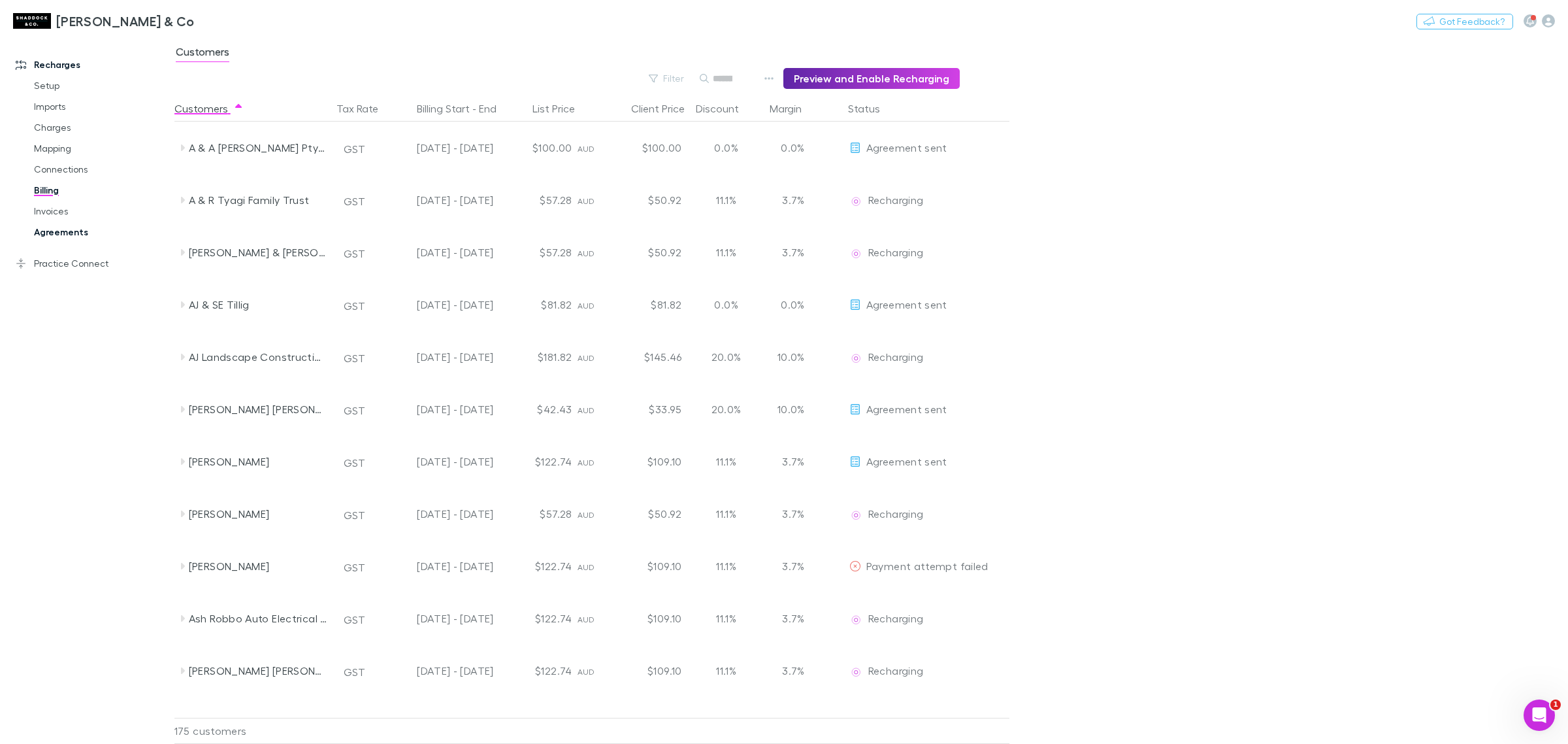
click at [72, 233] on link "Agreements" at bounding box center [102, 231] width 164 height 20
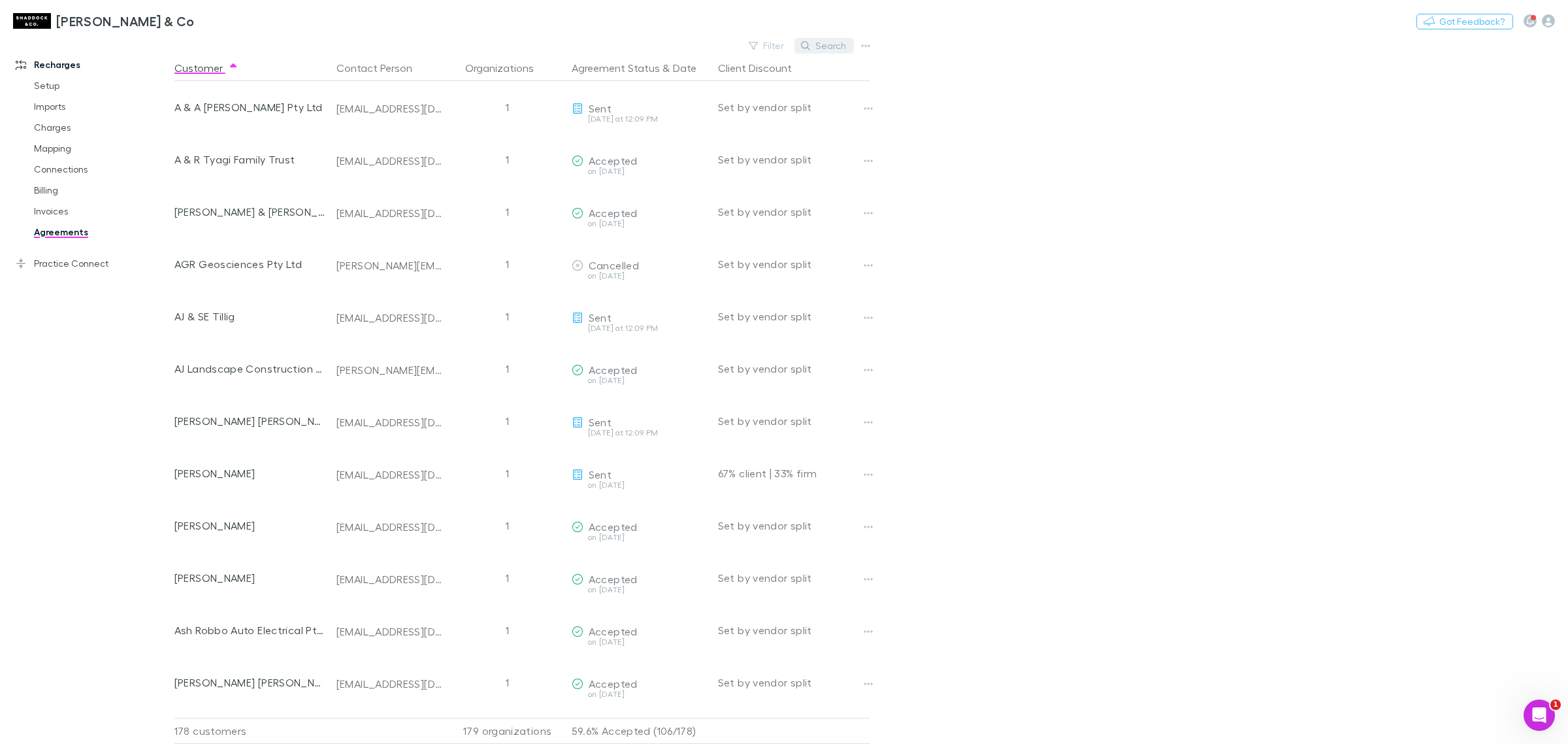
click at [812, 43] on button "Search" at bounding box center [823, 46] width 59 height 16
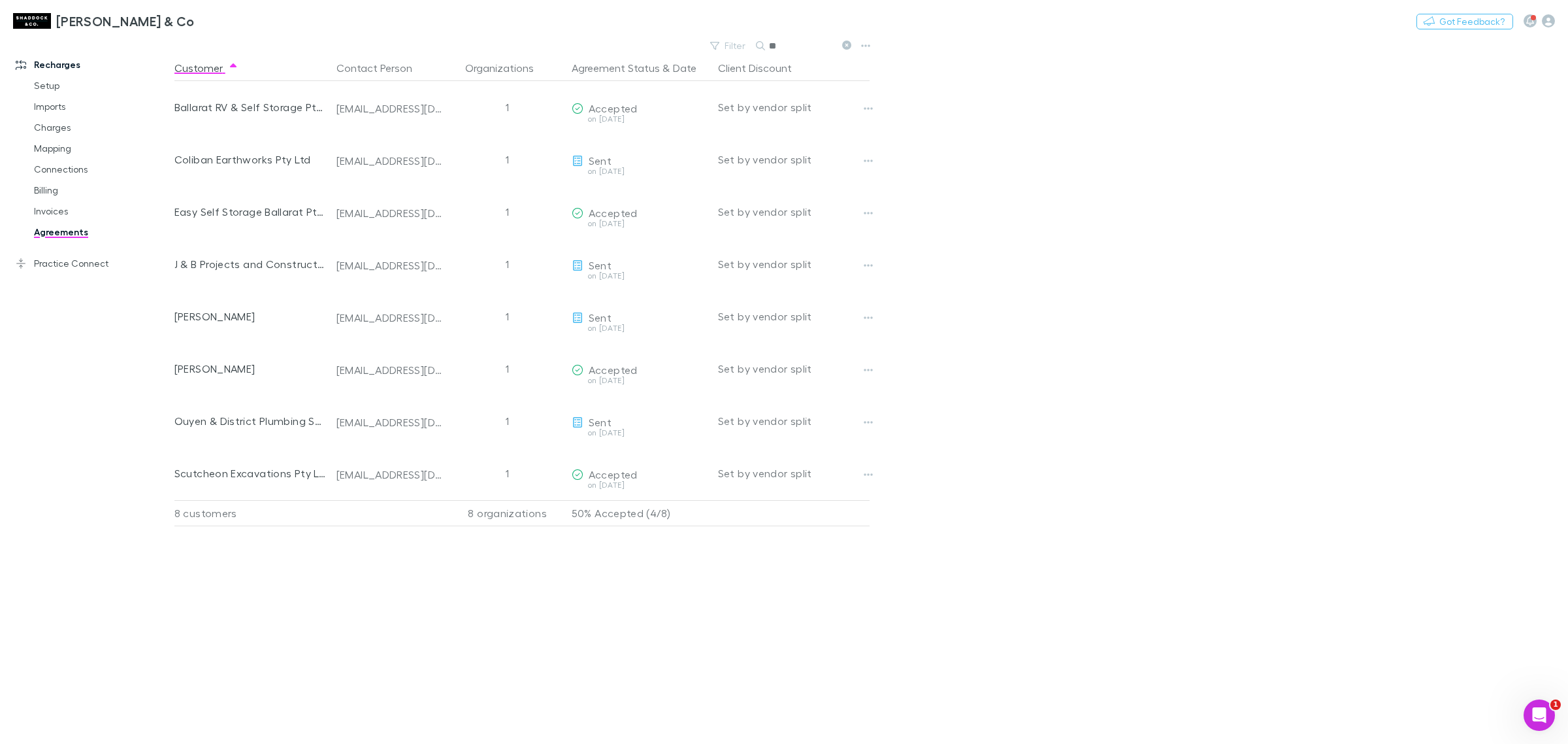
type input "*"
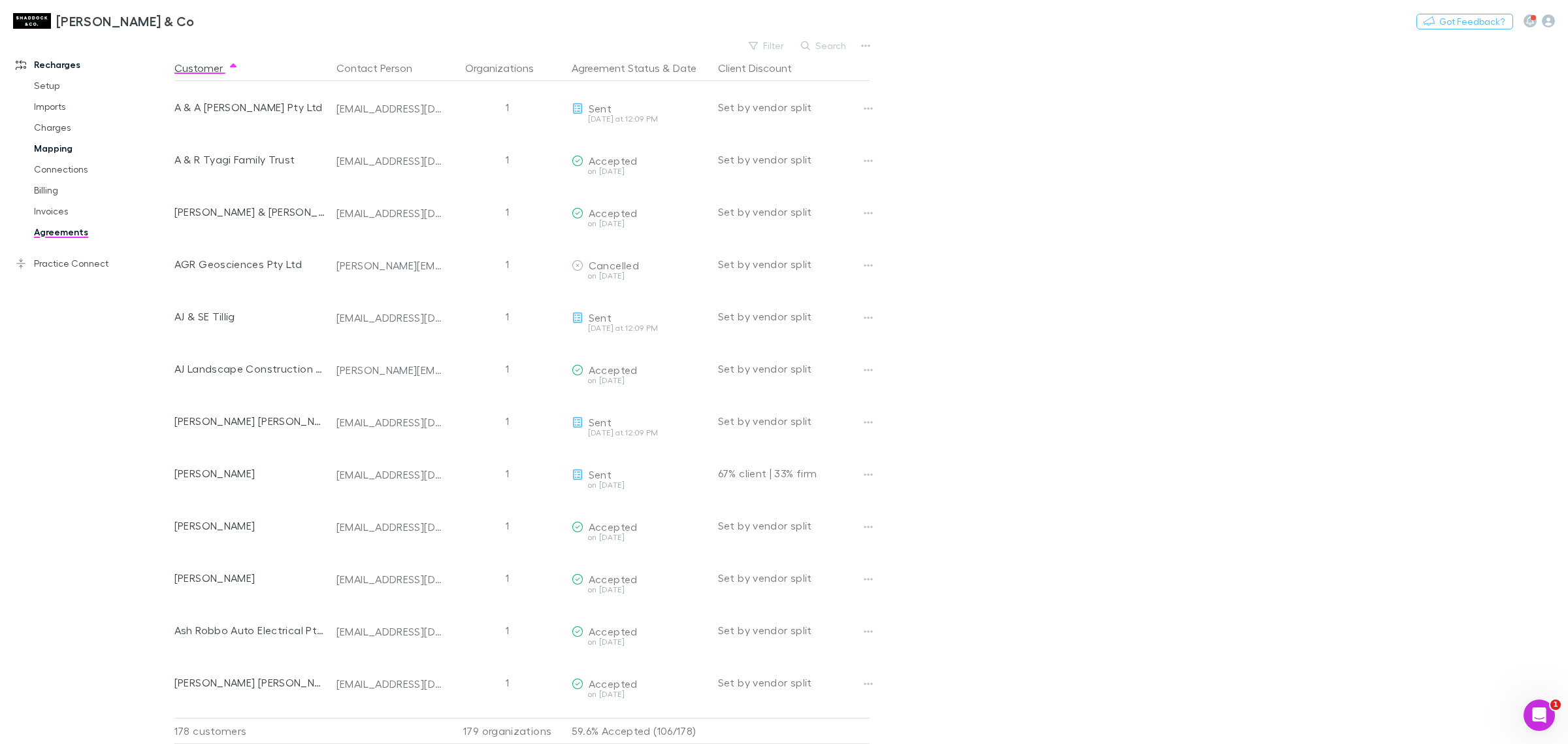
drag, startPoint x: 69, startPoint y: 150, endPoint x: 68, endPoint y: 157, distance: 7.1
click at [69, 150] on link "Mapping" at bounding box center [102, 147] width 164 height 20
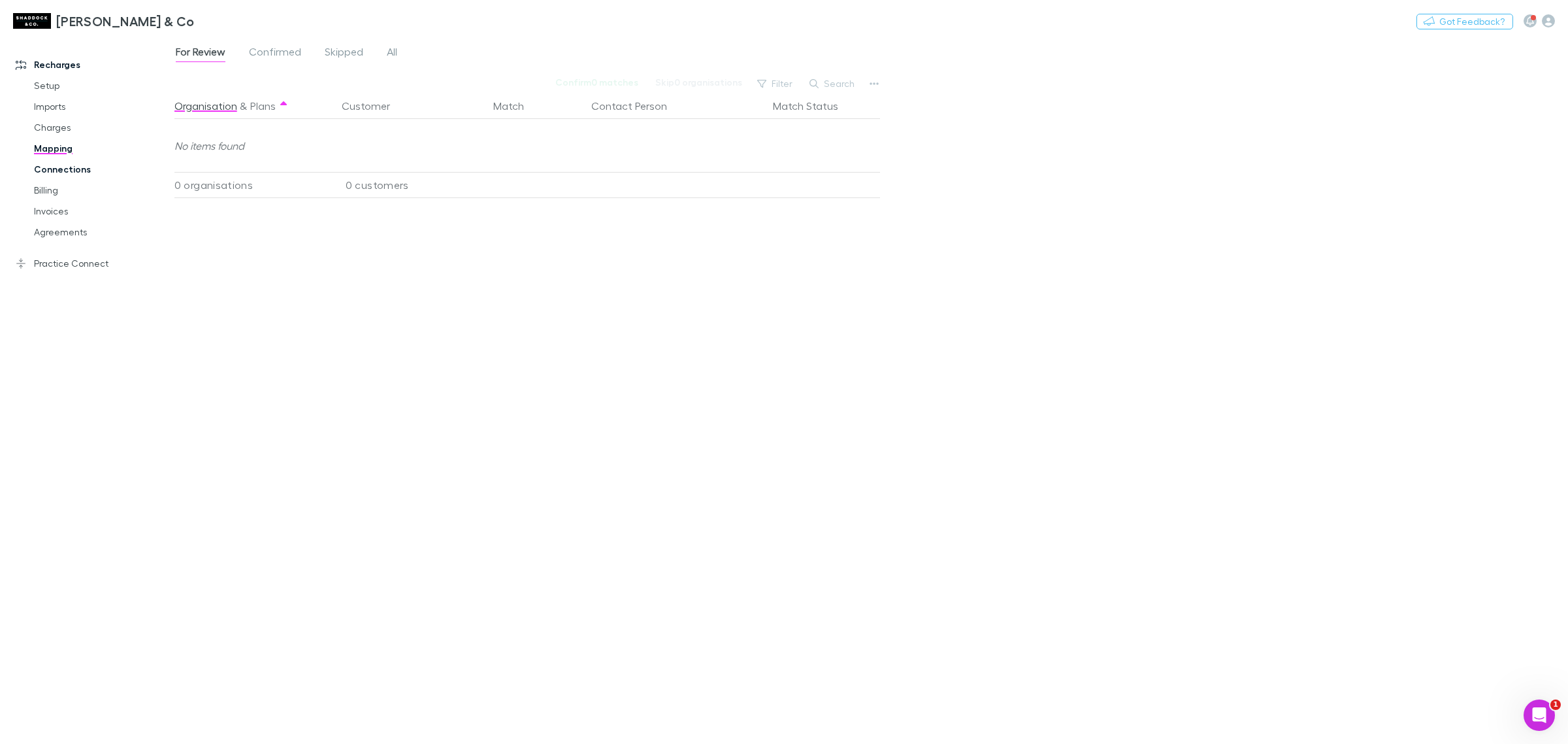
click at [72, 168] on link "Connections" at bounding box center [102, 169] width 164 height 20
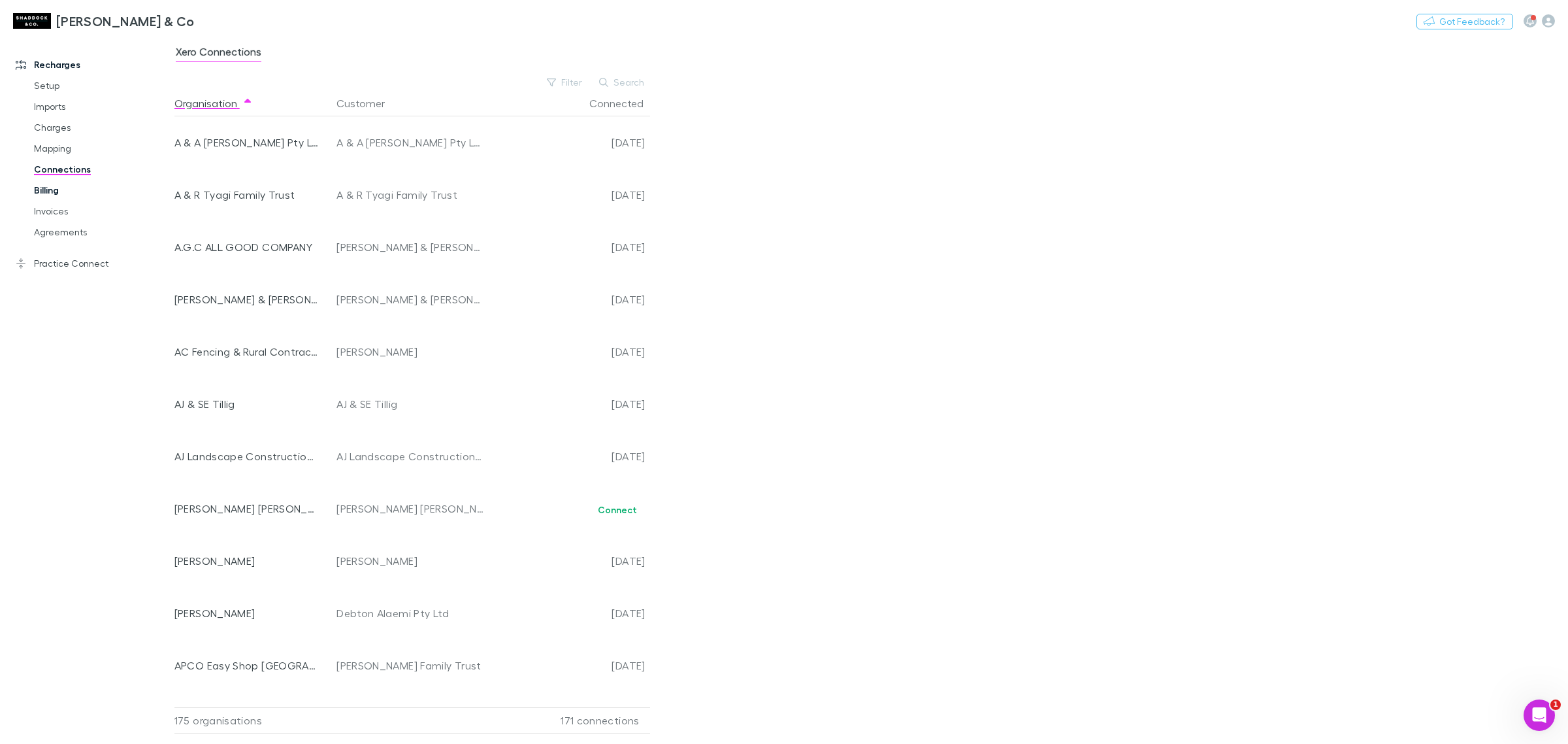
click at [66, 186] on link "Billing" at bounding box center [102, 189] width 164 height 20
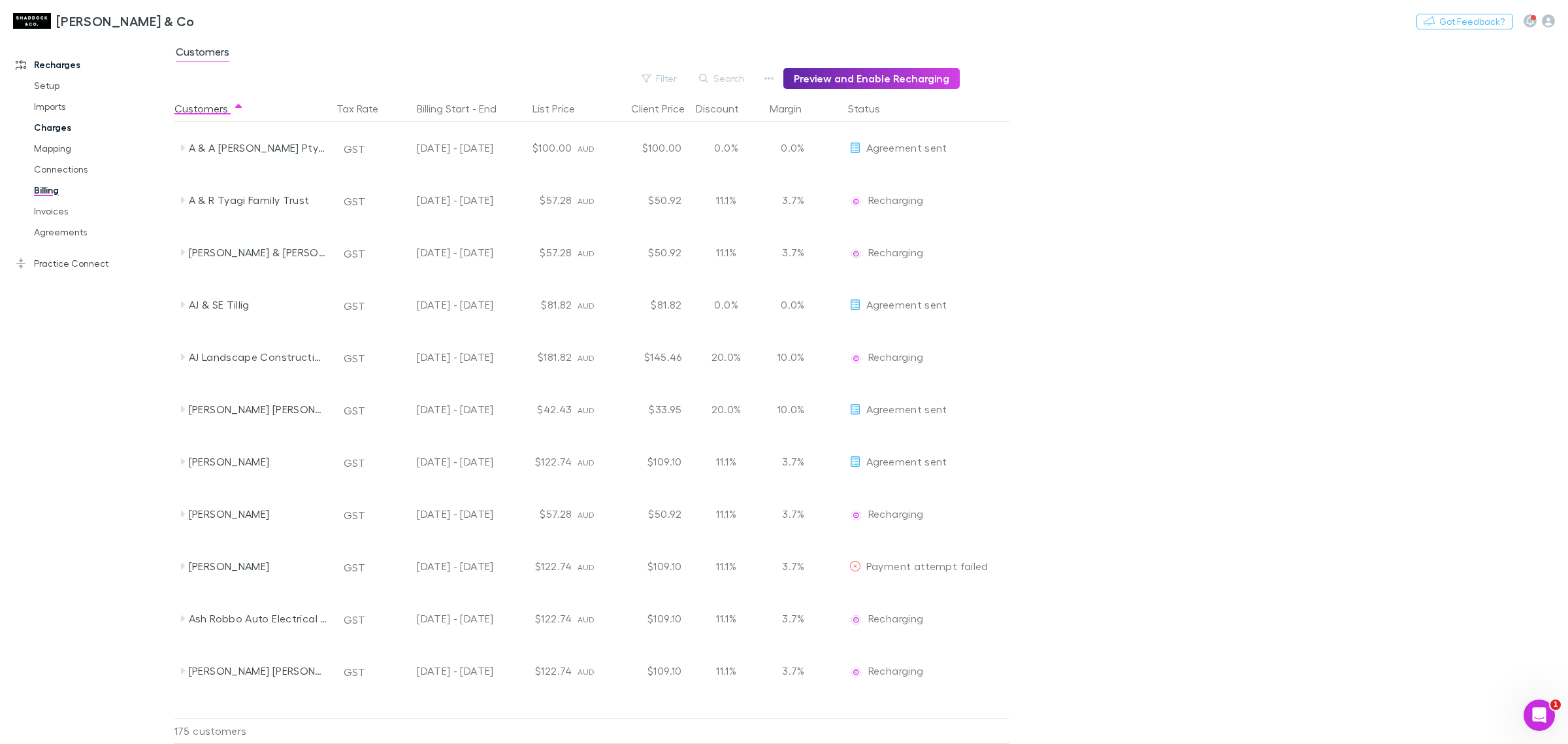
click at [59, 128] on link "Charges" at bounding box center [102, 127] width 164 height 20
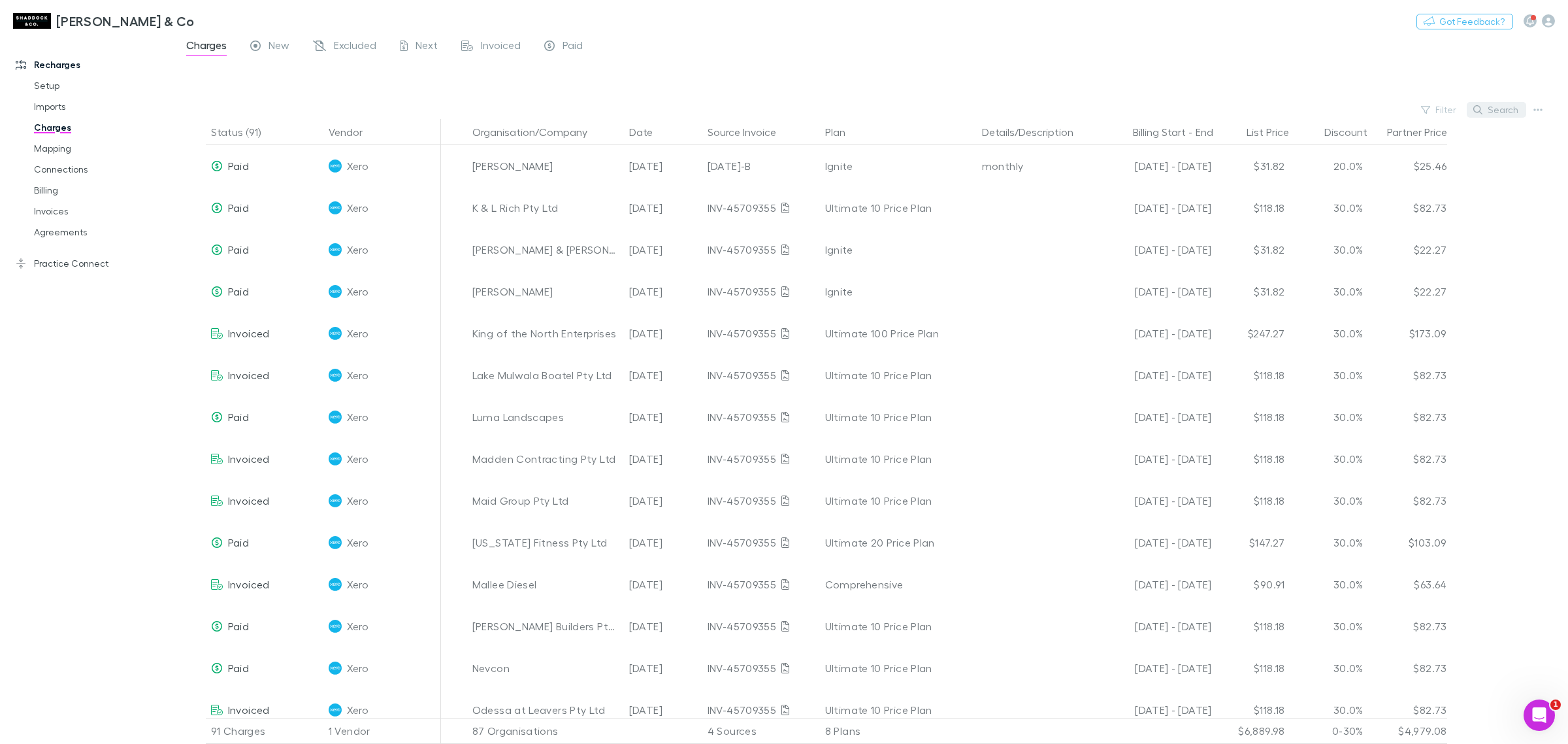
click at [1254, 110] on button "Search" at bounding box center [1496, 110] width 59 height 16
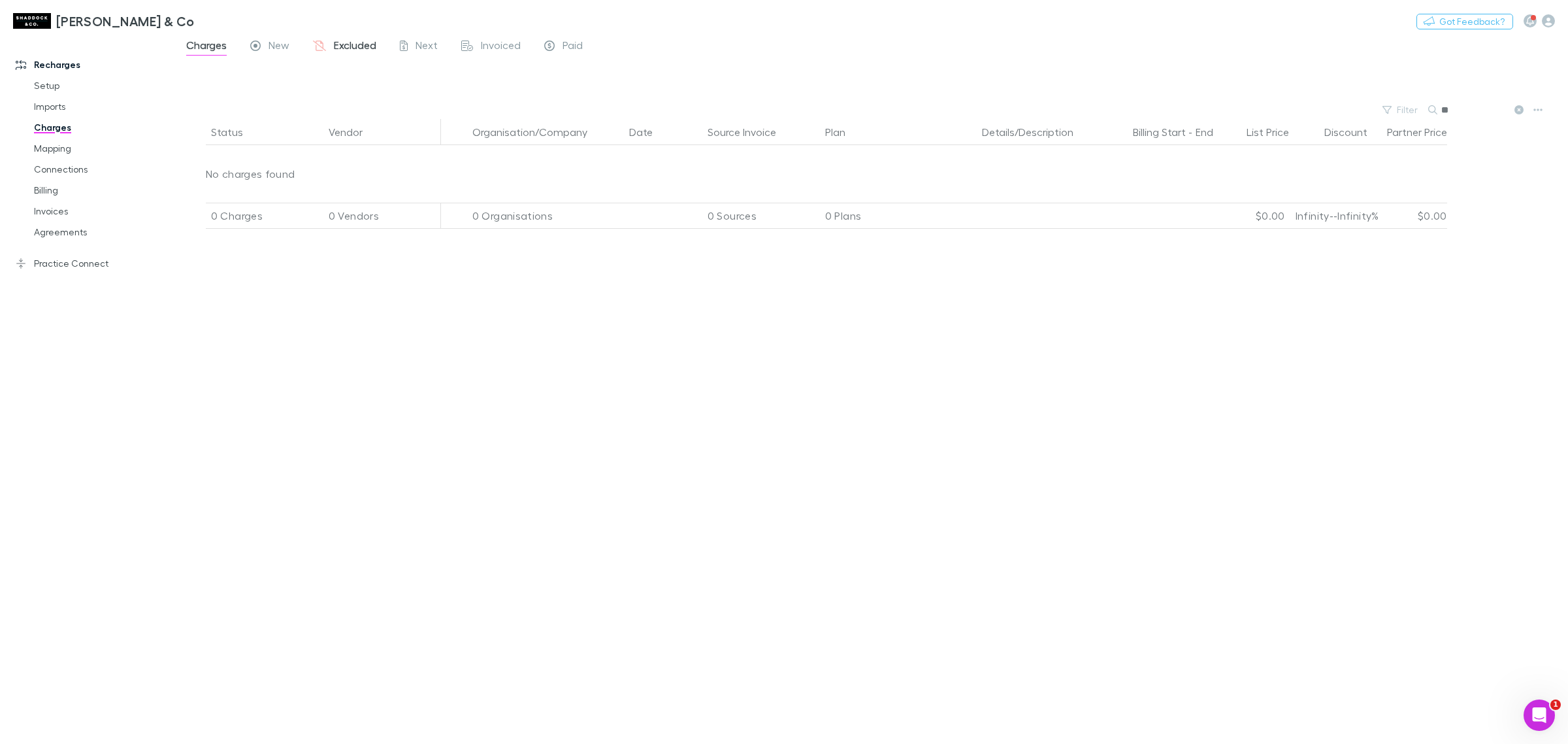
type input "**"
click at [368, 41] on span "Excluded" at bounding box center [356, 47] width 43 height 17
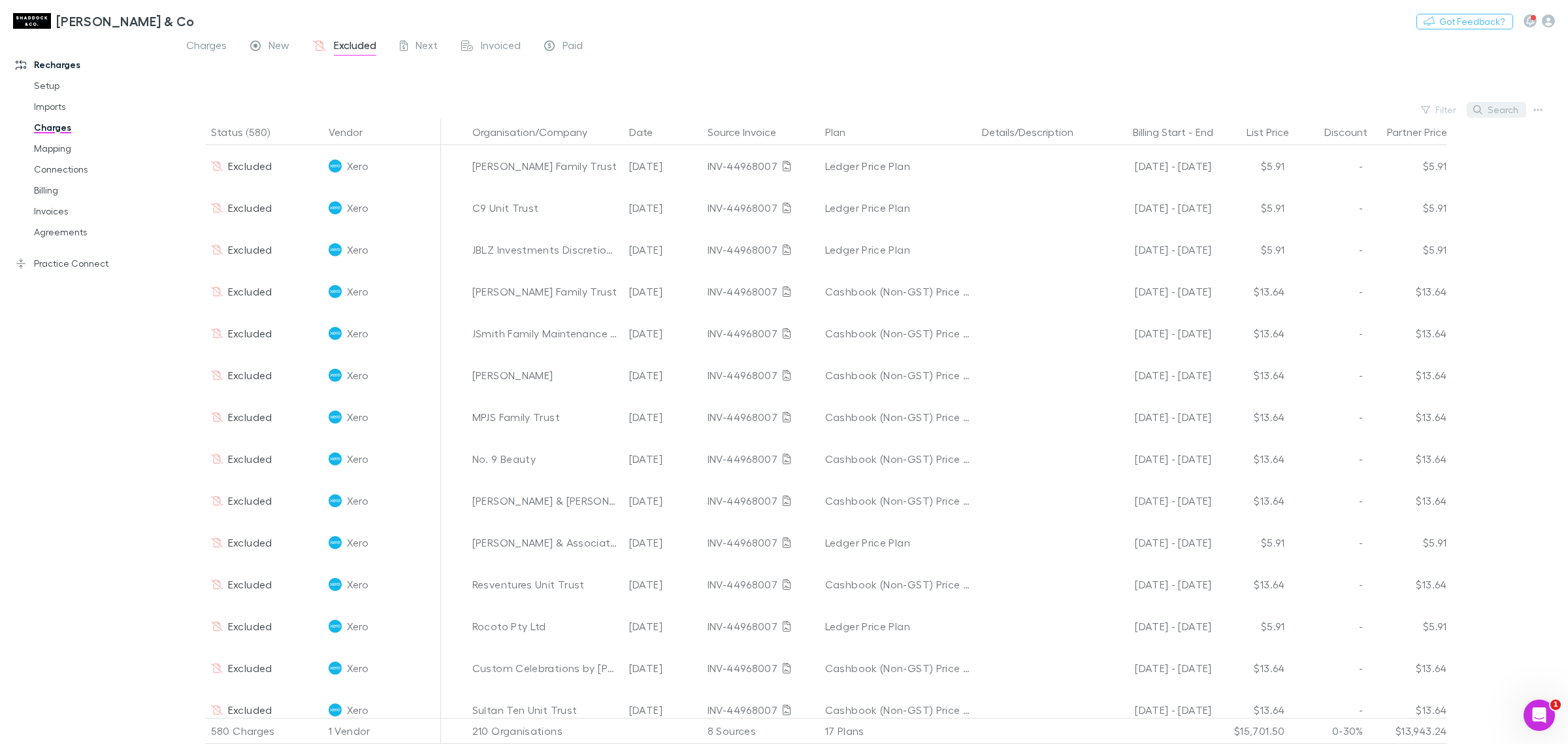
click at [1254, 102] on button "Search" at bounding box center [1496, 110] width 59 height 16
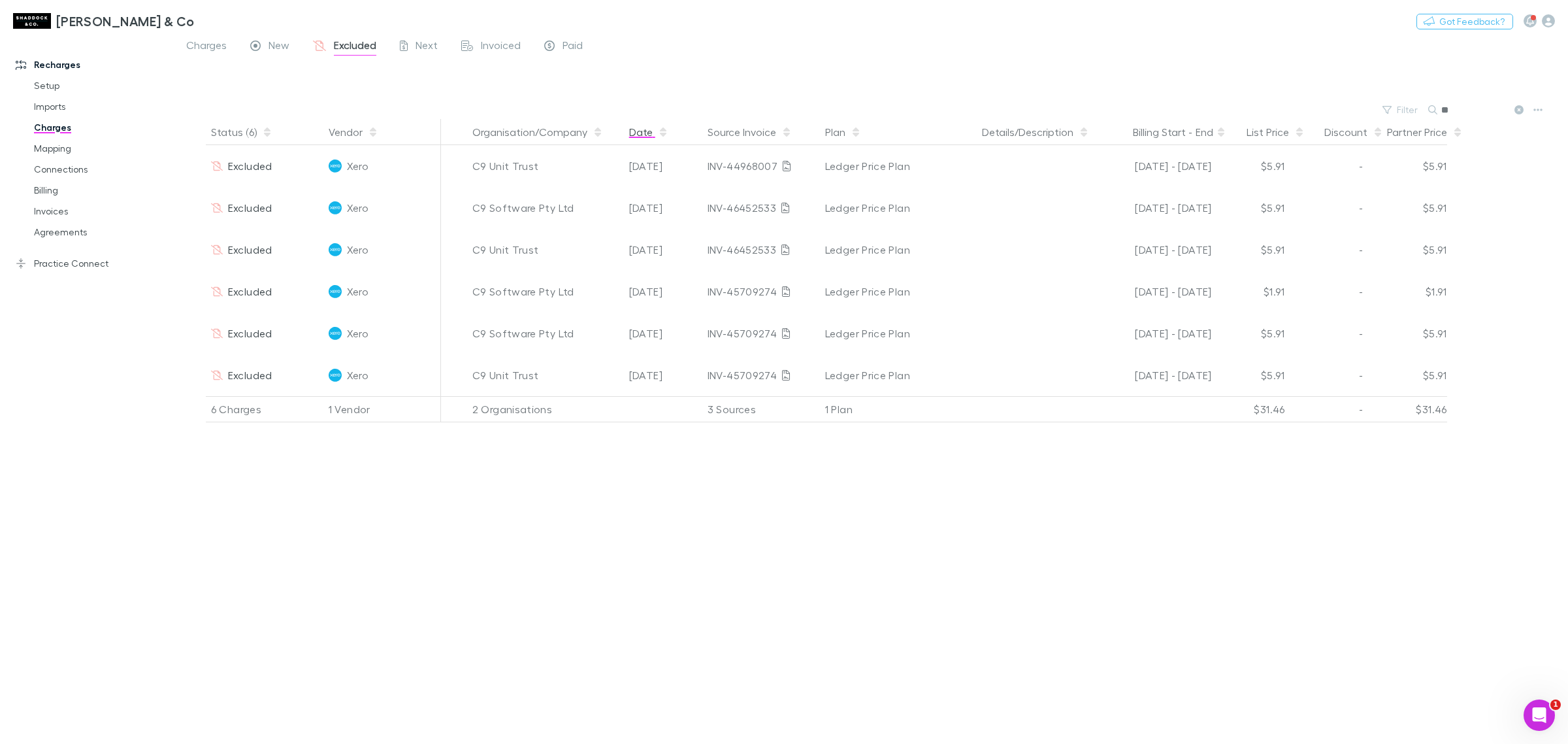
type input "**"
click at [633, 134] on button "Date" at bounding box center [649, 132] width 39 height 26
click at [1254, 108] on input "**" at bounding box center [1473, 109] width 65 height 19
